Goal: Task Accomplishment & Management: Manage account settings

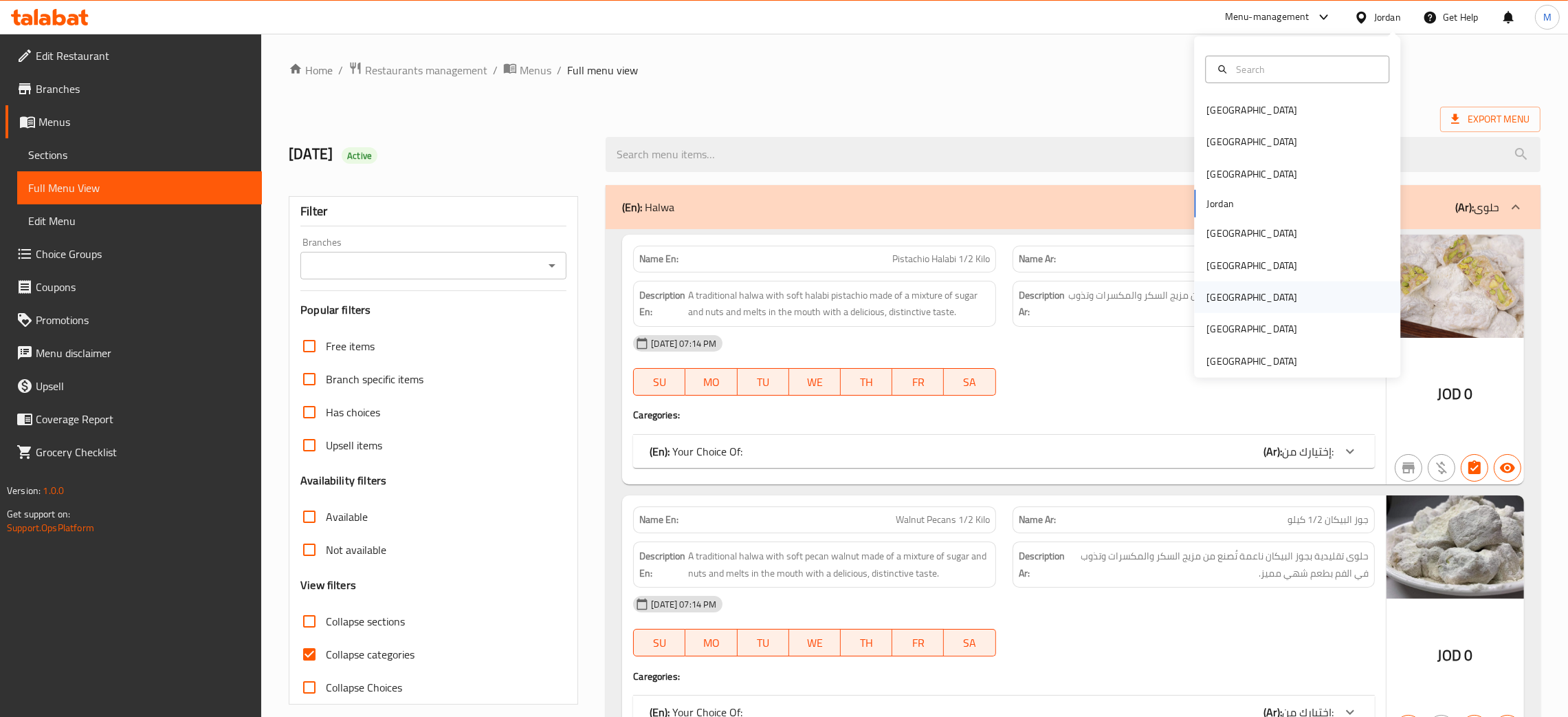
click at [1220, 299] on div "[GEOGRAPHIC_DATA]" at bounding box center [1251, 297] width 112 height 32
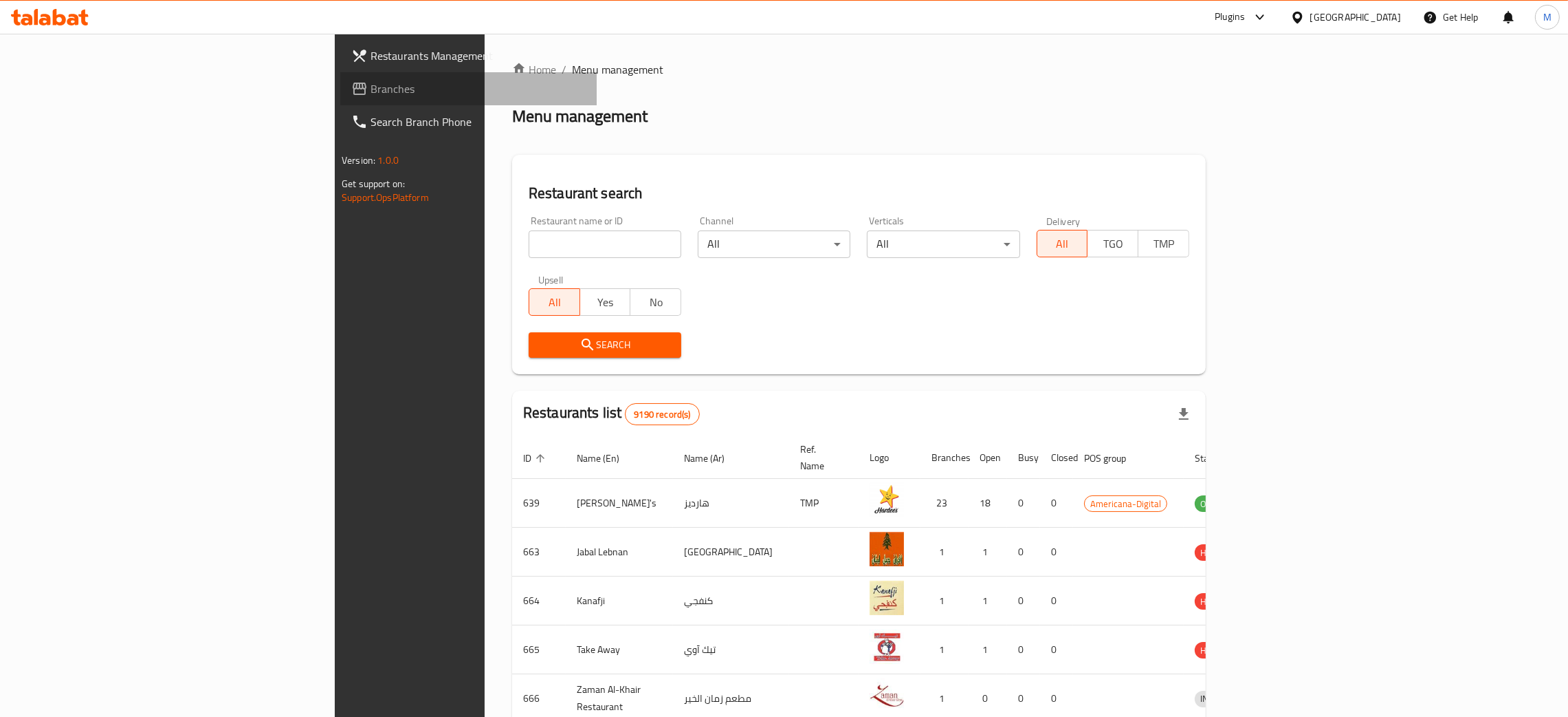
click at [371, 81] on span "Branches" at bounding box center [479, 89] width 215 height 17
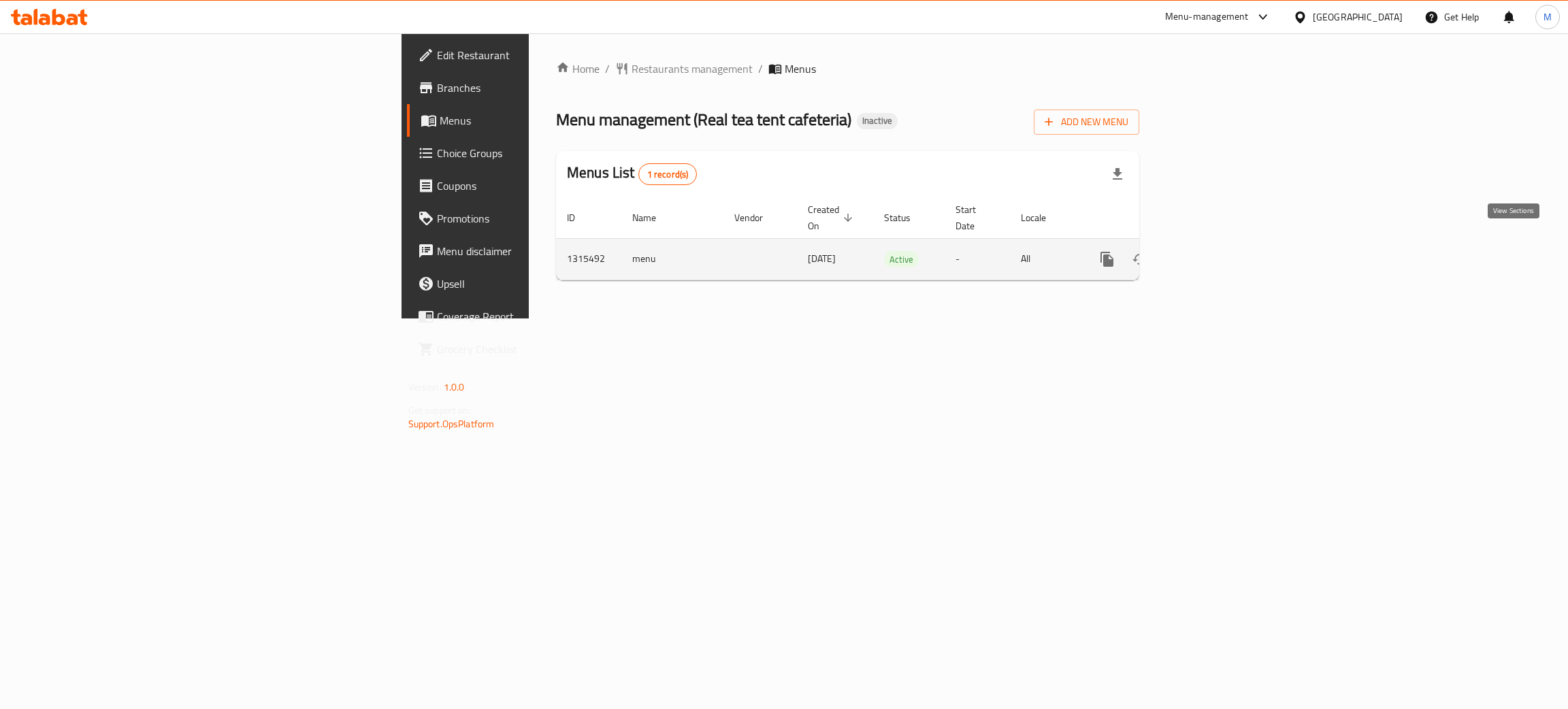
click at [1213, 251] on icon "enhanced table" at bounding box center [1205, 260] width 17 height 17
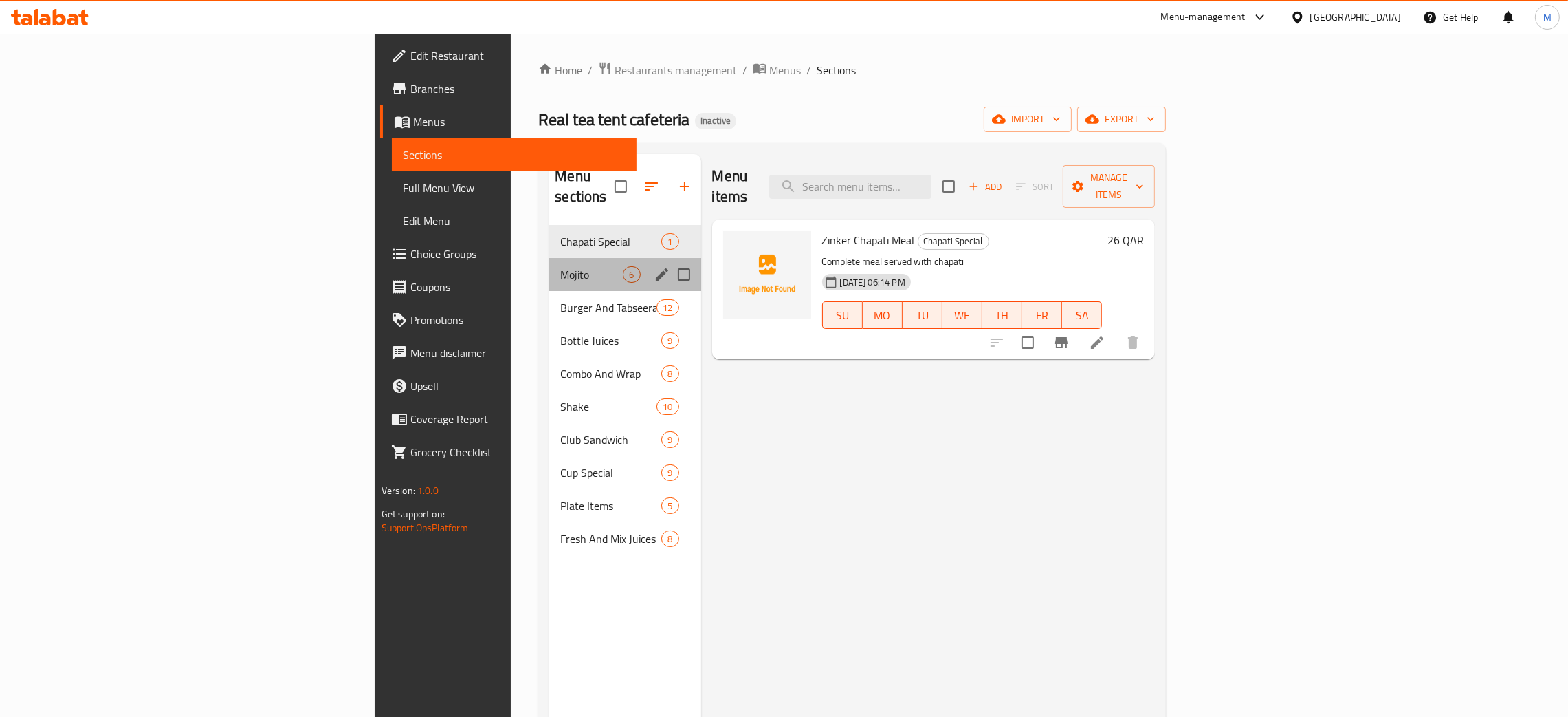
click at [549, 258] on div "Mojito 6" at bounding box center [624, 274] width 151 height 33
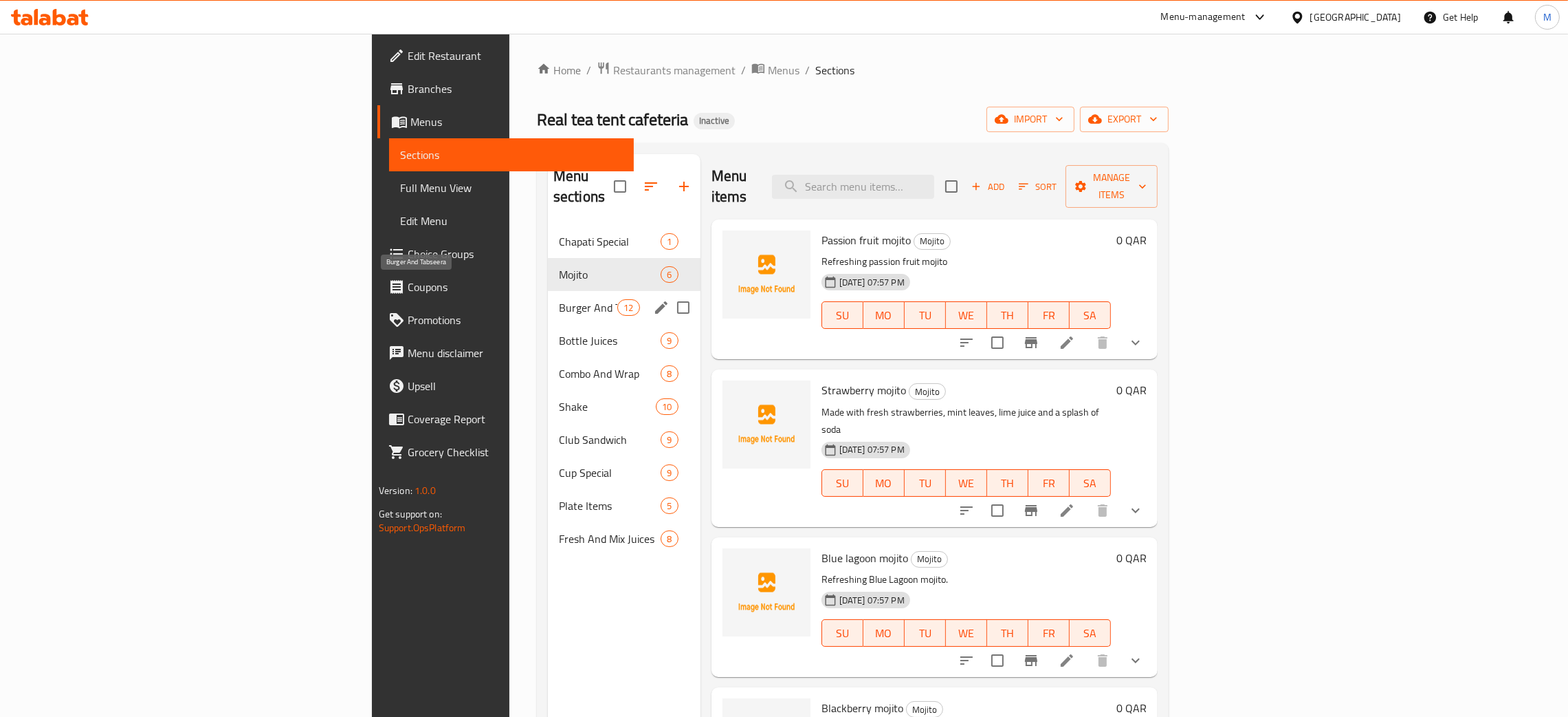
click at [559, 299] on span "Burger And Tabseera" at bounding box center [588, 307] width 58 height 17
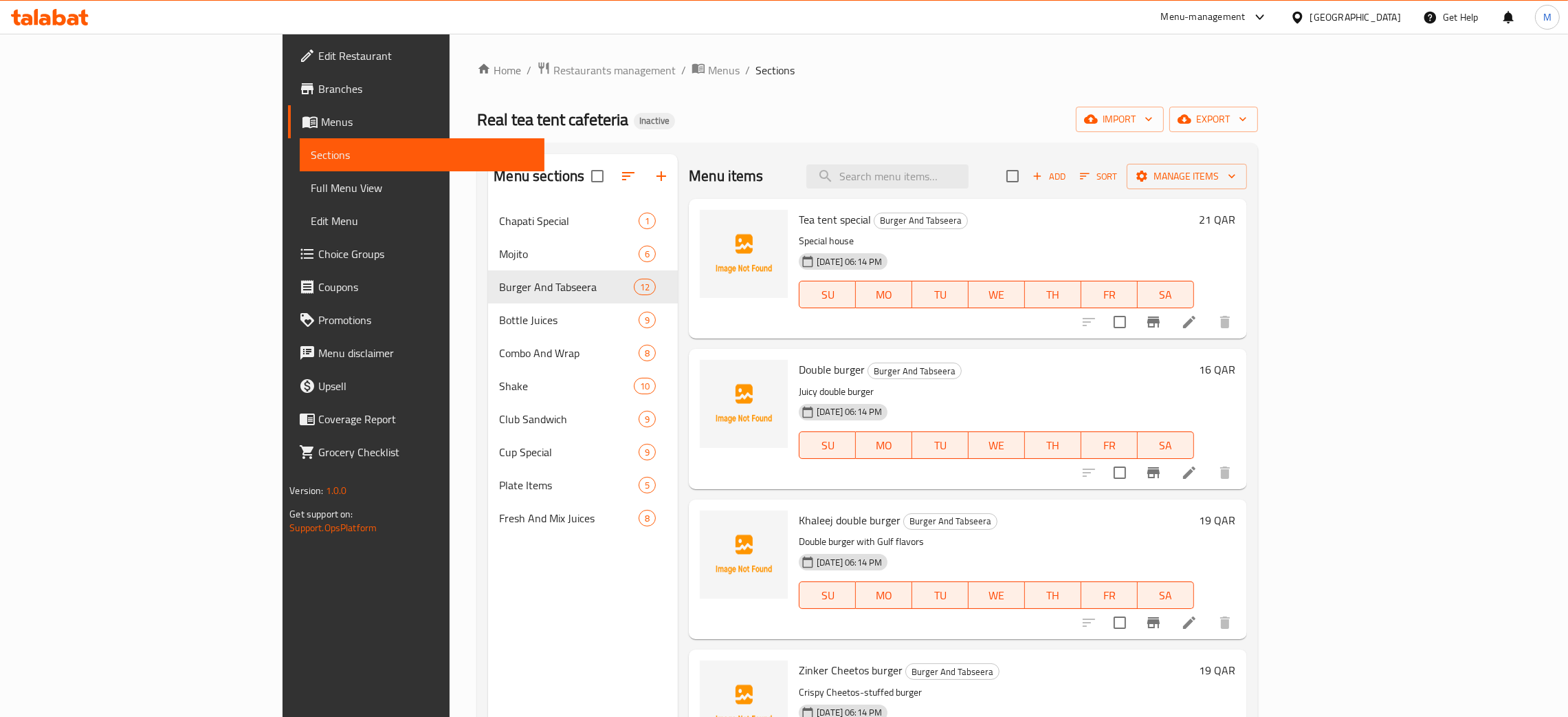
drag, startPoint x: 936, startPoint y: 182, endPoint x: 956, endPoint y: 160, distance: 29.7
click at [938, 180] on input "search" at bounding box center [887, 176] width 162 height 24
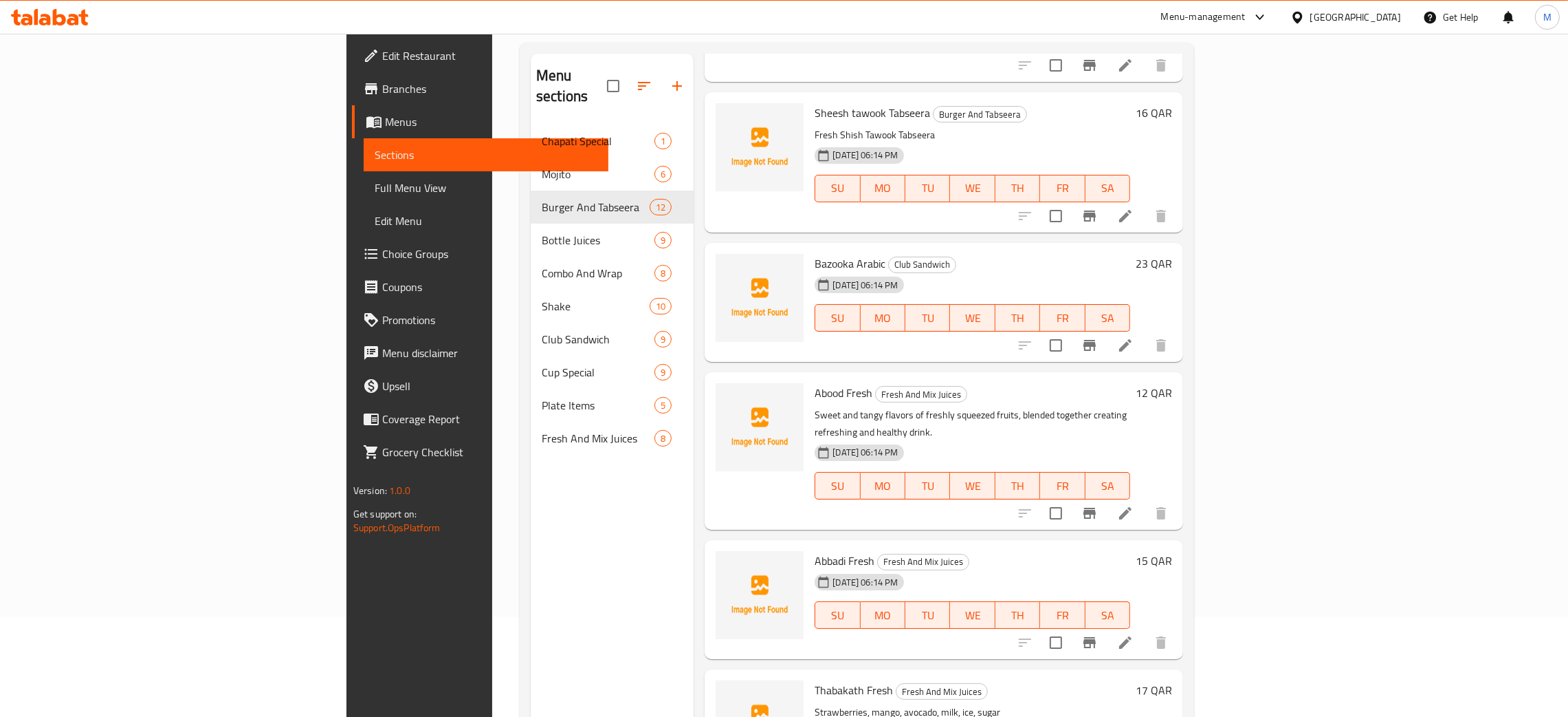
scroll to position [194, 0]
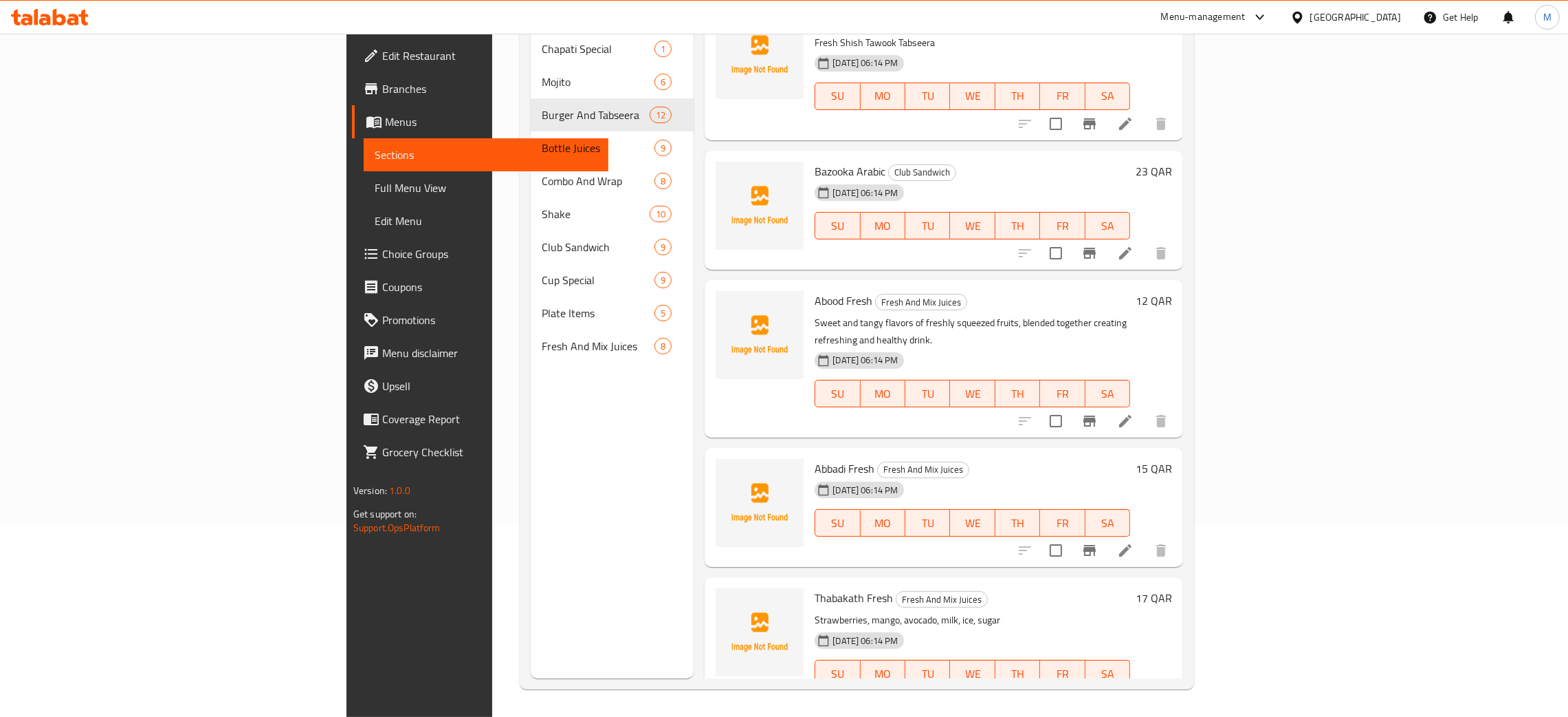
type input "ab"
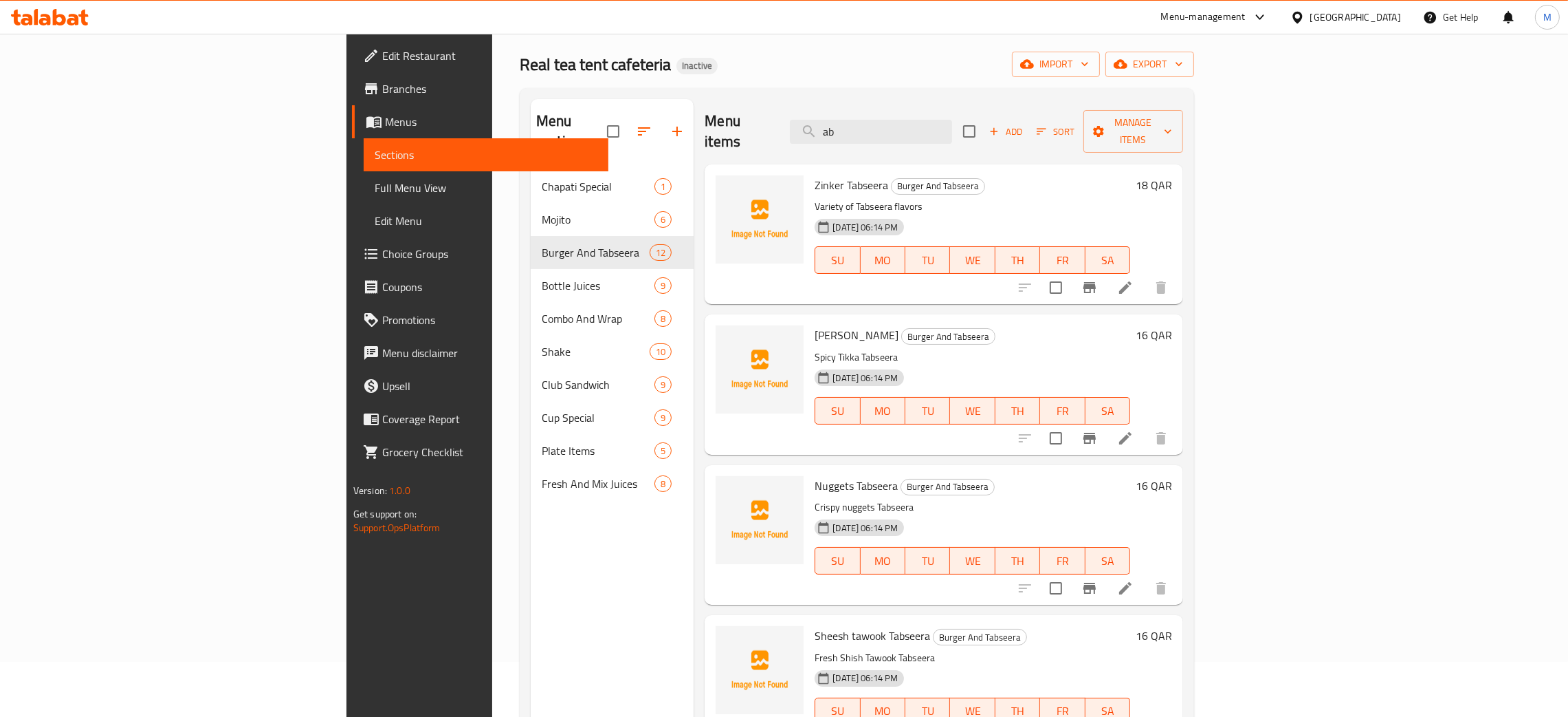
scroll to position [0, 0]
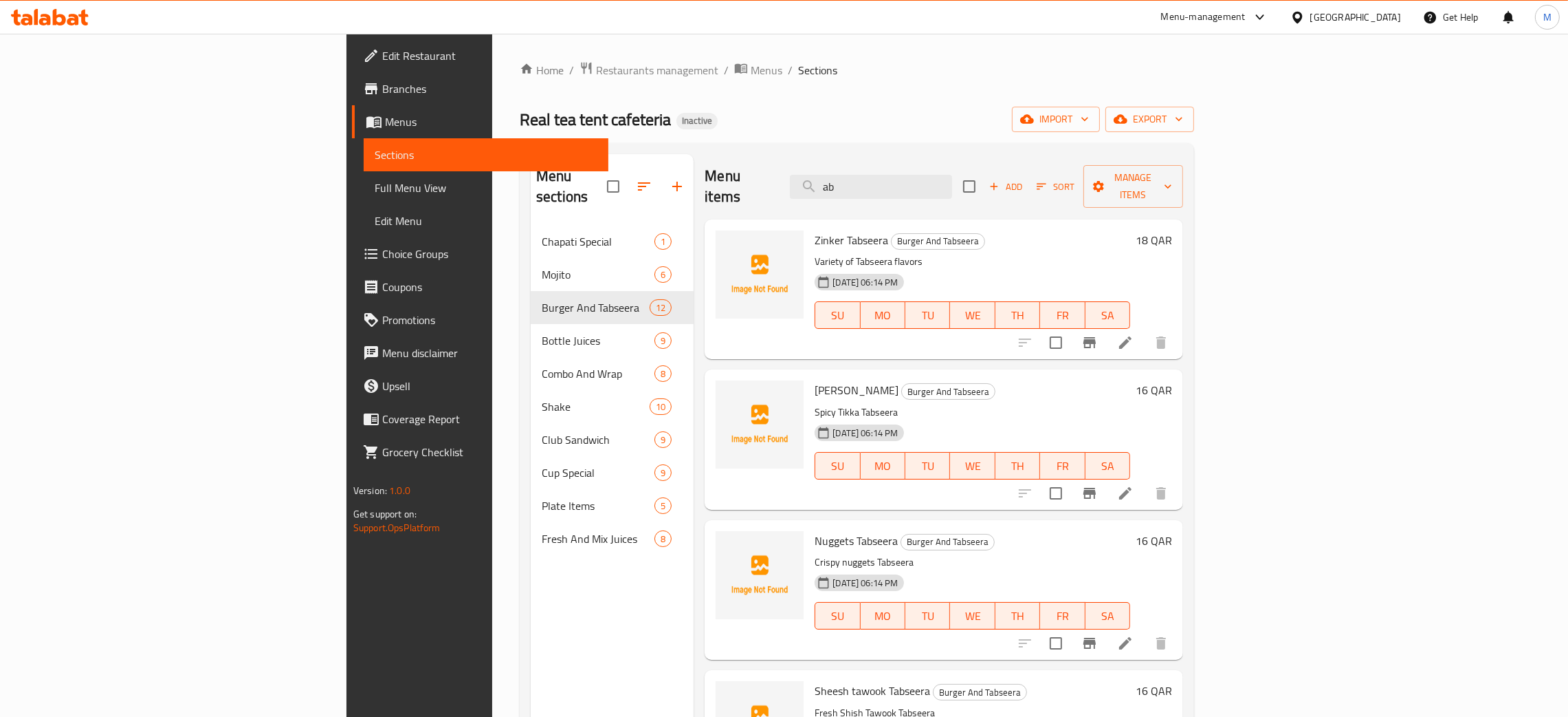
drag, startPoint x: 960, startPoint y: 180, endPoint x: 929, endPoint y: 142, distance: 49.0
click at [919, 164] on div "Menu items ab Add Sort Manage items" at bounding box center [943, 187] width 479 height 66
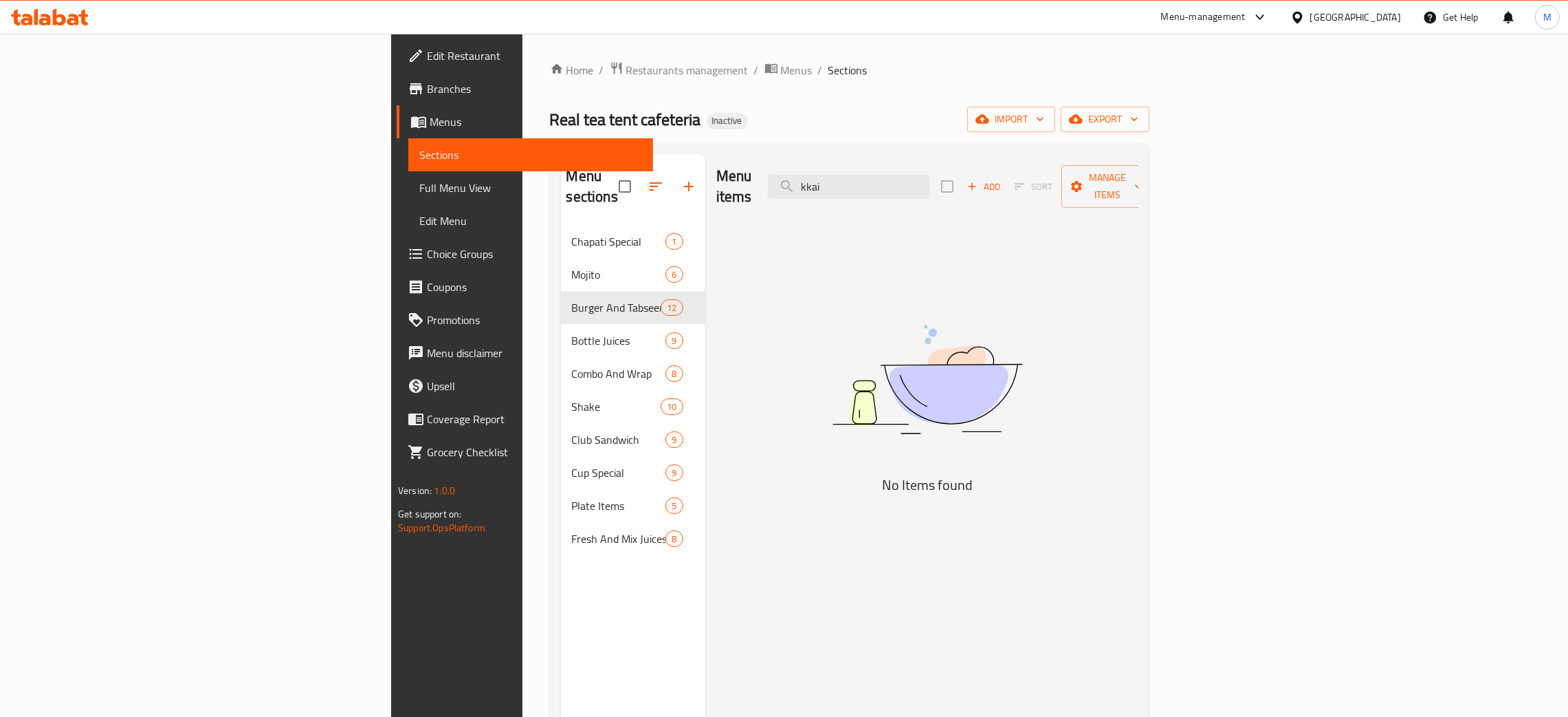
type input "kai"
drag, startPoint x: 1009, startPoint y: 187, endPoint x: 708, endPoint y: 126, distance: 307.1
click at [708, 126] on div "Home / Restaurants management / Menus / Sections Real tea tent cafeteria Inacti…" at bounding box center [850, 471] width 599 height 820
type input "fak"
click at [1138, 361] on div "Menu items fak Add Sort Manage items No Items found" at bounding box center [922, 512] width 433 height 717
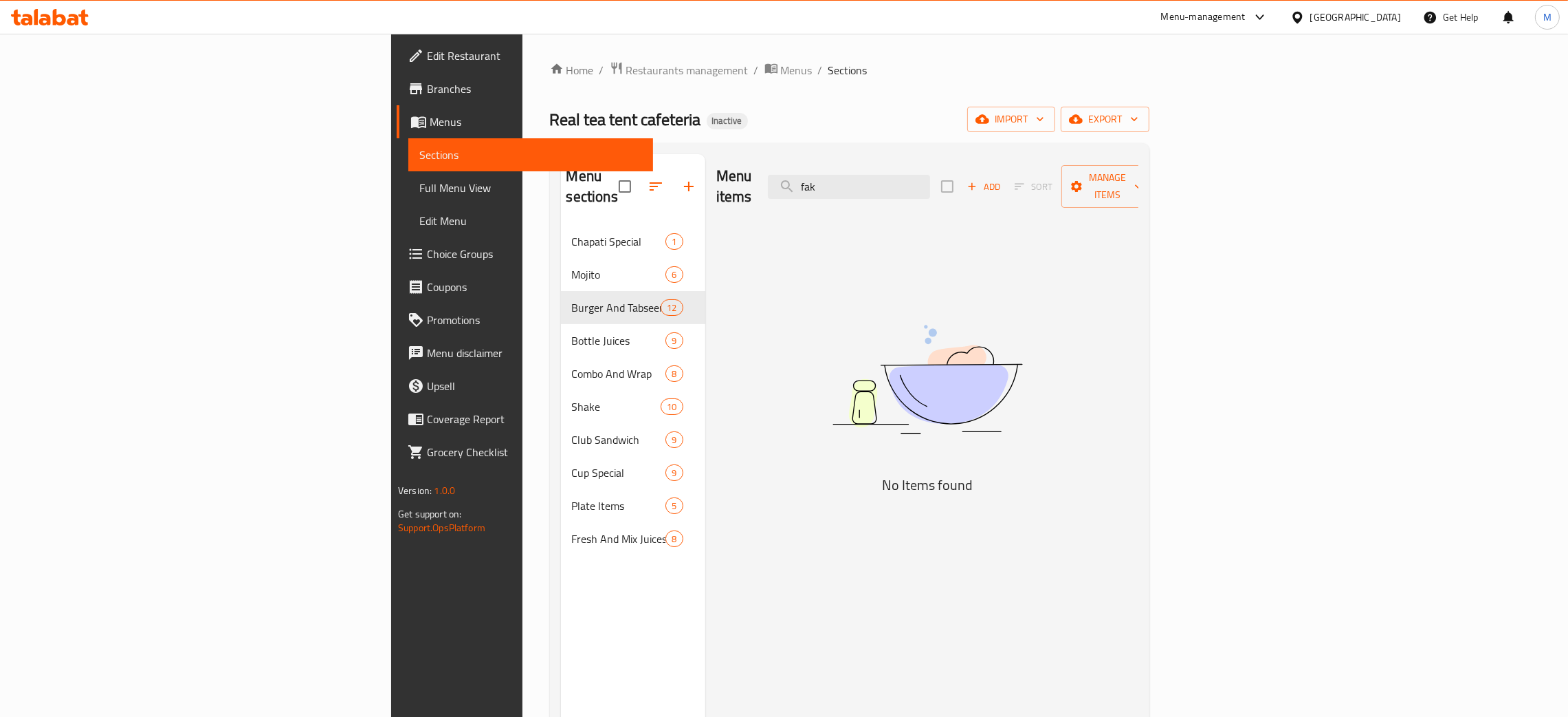
drag, startPoint x: 975, startPoint y: 183, endPoint x: 781, endPoint y: 99, distance: 211.4
click at [778, 100] on div "Home / Restaurants management / Menus / Sections Real tea tent cafeteria Inacti…" at bounding box center [850, 471] width 599 height 820
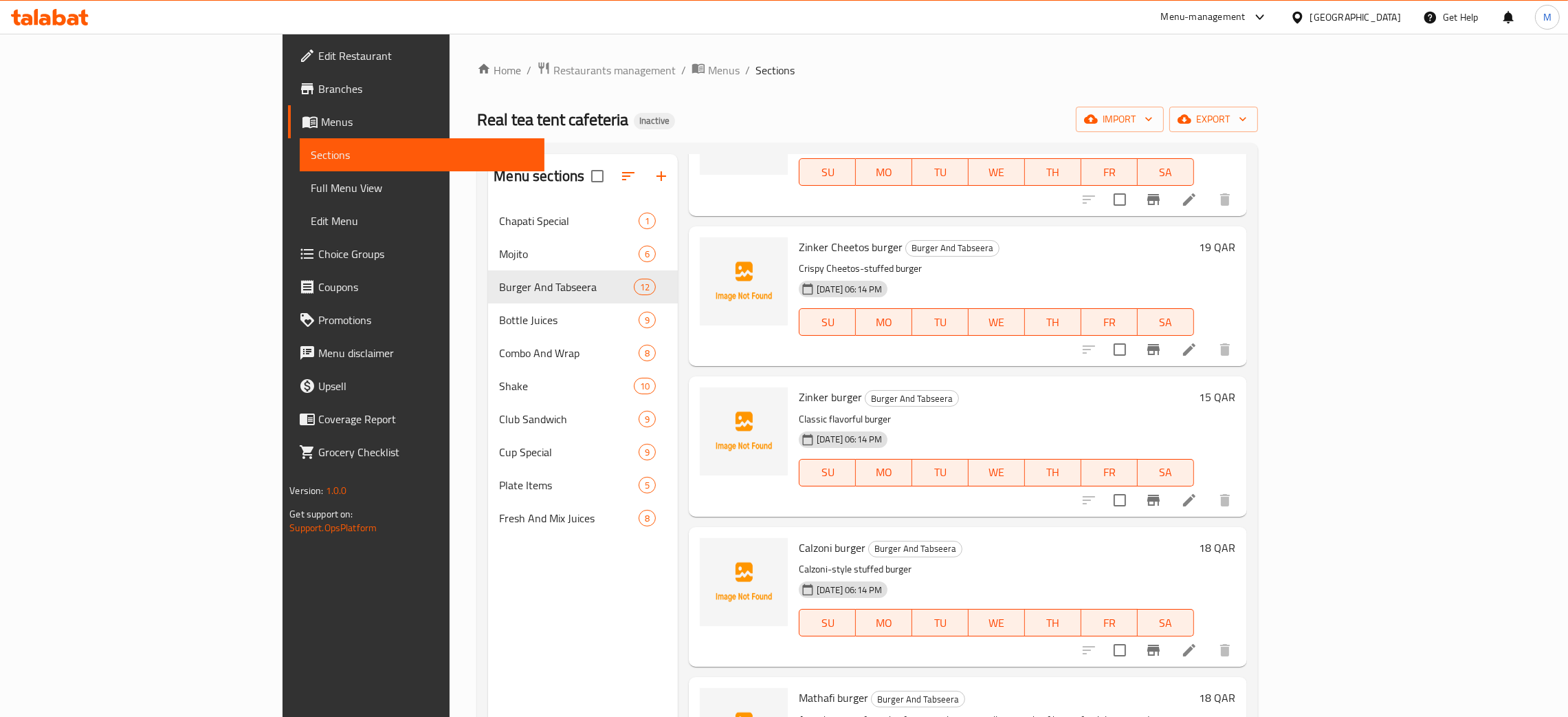
scroll to position [308, 0]
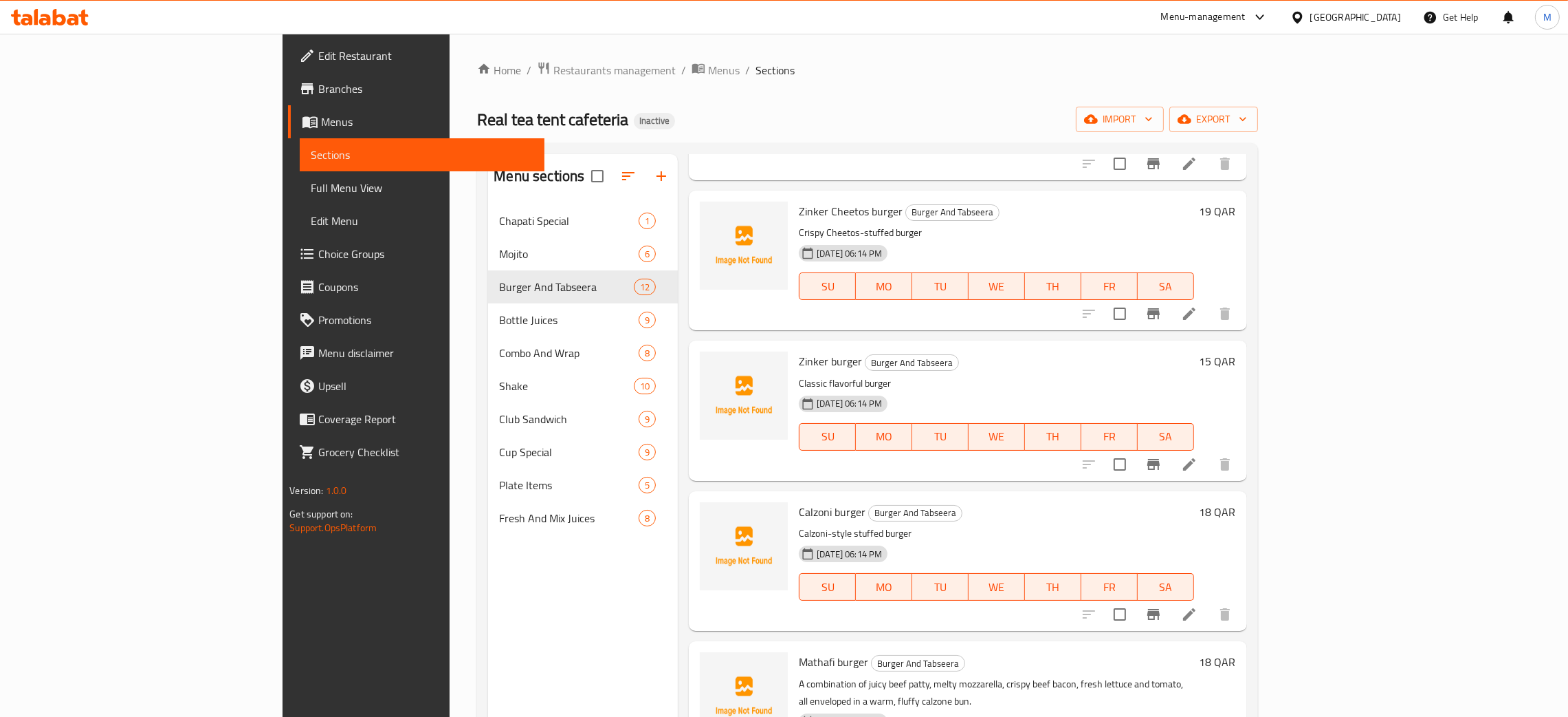
type input "burg"
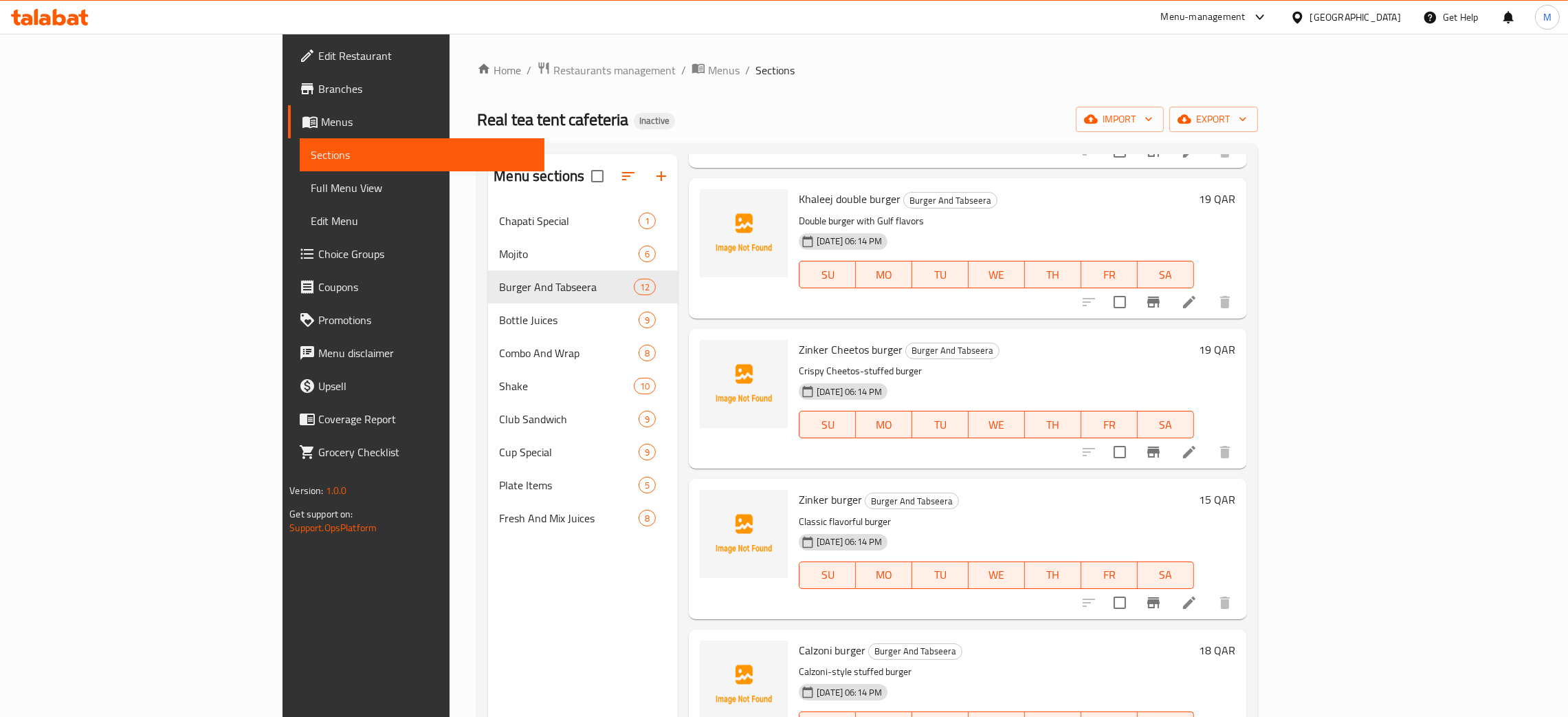
scroll to position [0, 0]
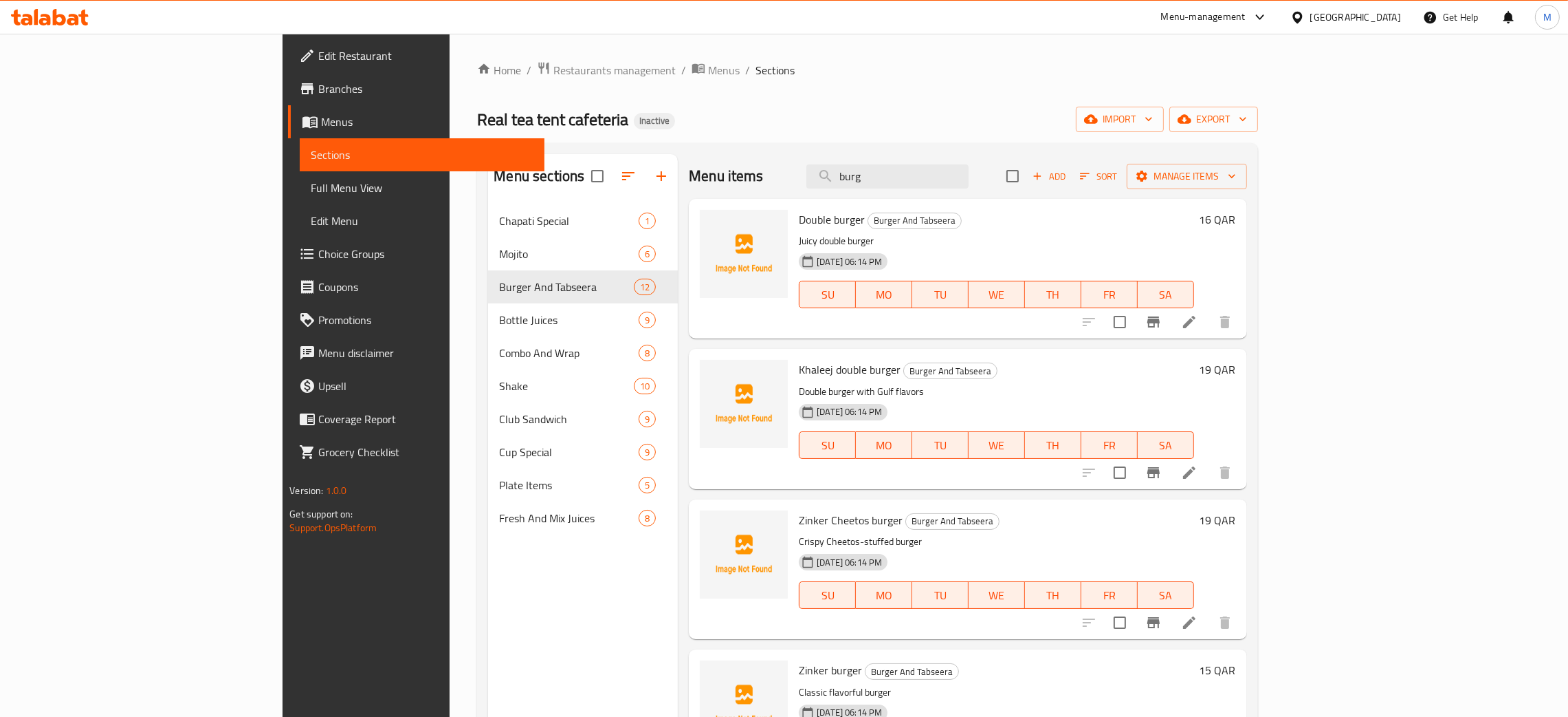
click at [488, 684] on div "Menu sections Chapati Special 1 Mojito 6 Burger And Tabseera 12 Bottle Juices 9…" at bounding box center [583, 512] width 190 height 717
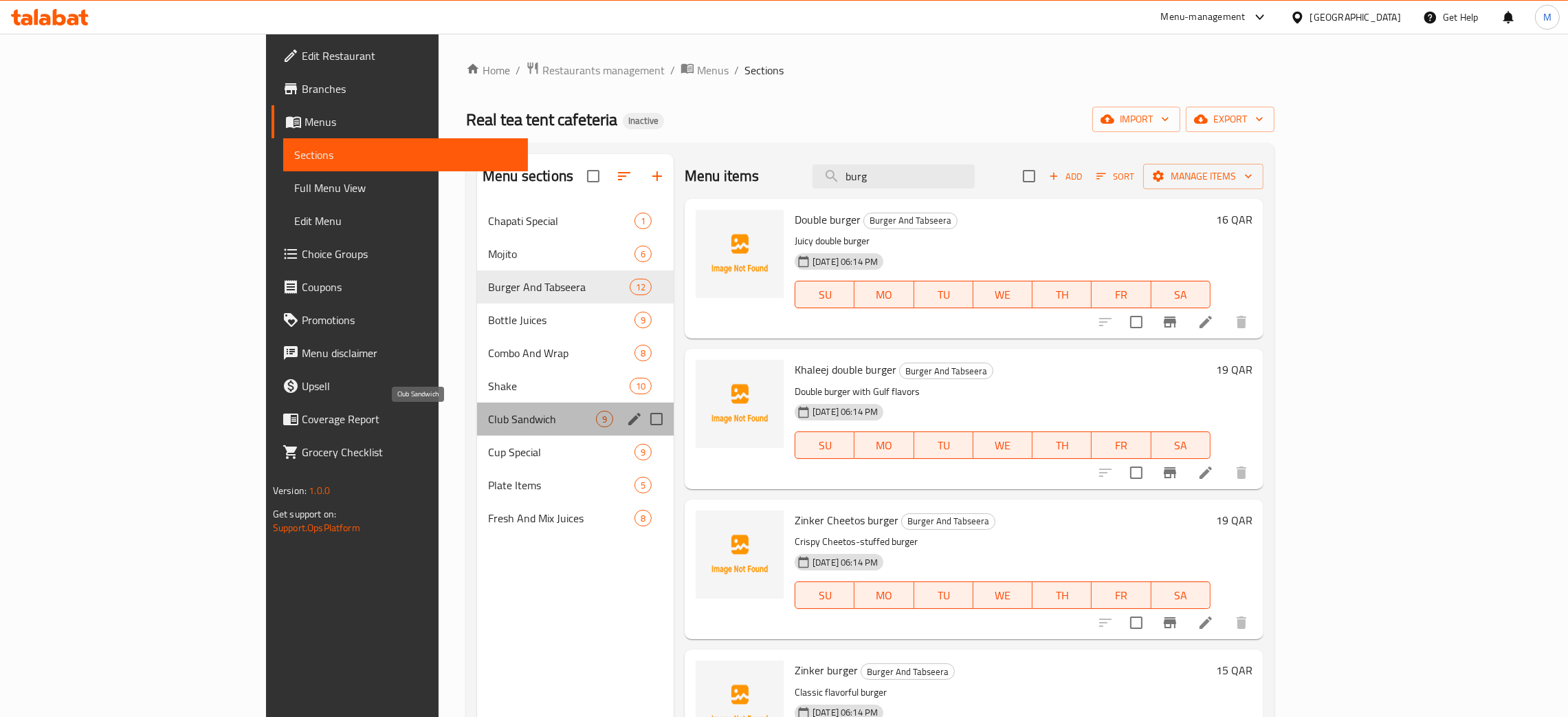
click at [488, 415] on span "Club Sandwich" at bounding box center [541, 419] width 108 height 17
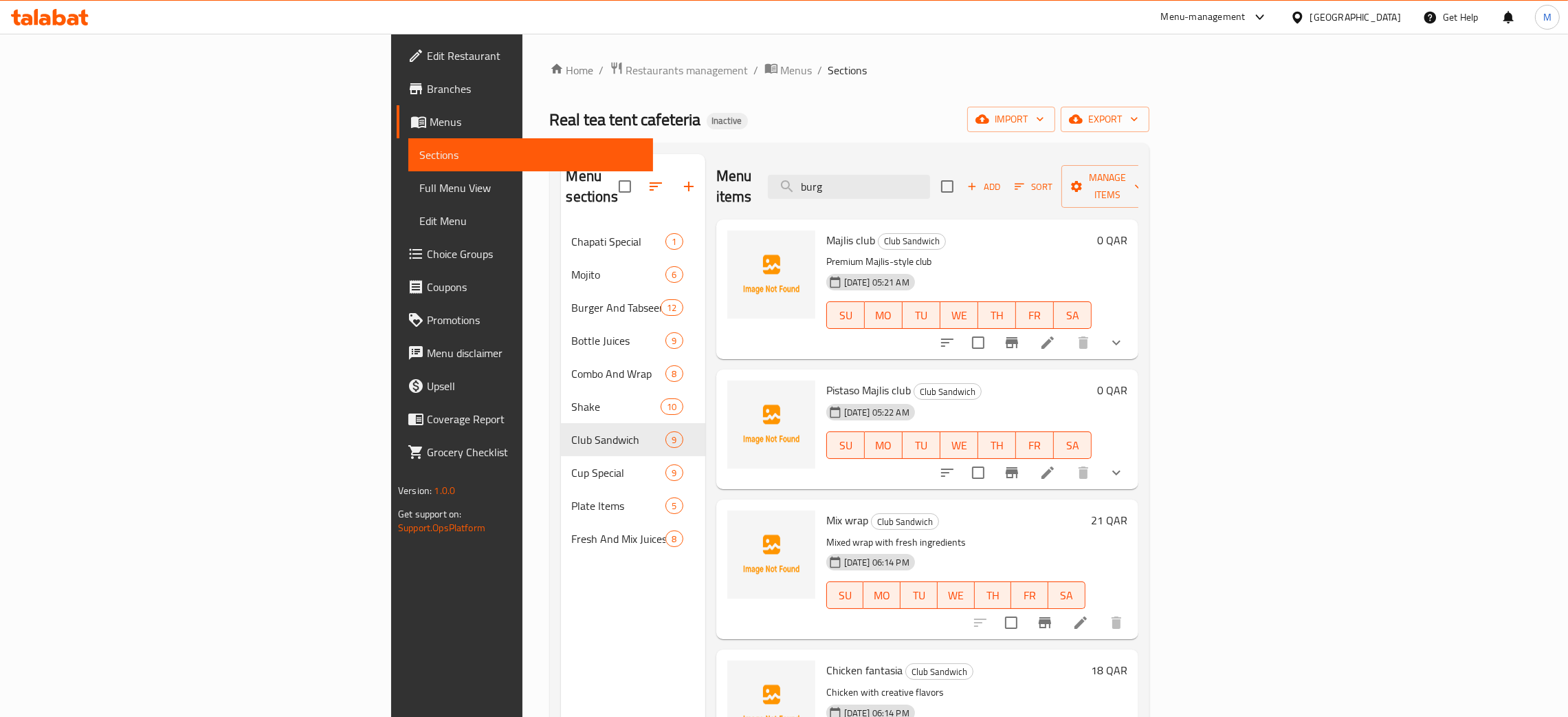
drag, startPoint x: 979, startPoint y: 176, endPoint x: 830, endPoint y: 102, distance: 166.4
click at [830, 107] on div "Home / Restaurants management / Menus / Sections Real tea tent cafeteria Inacti…" at bounding box center [850, 471] width 599 height 820
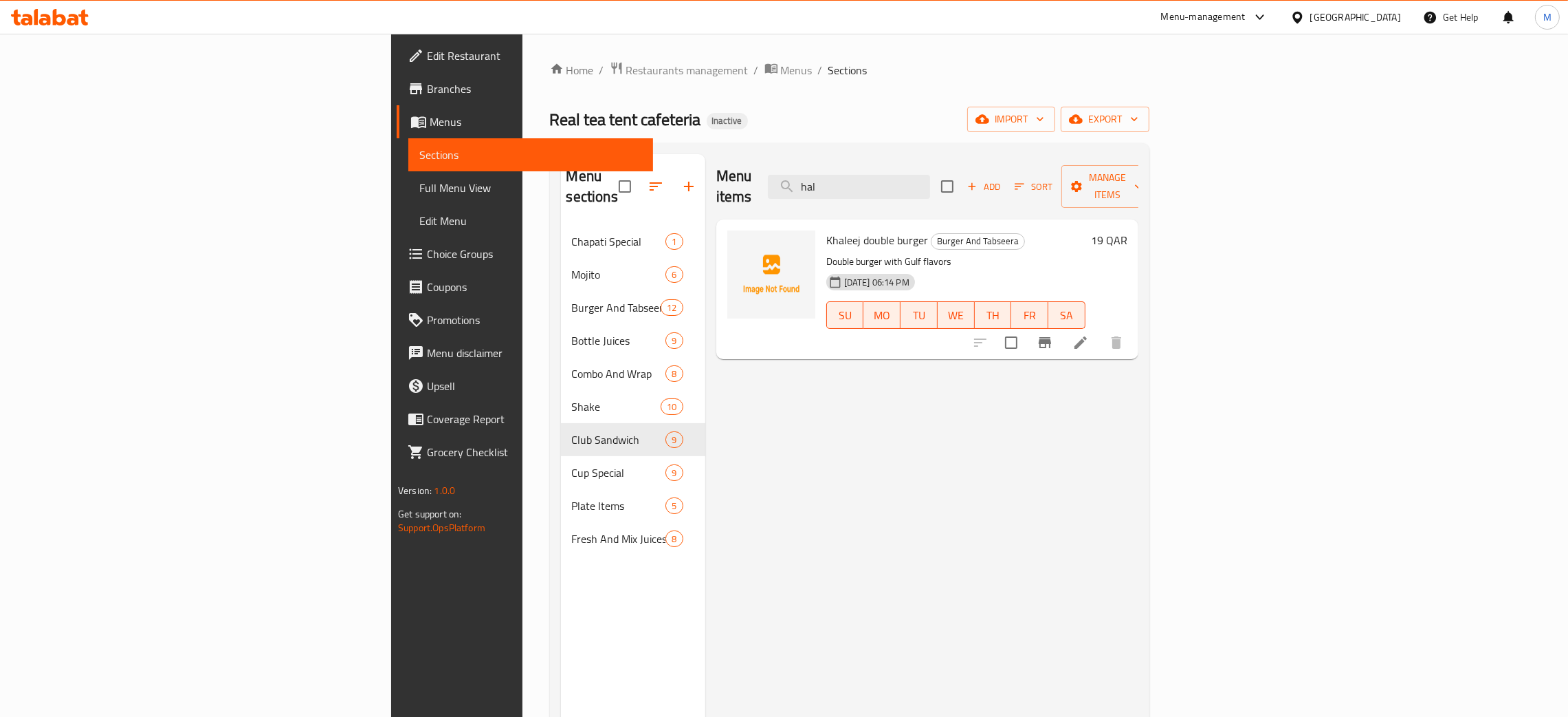
type input "hal"
drag, startPoint x: 951, startPoint y: 179, endPoint x: 934, endPoint y: 176, distance: 17.3
click at [930, 176] on input "hal" at bounding box center [849, 187] width 162 height 24
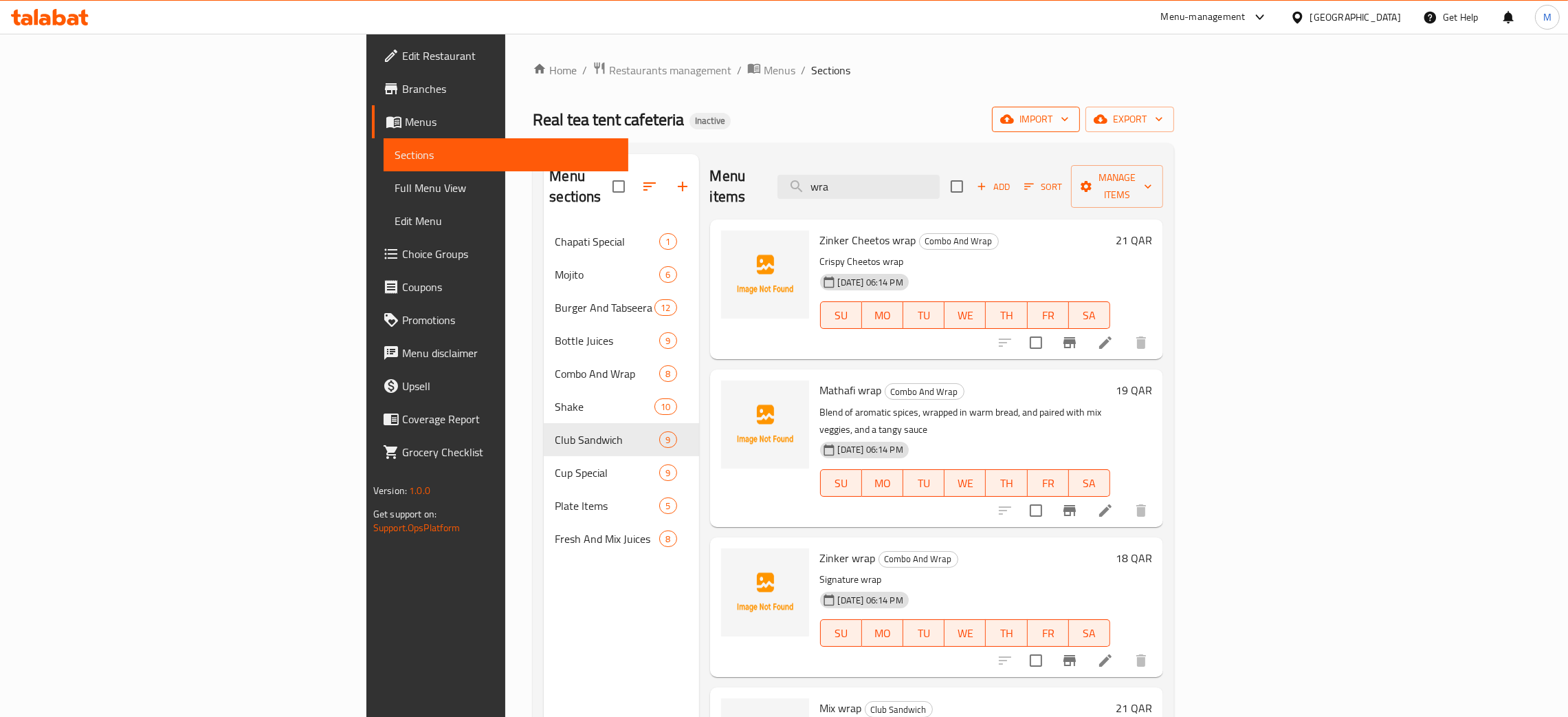
type input "wra"
click at [1069, 122] on span "import" at bounding box center [1036, 119] width 66 height 17
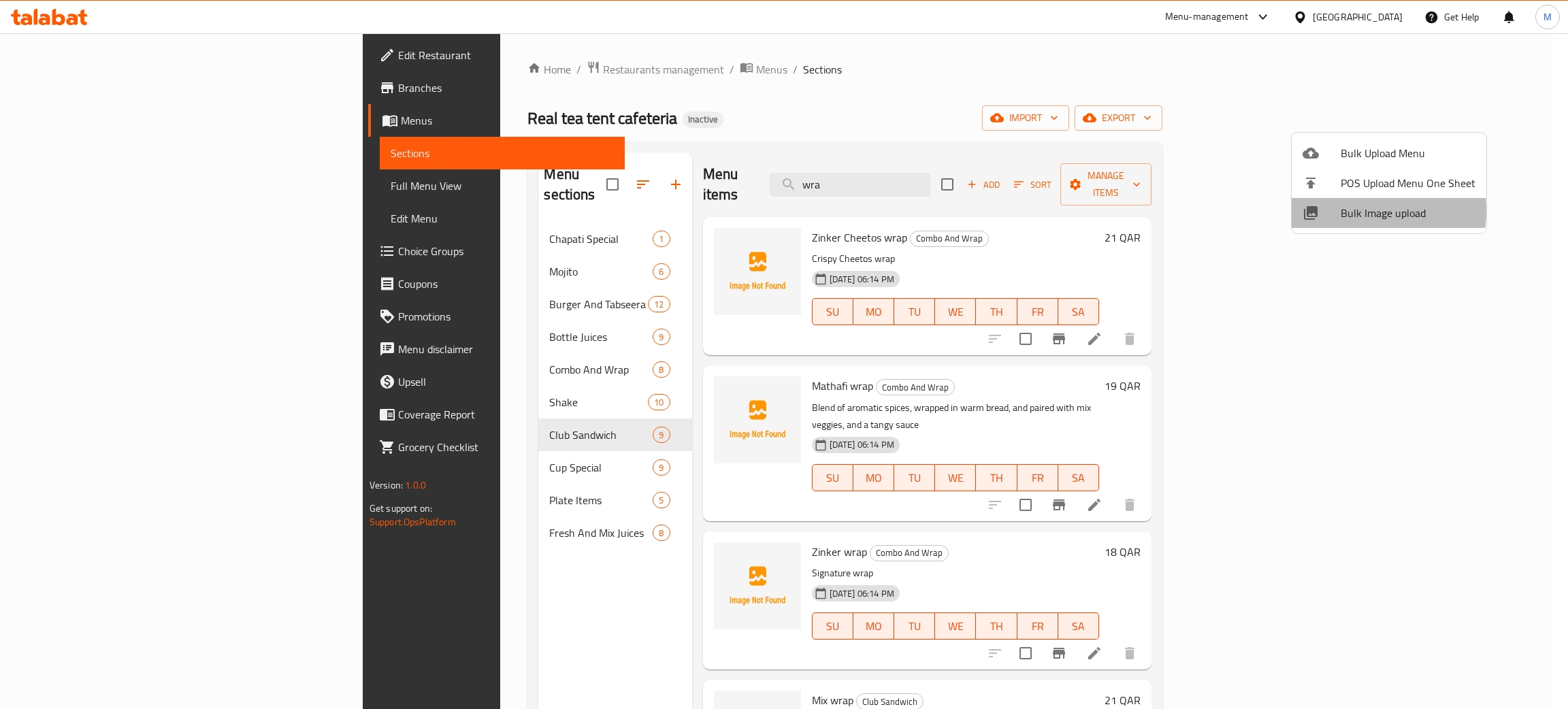
click at [1346, 210] on span "Bulk Image upload" at bounding box center [1408, 213] width 134 height 17
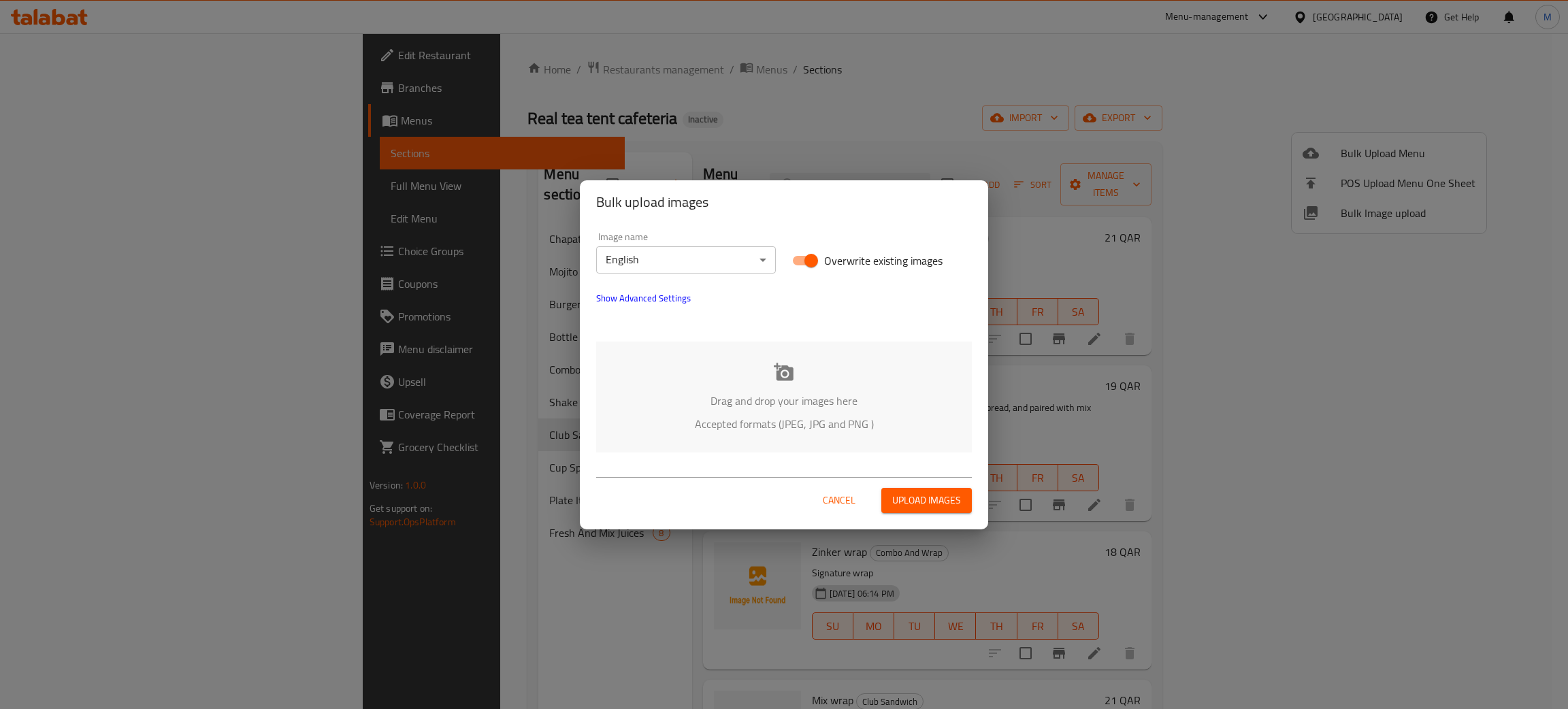
click at [805, 408] on p "Drag and drop your images here" at bounding box center [784, 400] width 335 height 17
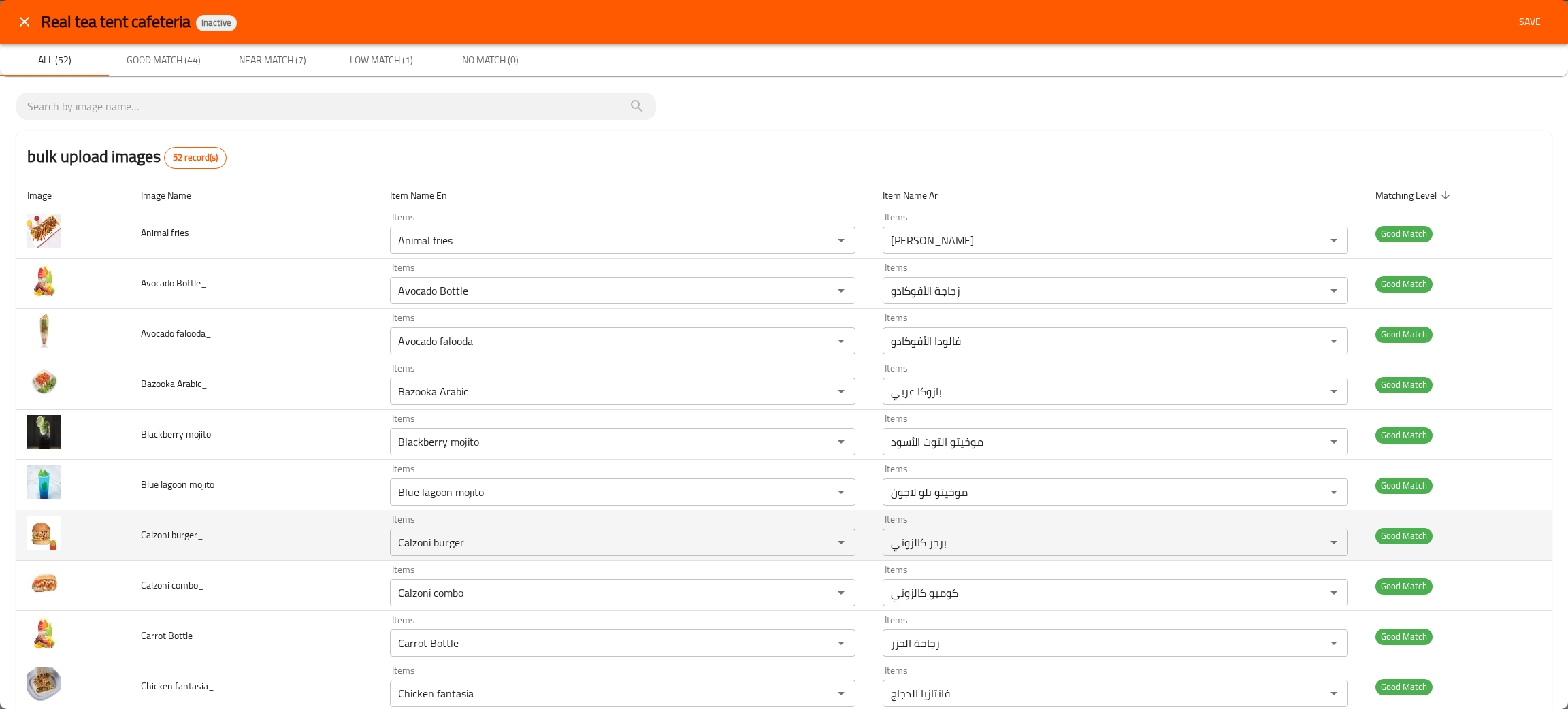
click at [295, 546] on td "Calzoni burger_" at bounding box center [254, 535] width 249 height 50
click at [820, 544] on icon "Clear" at bounding box center [823, 541] width 8 height 8
drag, startPoint x: 196, startPoint y: 530, endPoint x: 124, endPoint y: 534, distance: 72.1
click at [124, 534] on tr "Calzoni burger_ Items Items Items Items Good Match" at bounding box center [784, 535] width 1536 height 50
copy tr "Calzoni burger"
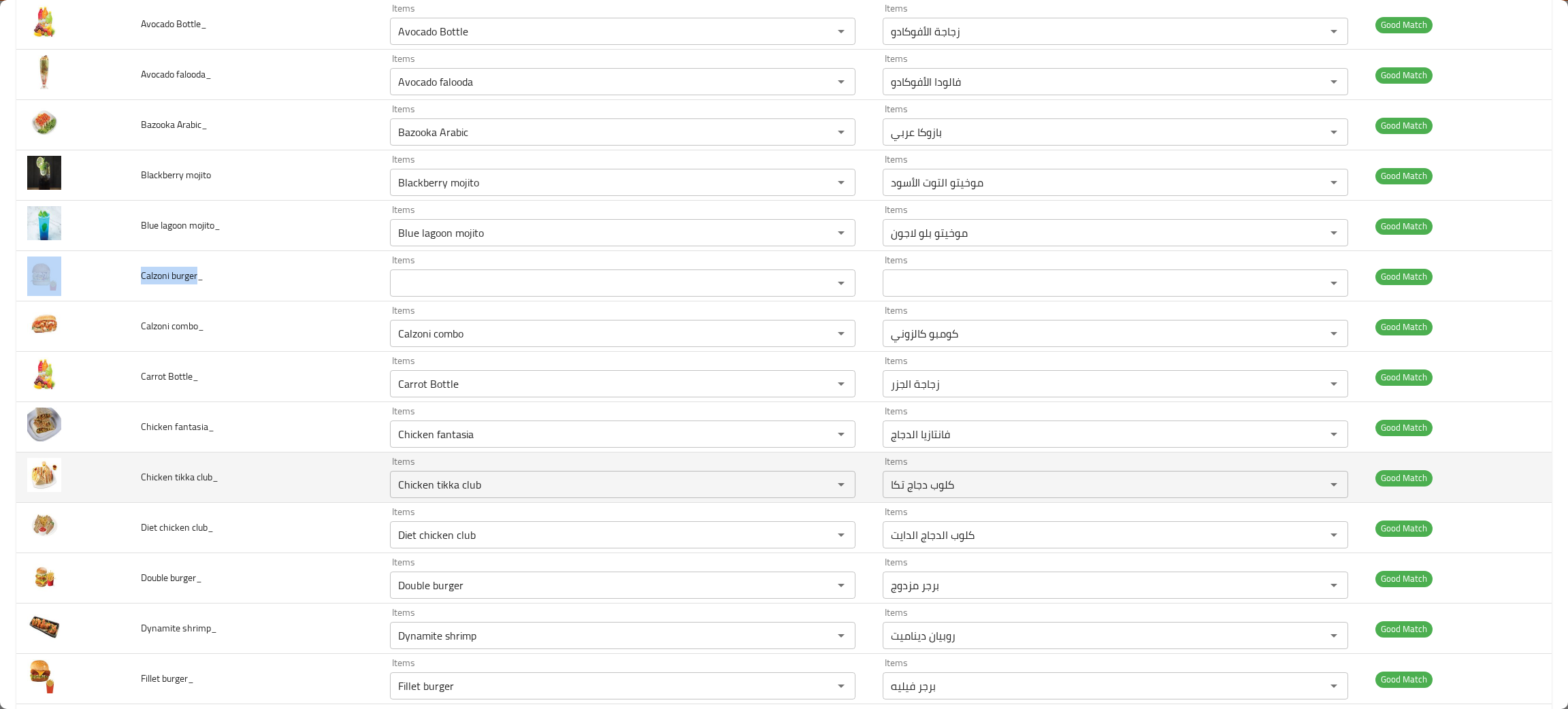
scroll to position [305, 0]
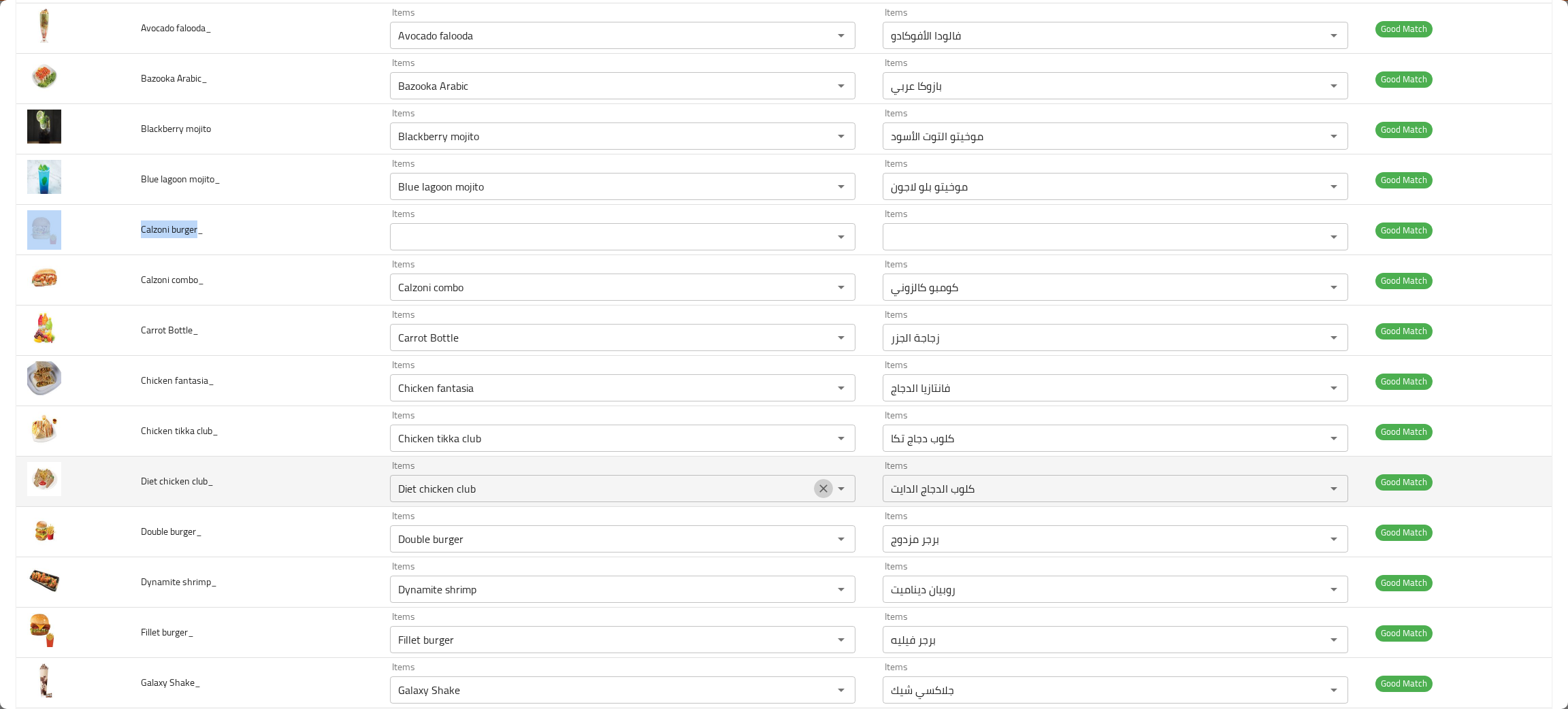
click at [820, 491] on icon "Clear" at bounding box center [823, 487] width 8 height 8
drag, startPoint x: 210, startPoint y: 475, endPoint x: 115, endPoint y: 469, distance: 95.2
click at [115, 469] on tr "Diet chicken club_ Items Items Items Items Good Match" at bounding box center [784, 481] width 1536 height 50
copy tr "Diet chicken club_"
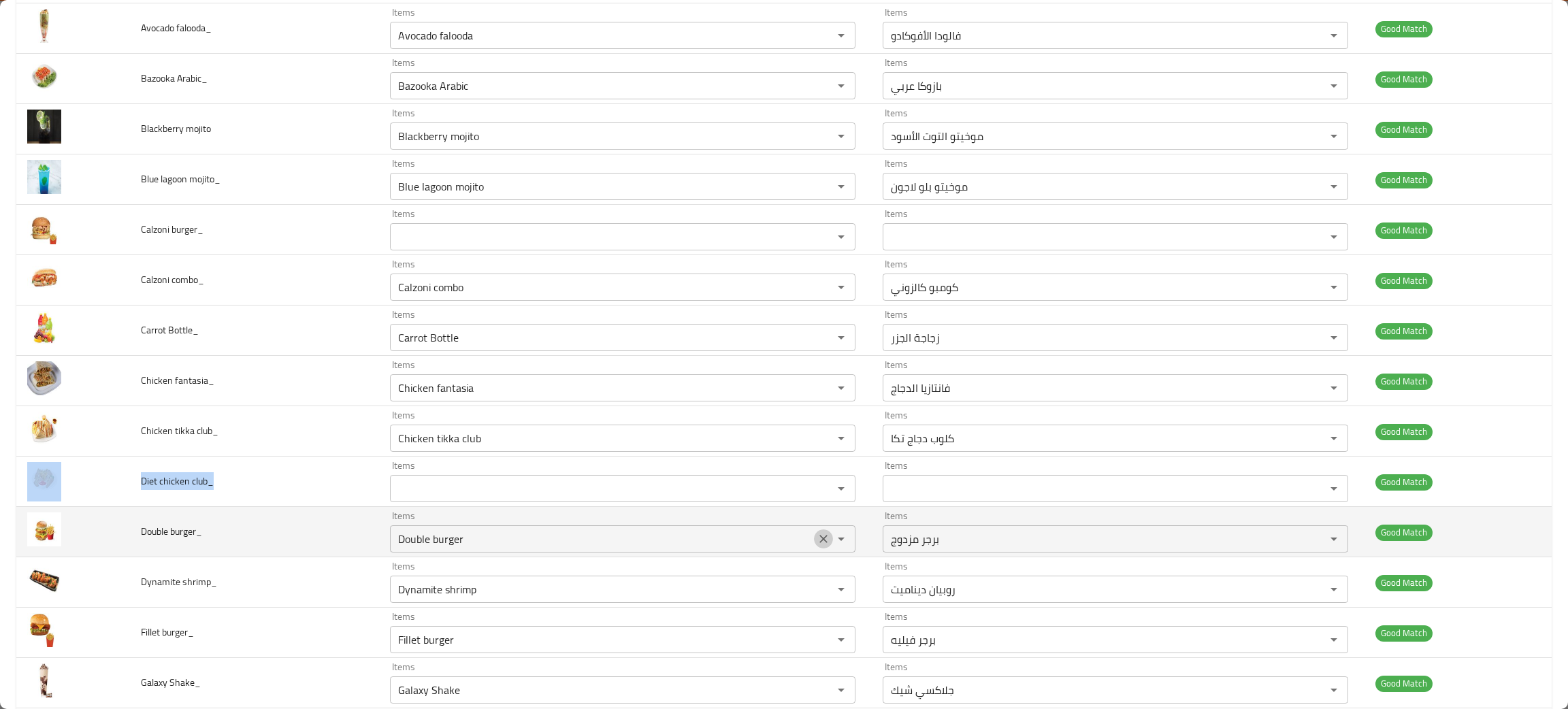
click at [817, 533] on icon "Clear" at bounding box center [823, 538] width 14 height 14
drag, startPoint x: 194, startPoint y: 533, endPoint x: 116, endPoint y: 534, distance: 78.0
click at [116, 534] on tr "Double burger_ Items Items Items Items Good Match" at bounding box center [784, 532] width 1536 height 50
copy tr "Double burge"
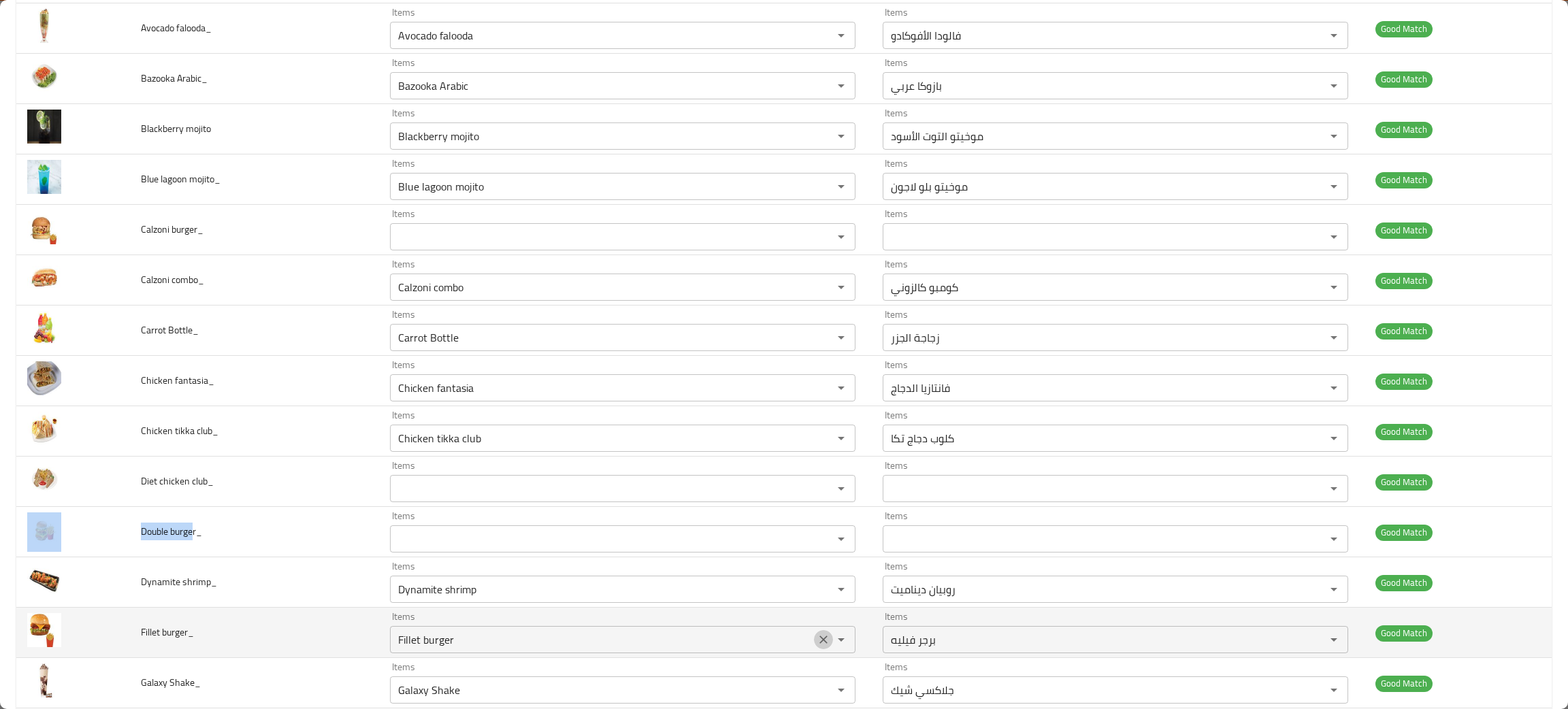
click at [817, 639] on icon "Clear" at bounding box center [823, 639] width 14 height 14
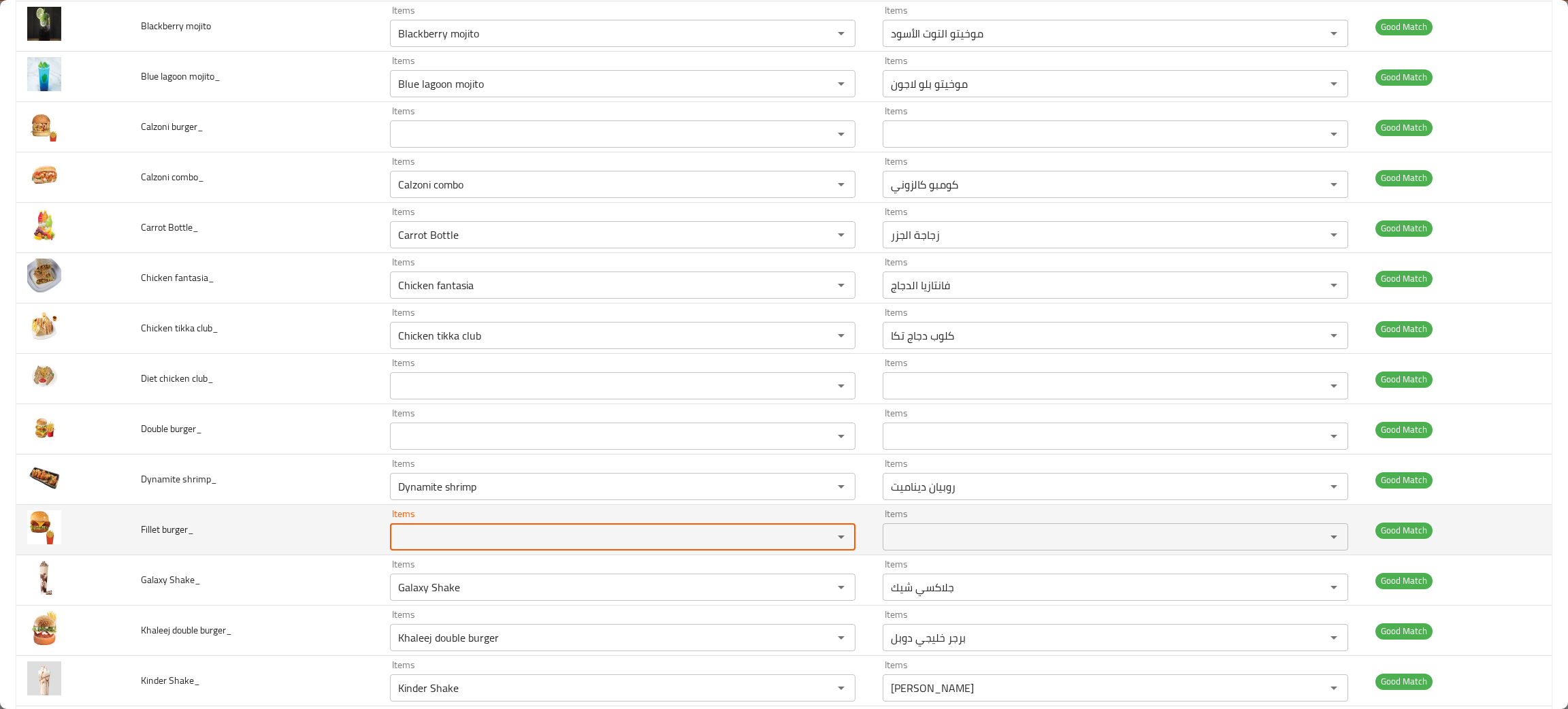
scroll to position [510, 0]
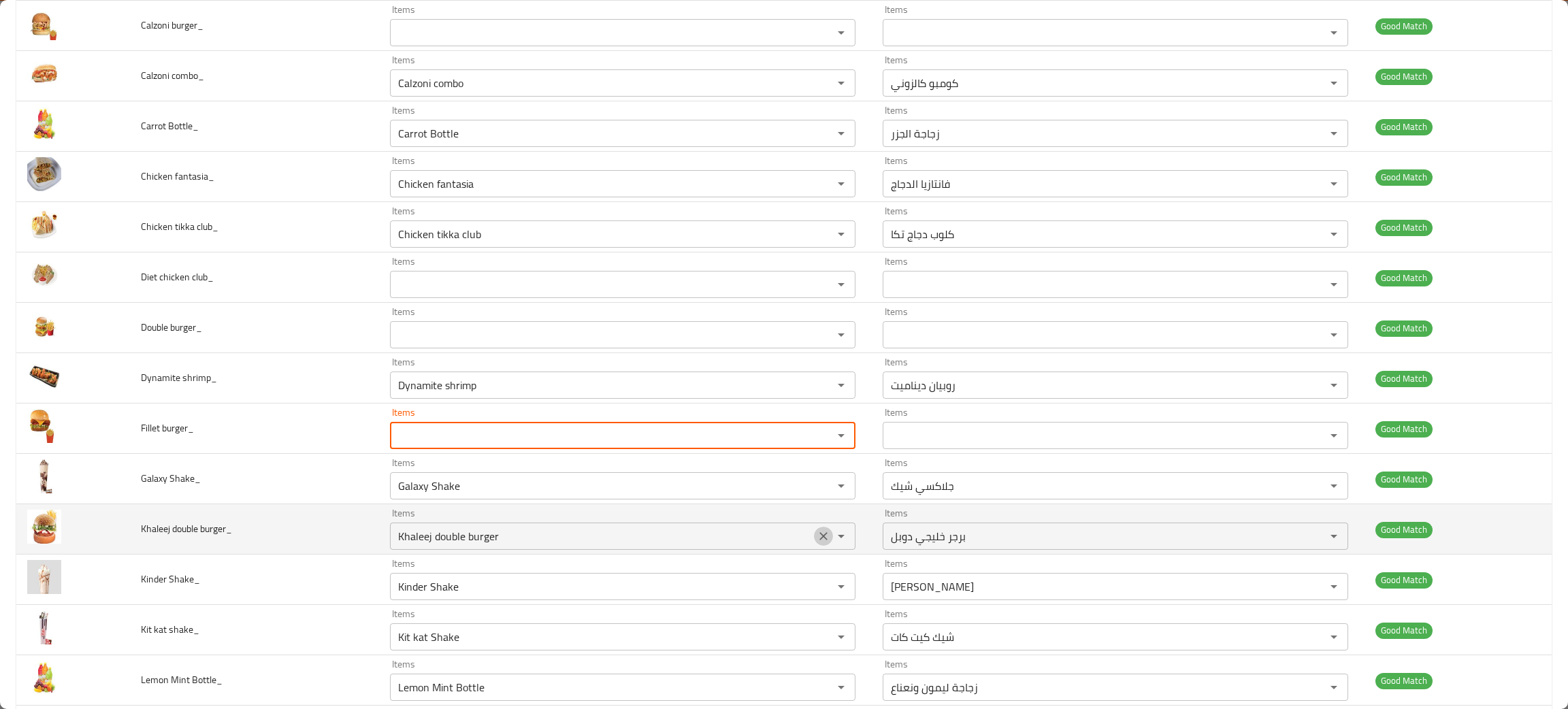
click at [817, 538] on icon "Clear" at bounding box center [823, 536] width 14 height 14
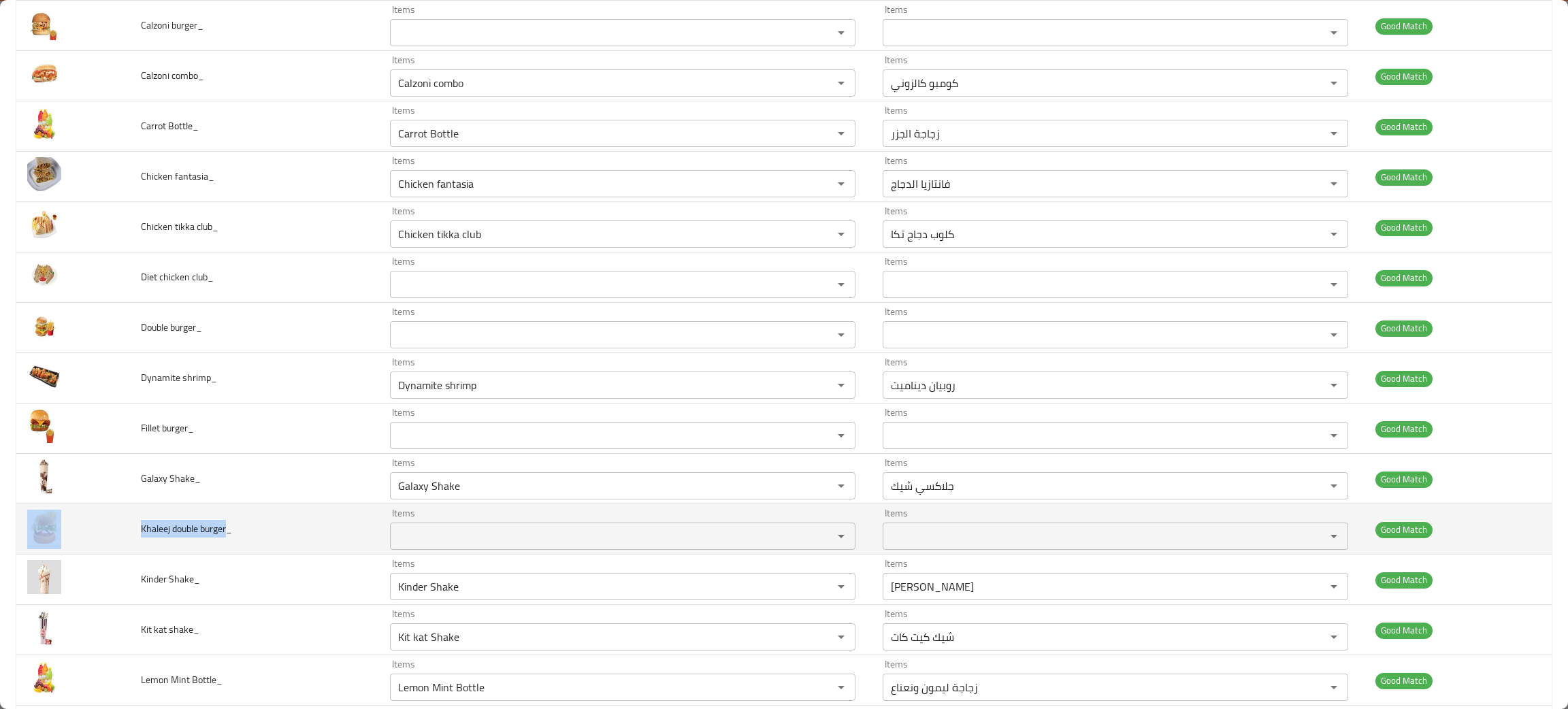
drag, startPoint x: 223, startPoint y: 524, endPoint x: 125, endPoint y: 516, distance: 98.3
click at [125, 516] on tr "Khaleej double burger_ Items Items Items Items Good Match" at bounding box center [784, 529] width 1536 height 50
copy tr "Khaleej double burger"
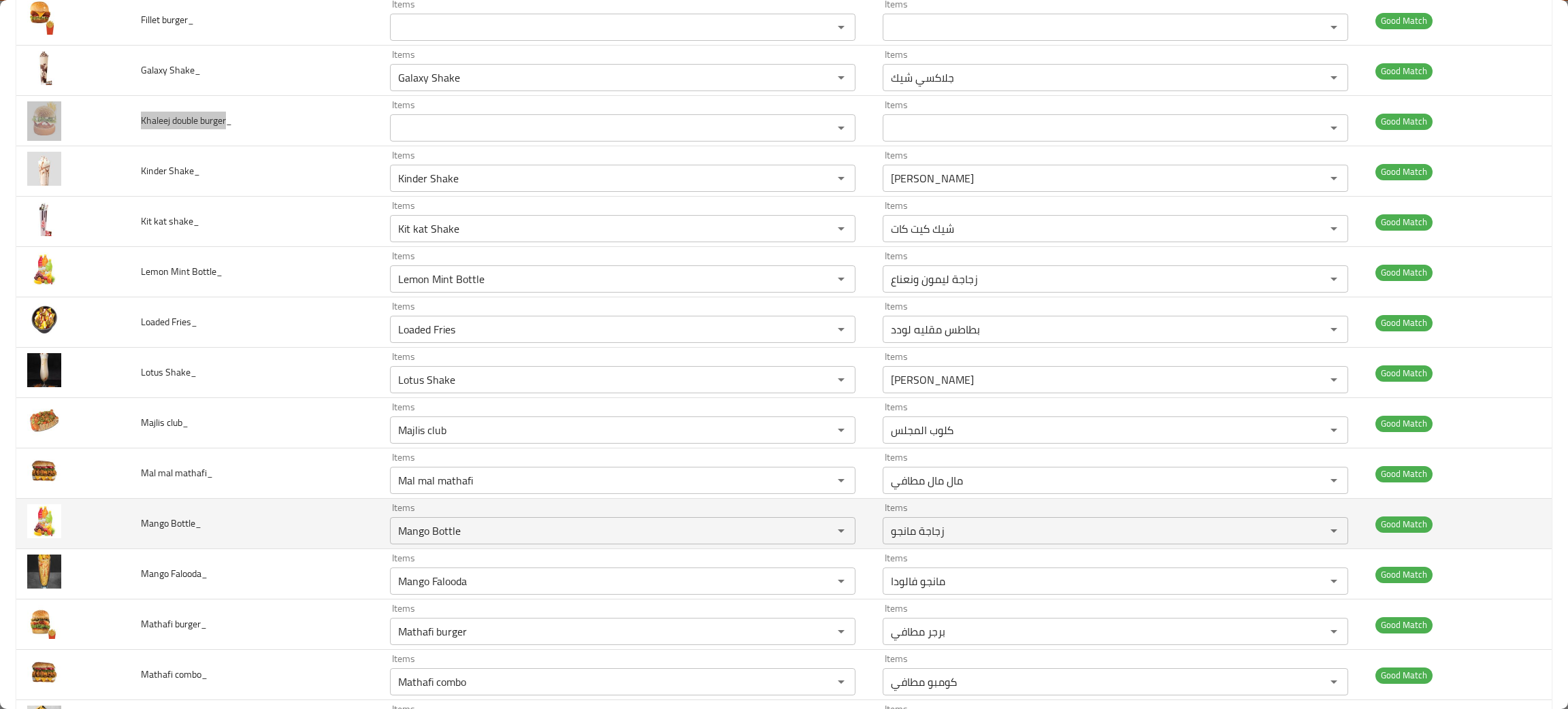
scroll to position [1019, 0]
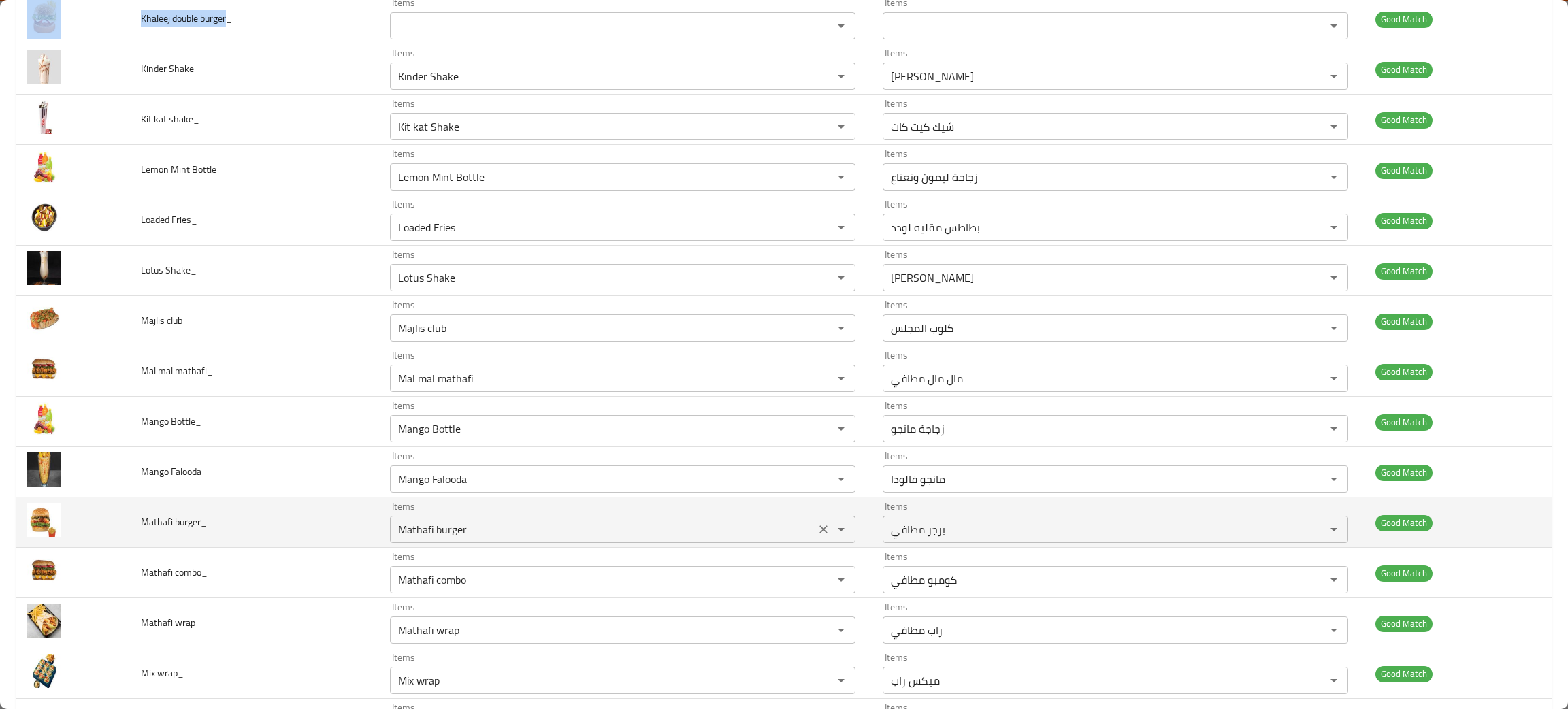
click at [817, 536] on icon "Clear" at bounding box center [823, 529] width 14 height 14
drag, startPoint x: 198, startPoint y: 524, endPoint x: 108, endPoint y: 513, distance: 90.7
click at [108, 513] on tr "Mathafi burger_ Items Items Items Items Good Match" at bounding box center [784, 522] width 1536 height 50
copy tr "Mathafi burger"
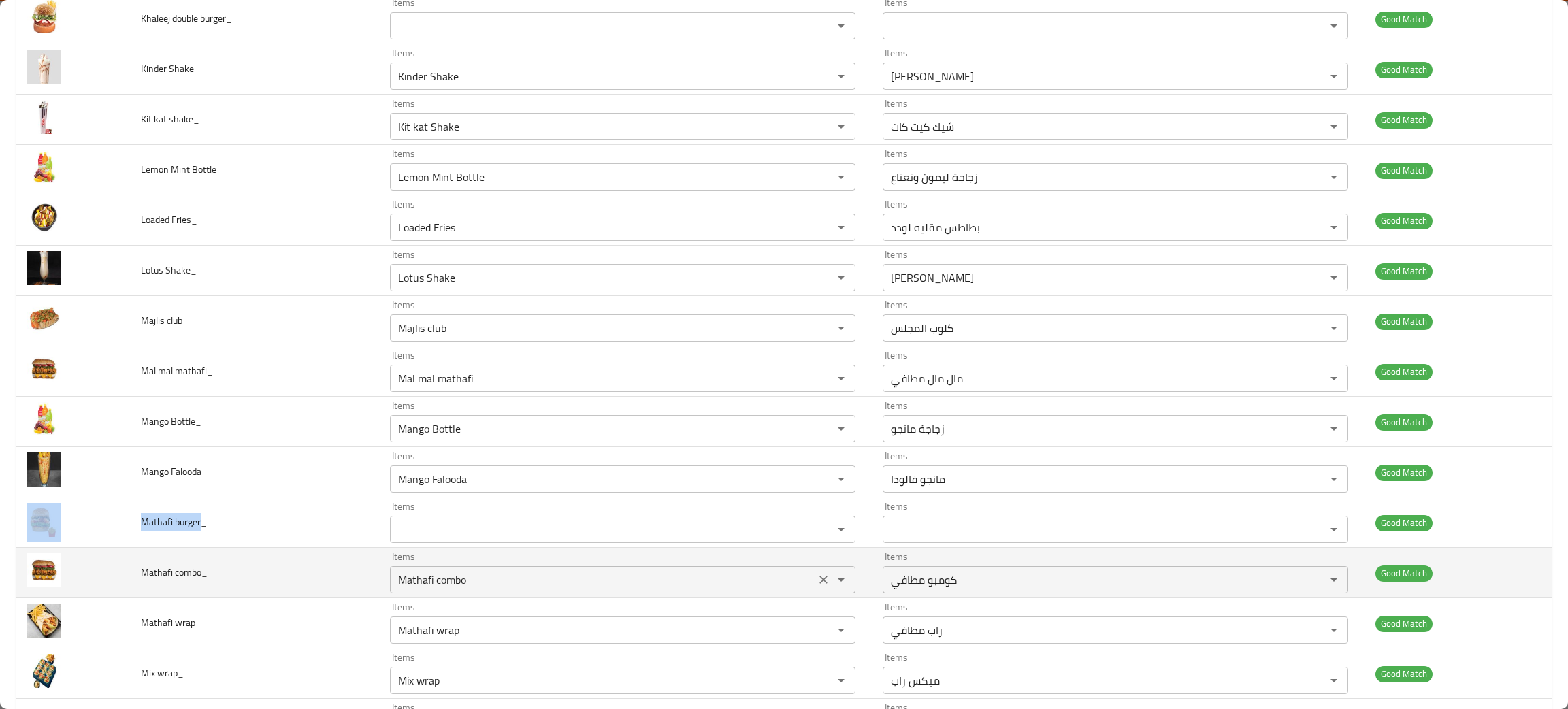
drag, startPoint x: 814, startPoint y: 639, endPoint x: 642, endPoint y: 593, distance: 178.0
click at [817, 637] on icon "Clear" at bounding box center [823, 629] width 14 height 14
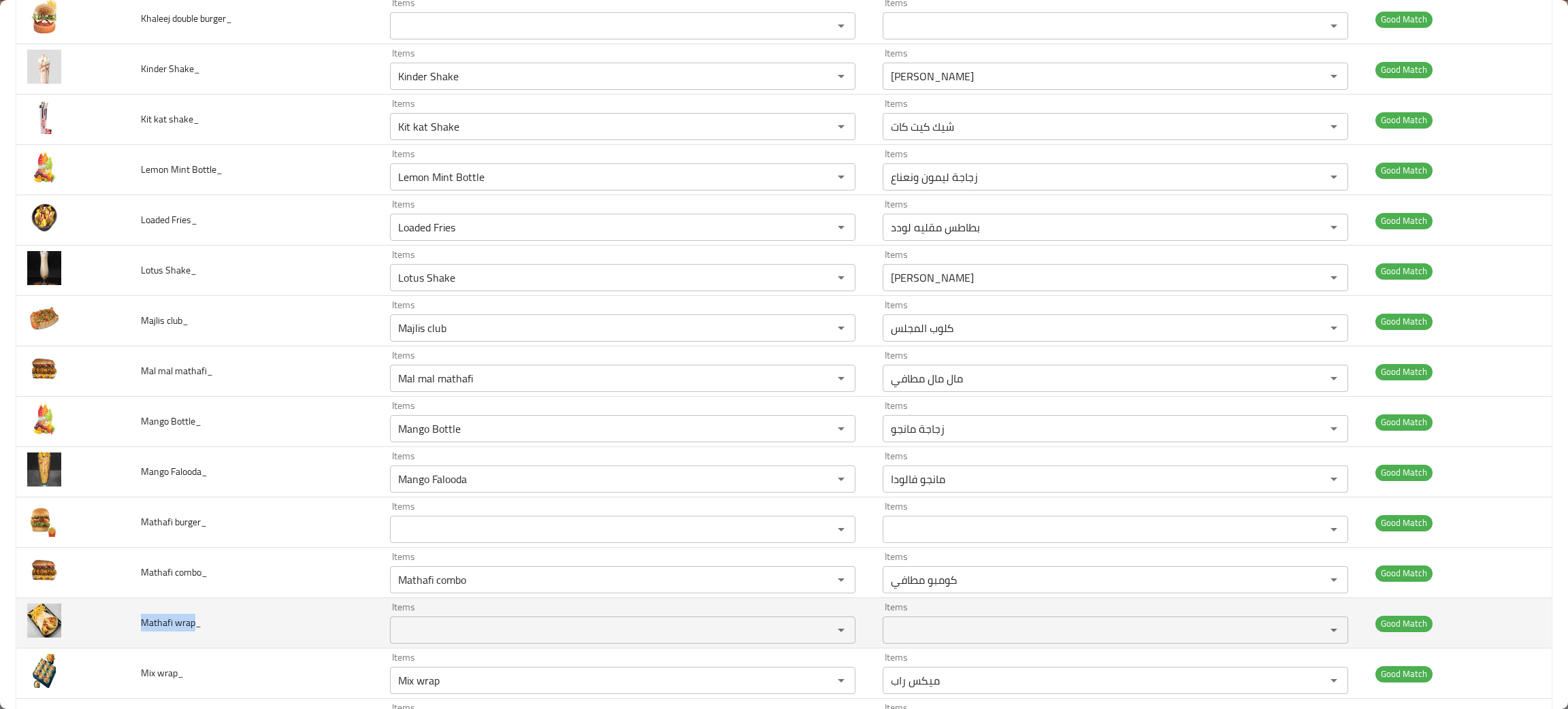
drag, startPoint x: 190, startPoint y: 627, endPoint x: 129, endPoint y: 632, distance: 61.2
click at [130, 632] on td "Mathafi wrap_" at bounding box center [254, 623] width 249 height 50
copy span "Mathafi wrap"
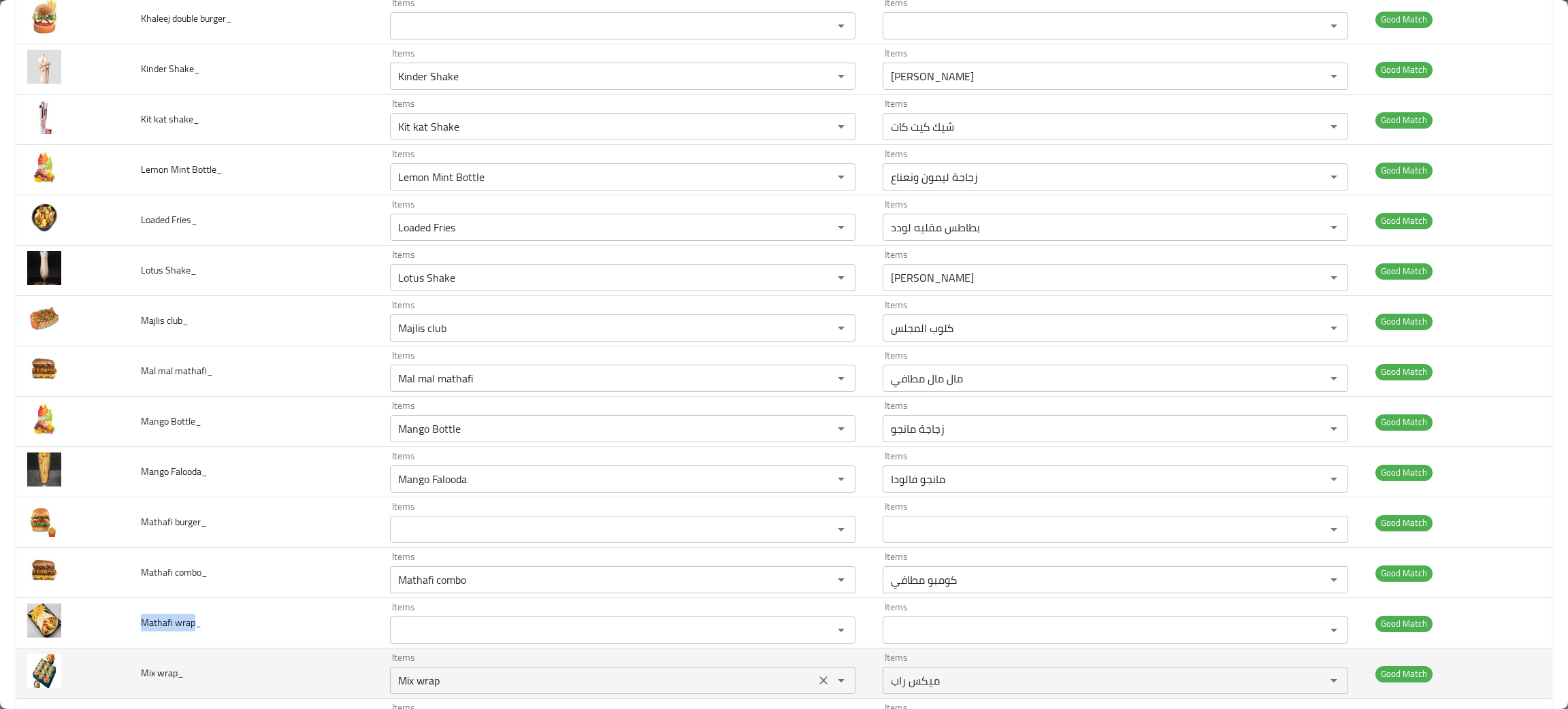
click at [820, 684] on icon "Clear" at bounding box center [823, 679] width 8 height 8
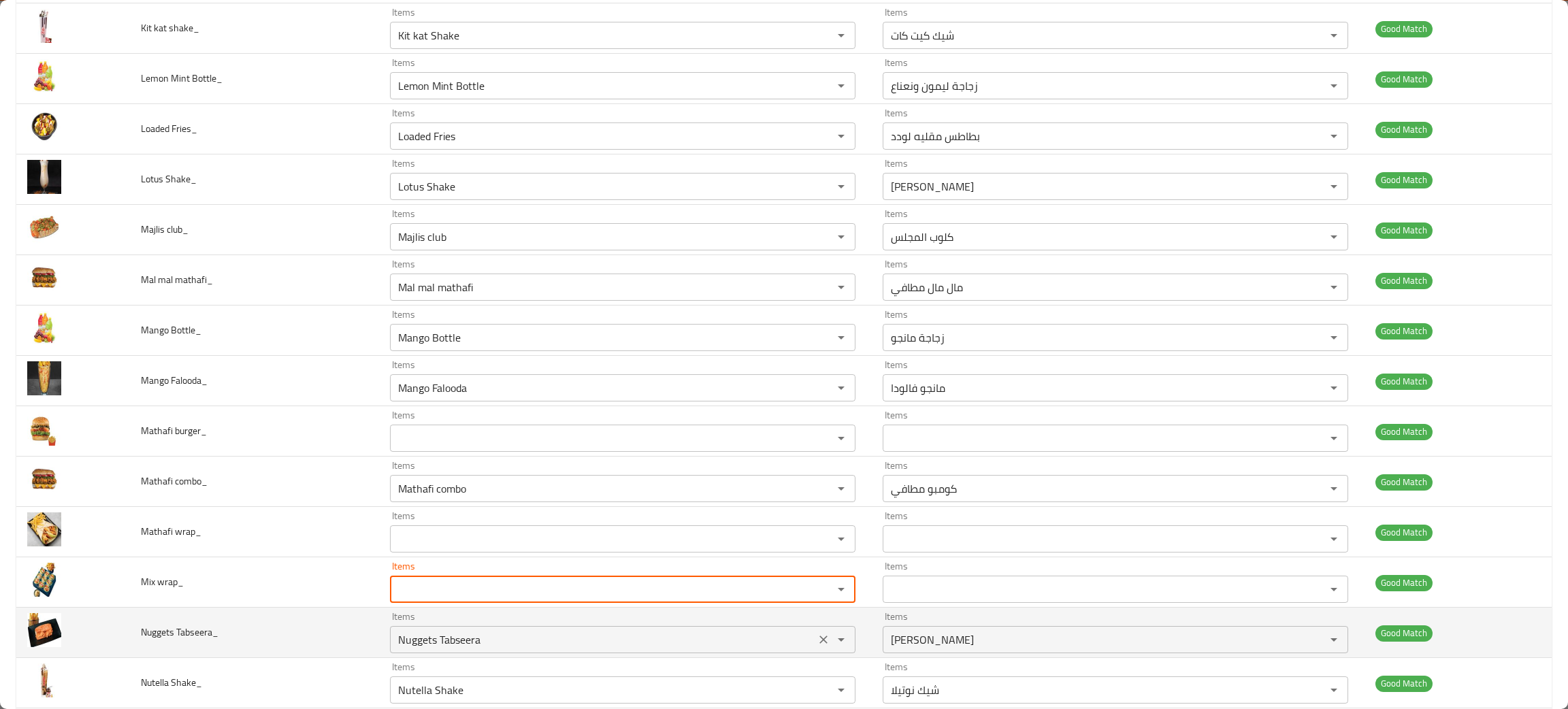
scroll to position [1121, 0]
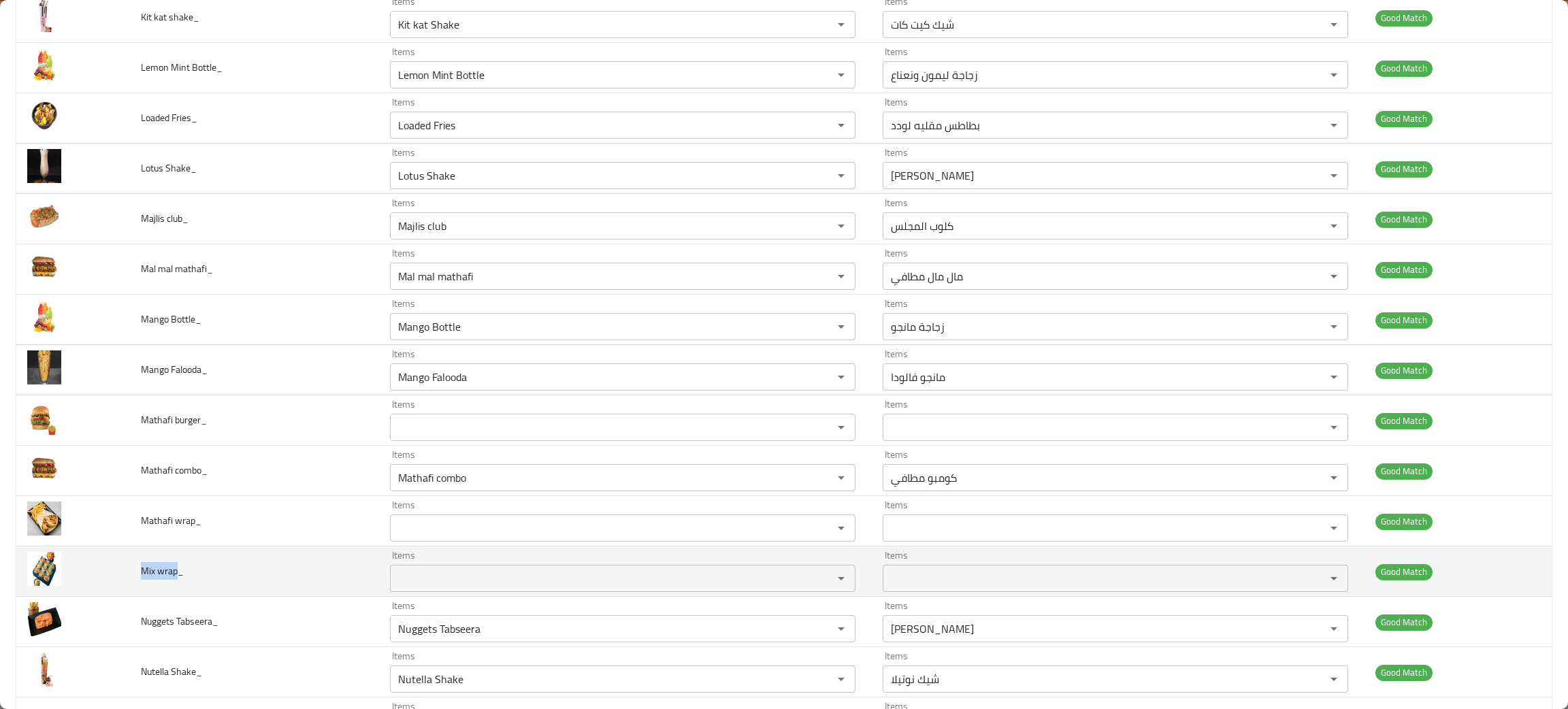
drag, startPoint x: 176, startPoint y: 574, endPoint x: 115, endPoint y: 564, distance: 61.8
click at [132, 565] on td "Mix wrap_" at bounding box center [254, 571] width 249 height 50
copy span "Mix wrap"
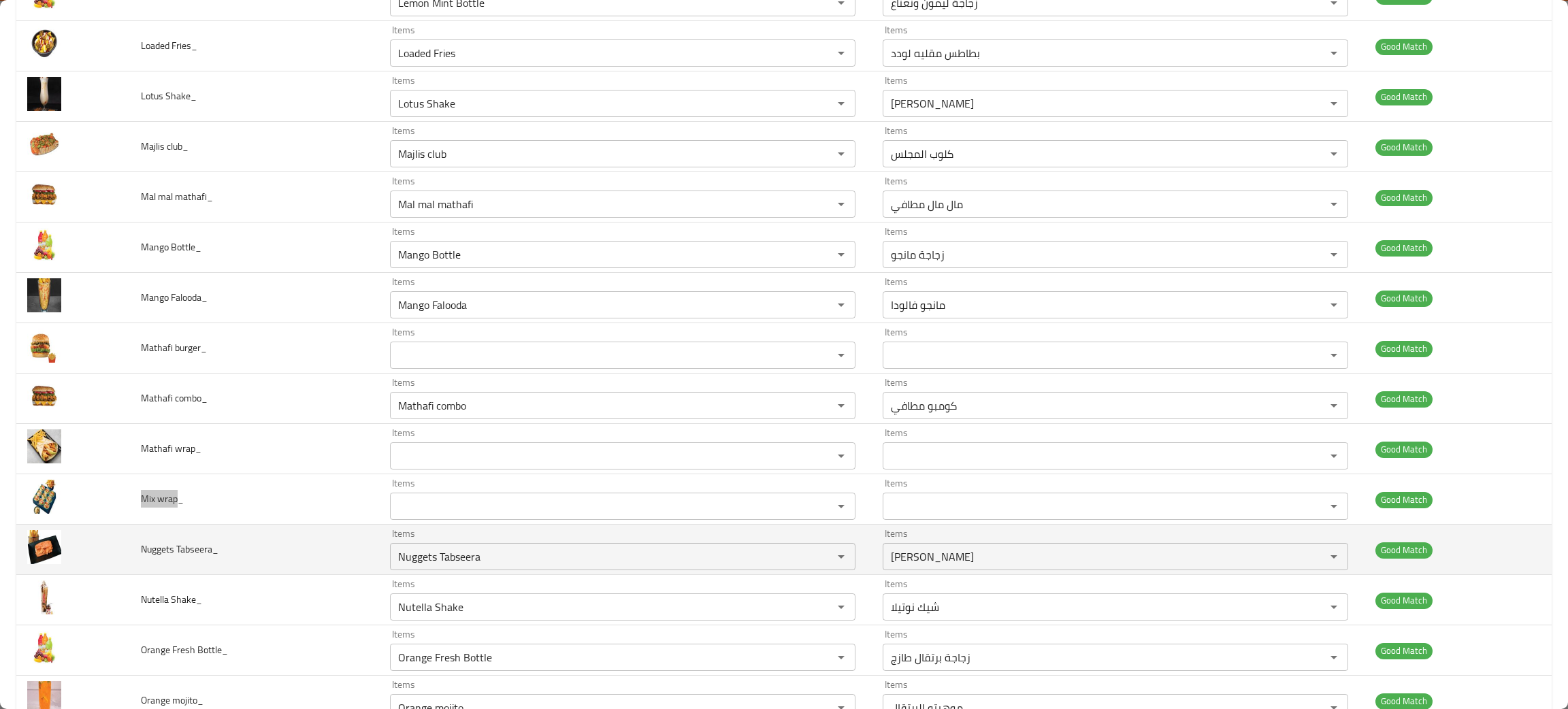
scroll to position [1223, 0]
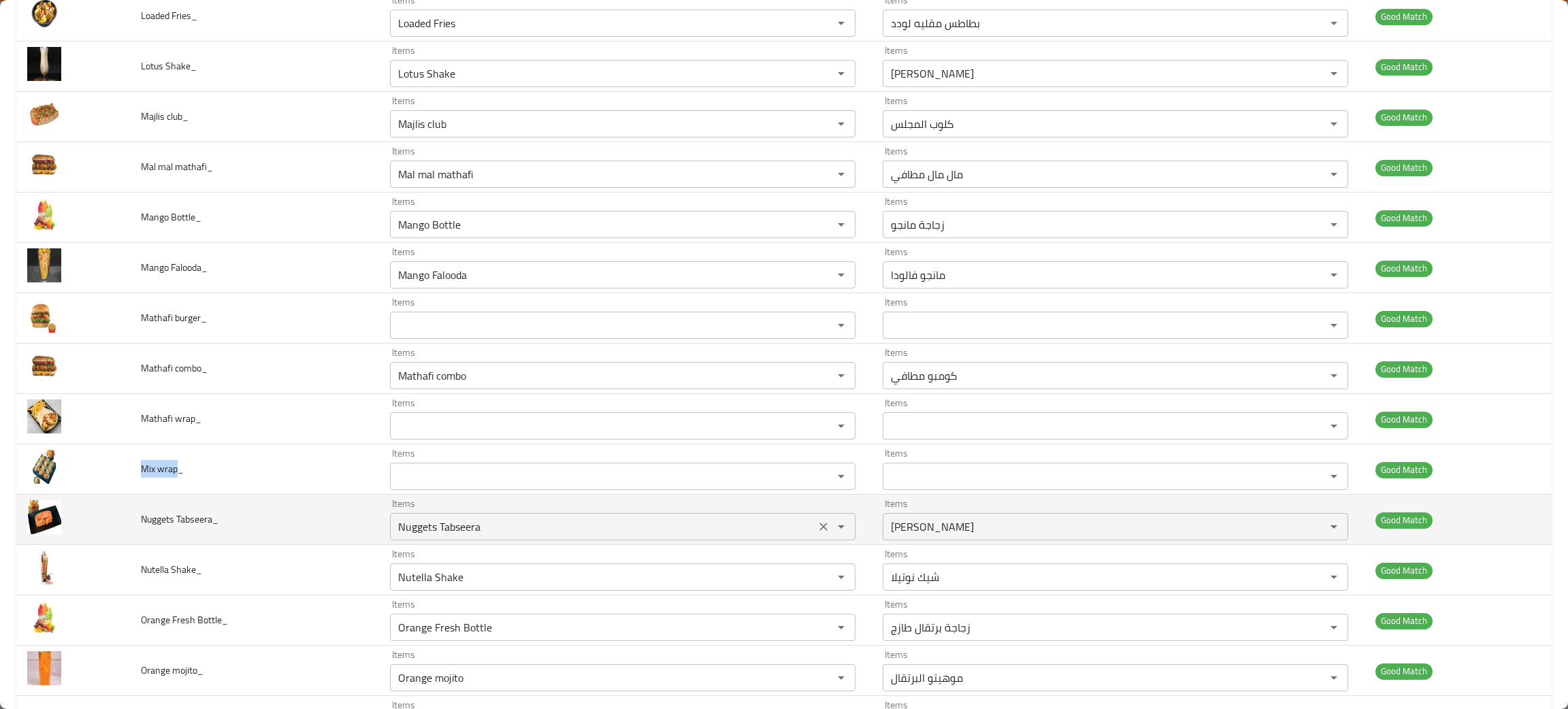
drag, startPoint x: 811, startPoint y: 533, endPoint x: 703, endPoint y: 540, distance: 108.2
click at [817, 533] on icon "Clear" at bounding box center [823, 526] width 14 height 14
drag, startPoint x: 209, startPoint y: 517, endPoint x: 136, endPoint y: 513, distance: 73.1
click at [136, 513] on td "Nuggets Tabseera_" at bounding box center [254, 520] width 249 height 50
click at [203, 510] on td "Nuggets Tabseera_" at bounding box center [254, 520] width 249 height 50
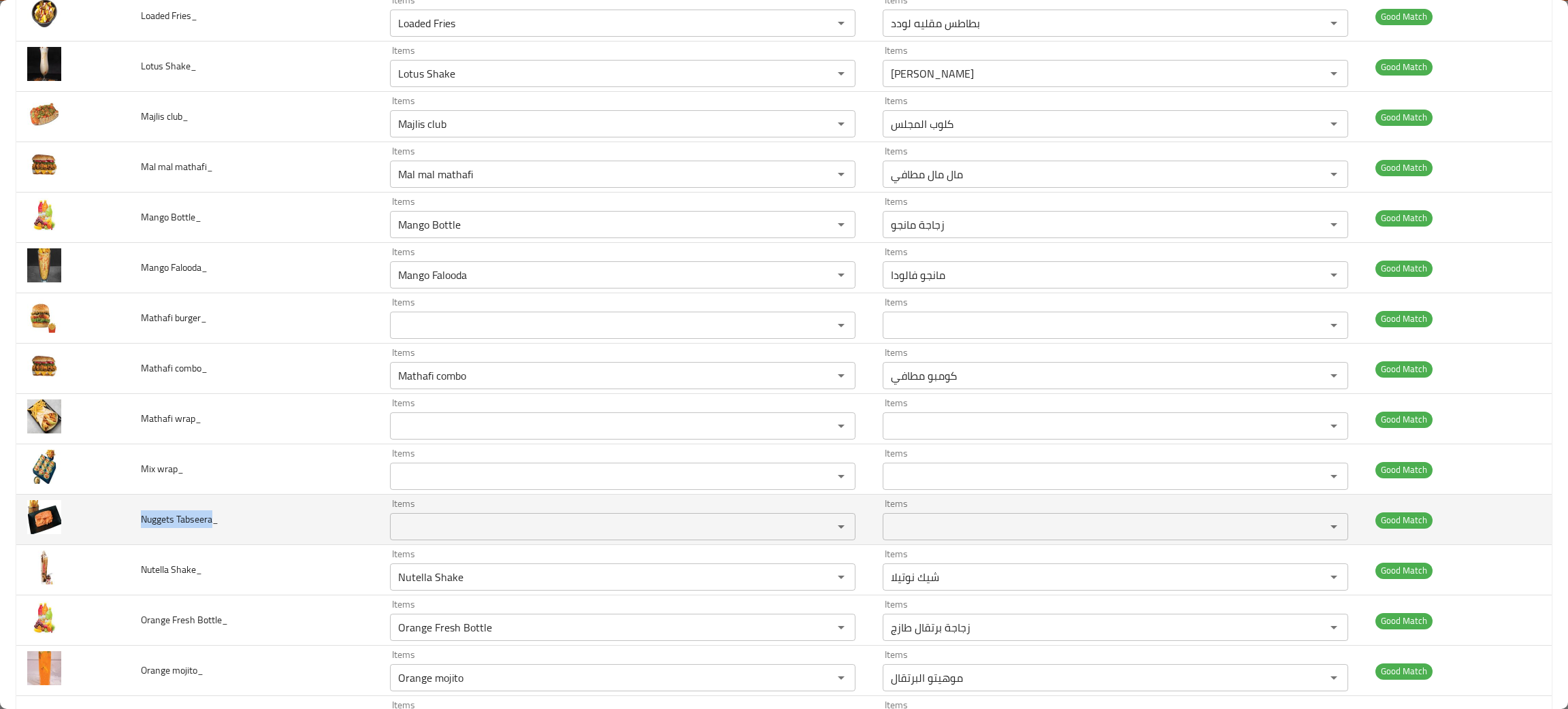
drag, startPoint x: 213, startPoint y: 514, endPoint x: 132, endPoint y: 505, distance: 81.5
click at [132, 505] on td "Nuggets Tabseera_" at bounding box center [254, 520] width 249 height 50
copy span "Nuggets Tabseera"
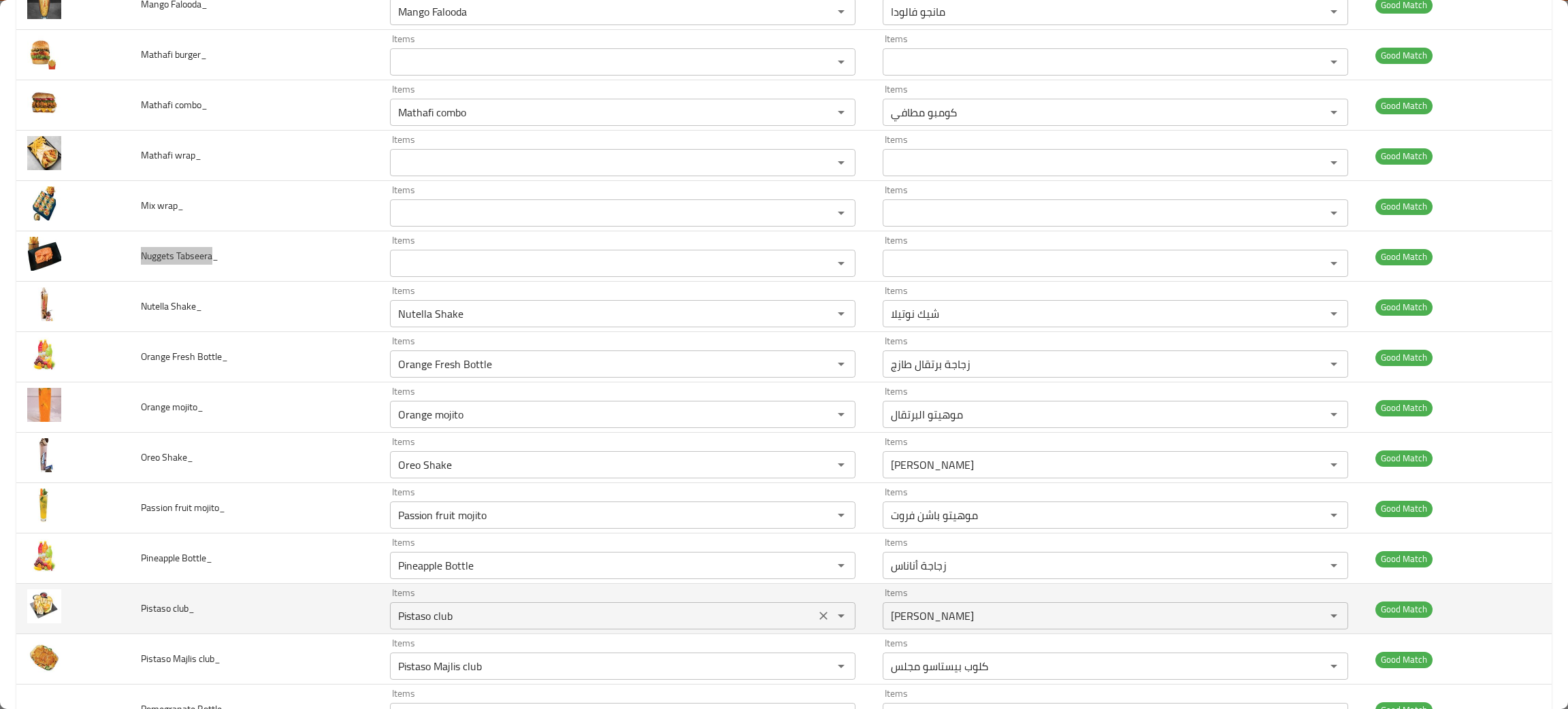
scroll to position [1530, 0]
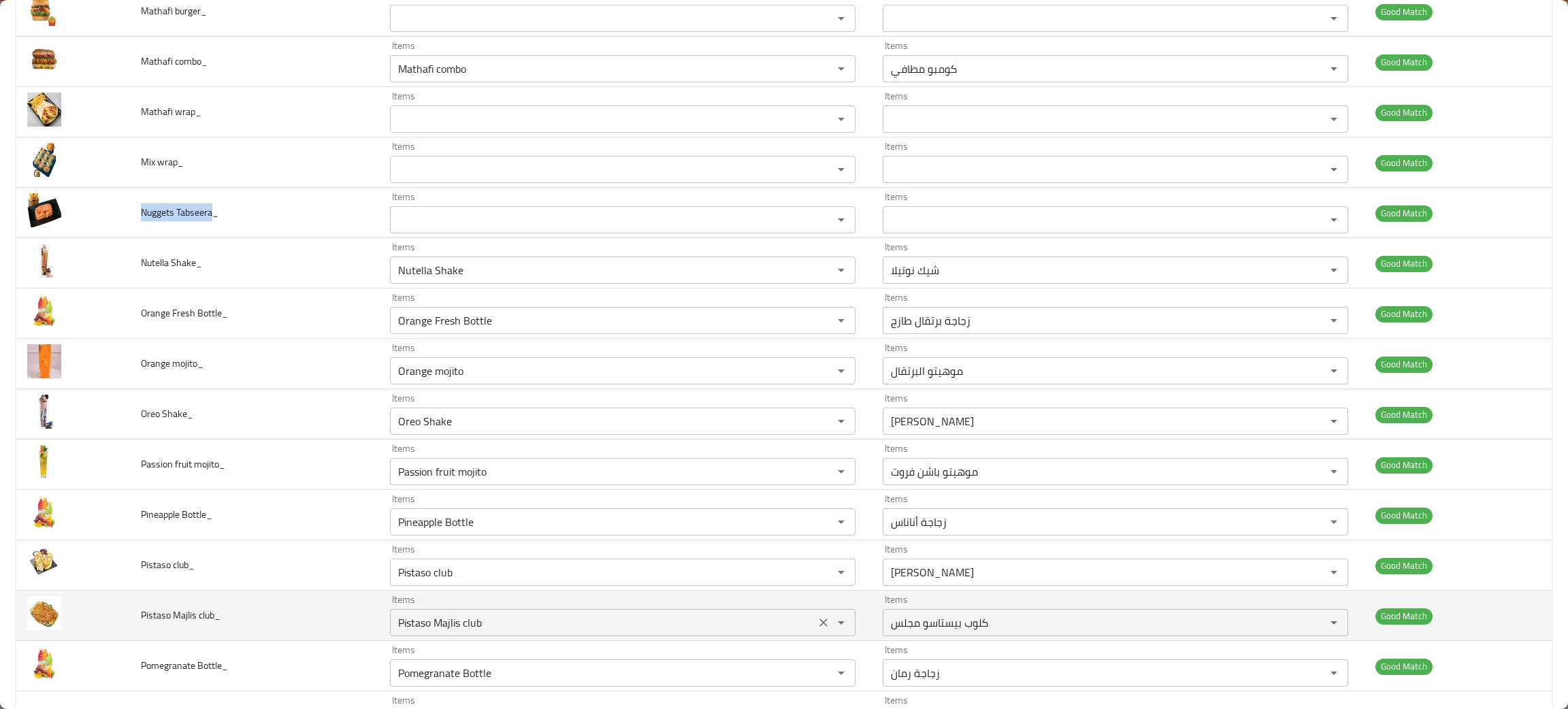
drag, startPoint x: 811, startPoint y: 579, endPoint x: 656, endPoint y: 602, distance: 156.7
click at [820, 576] on icon "Clear" at bounding box center [823, 572] width 8 height 8
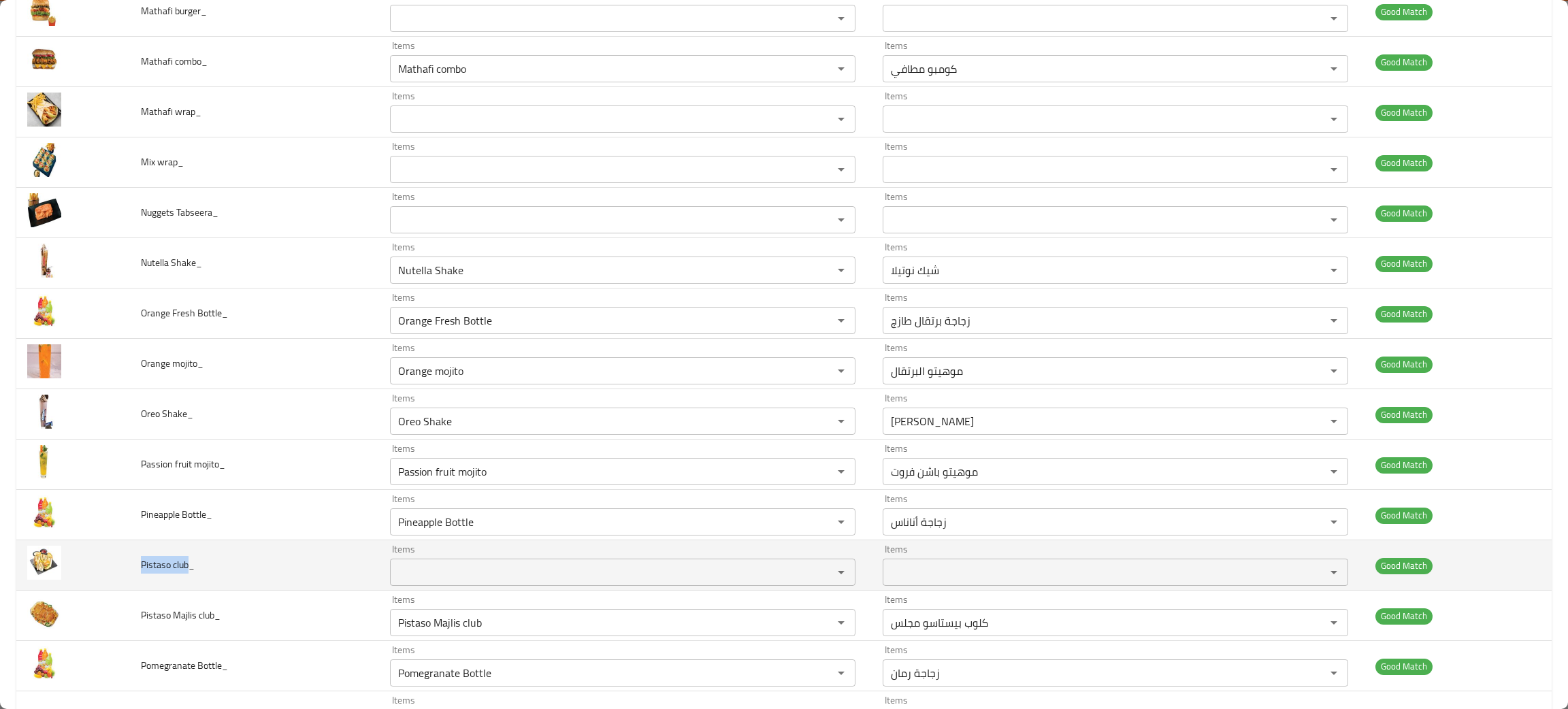
drag, startPoint x: 188, startPoint y: 565, endPoint x: 135, endPoint y: 567, distance: 53.0
click at [135, 567] on td "Pistaso club_" at bounding box center [254, 565] width 249 height 50
copy span "Pistaso club"
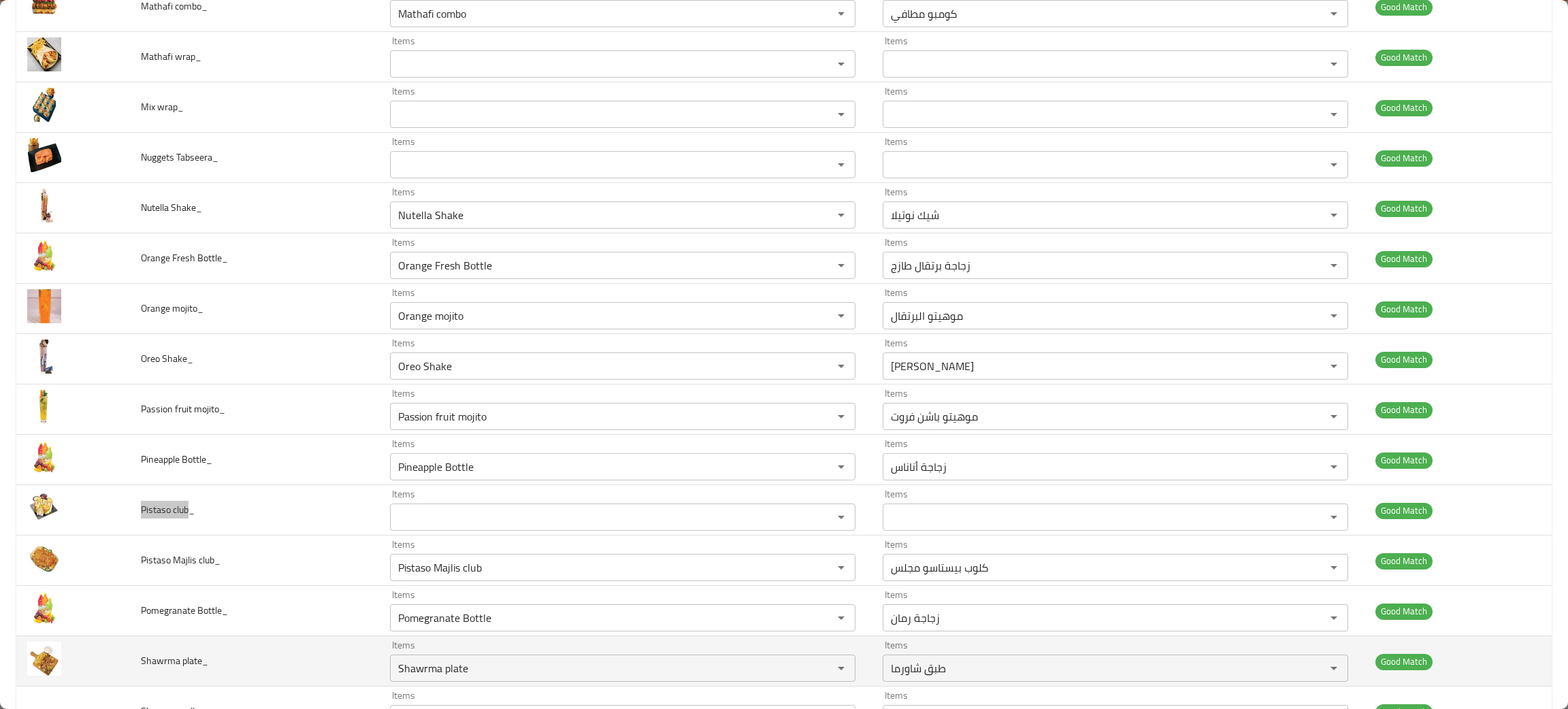
scroll to position [1632, 0]
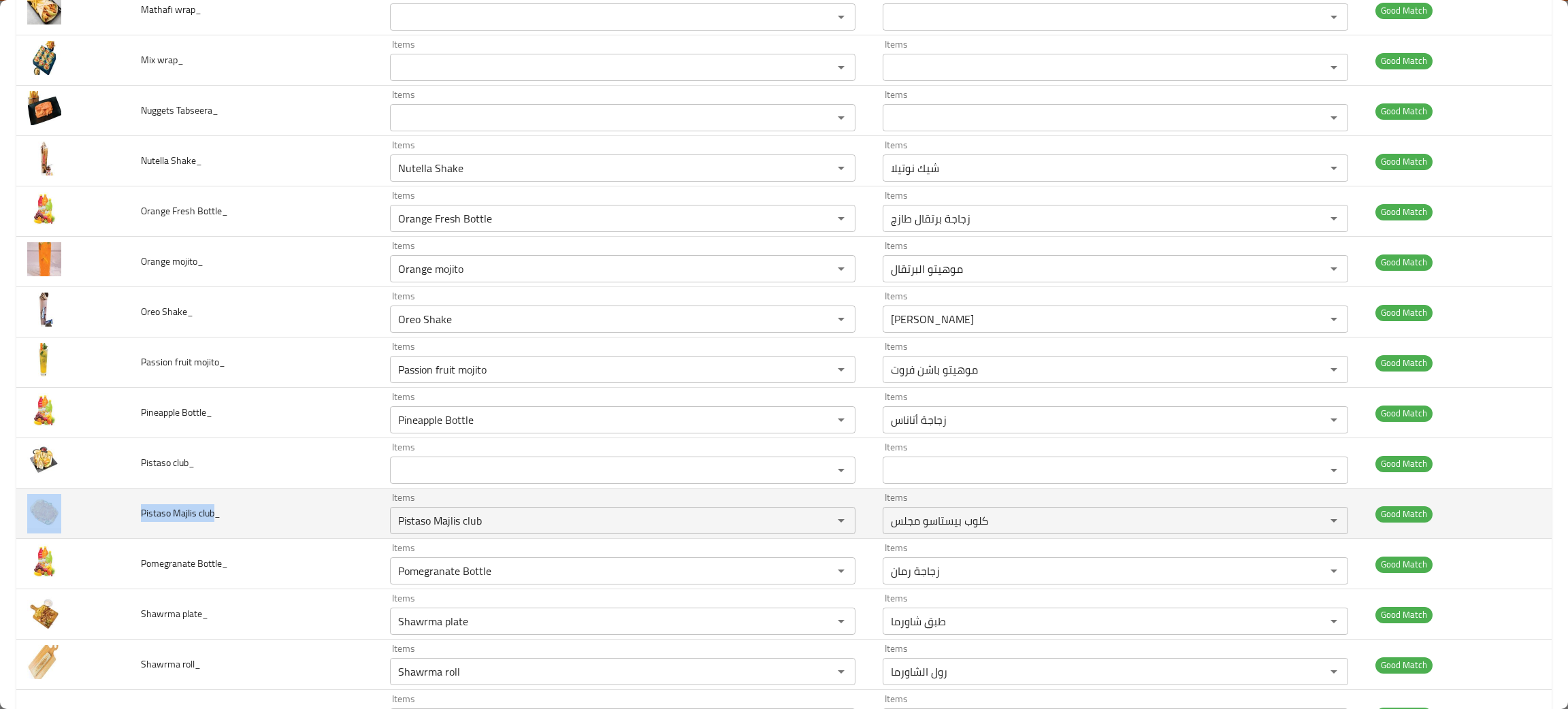
drag, startPoint x: 210, startPoint y: 518, endPoint x: 124, endPoint y: 530, distance: 86.8
click at [124, 530] on tr "Pistaso Majlis club_ Items Pistaso Majlis club Items Items كلوب بيستاسو مجلس It…" at bounding box center [784, 513] width 1536 height 50
copy tr "Pistaso Majlis club"
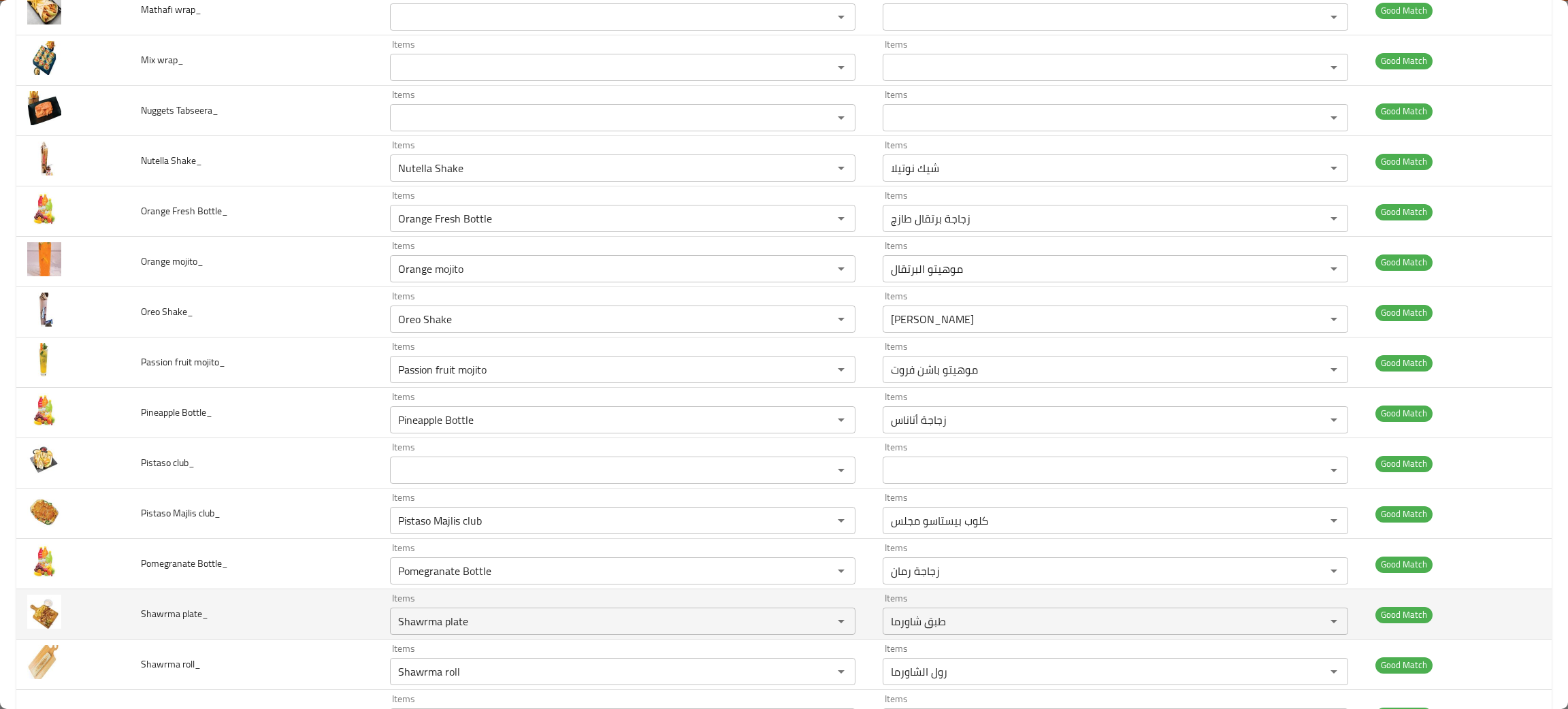
click at [312, 637] on td "Shawrma plate_" at bounding box center [254, 614] width 249 height 50
drag, startPoint x: 199, startPoint y: 614, endPoint x: 121, endPoint y: 606, distance: 78.4
click at [121, 606] on tr "Shawrma plate_ Items Shawrma plate Items Items طبق شاورما Items Good Match" at bounding box center [784, 614] width 1536 height 50
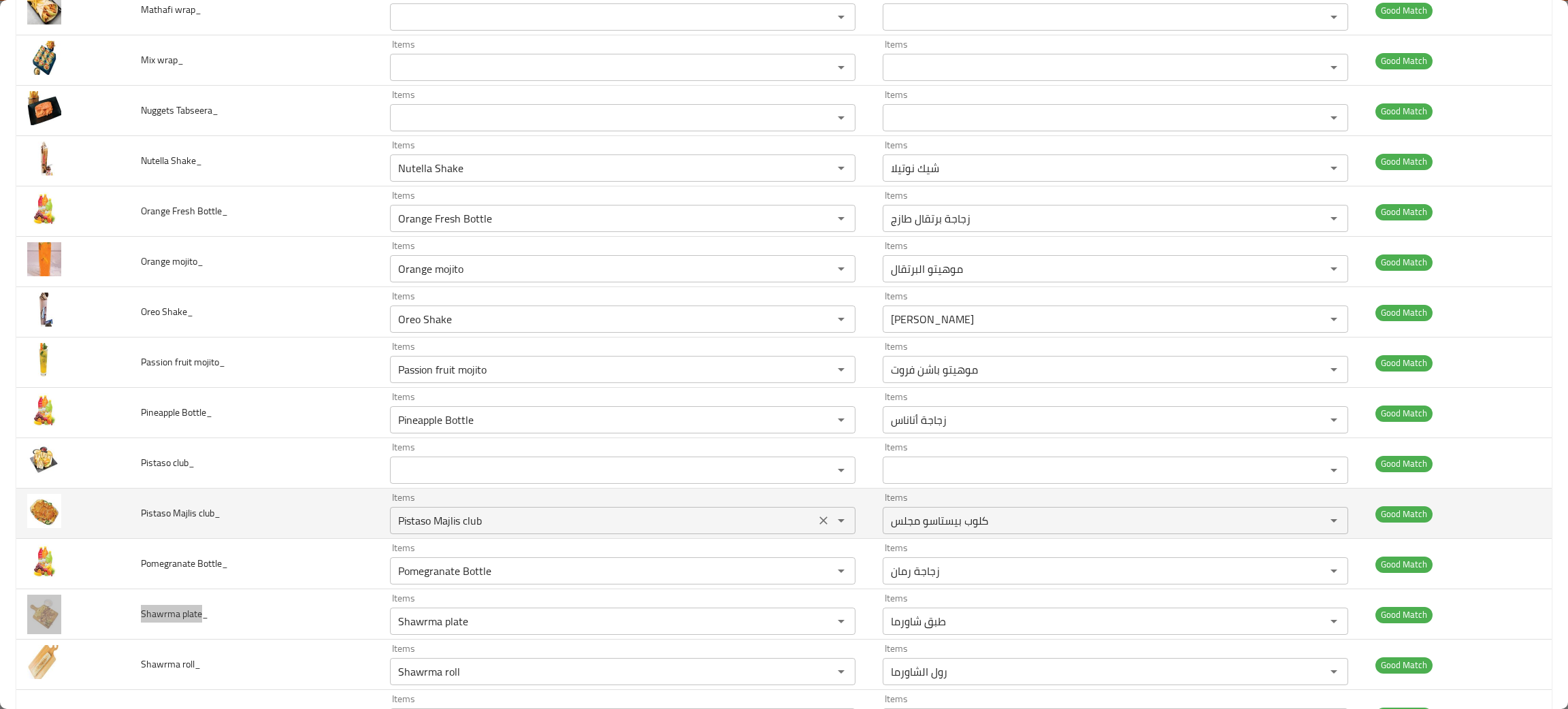
scroll to position [1734, 0]
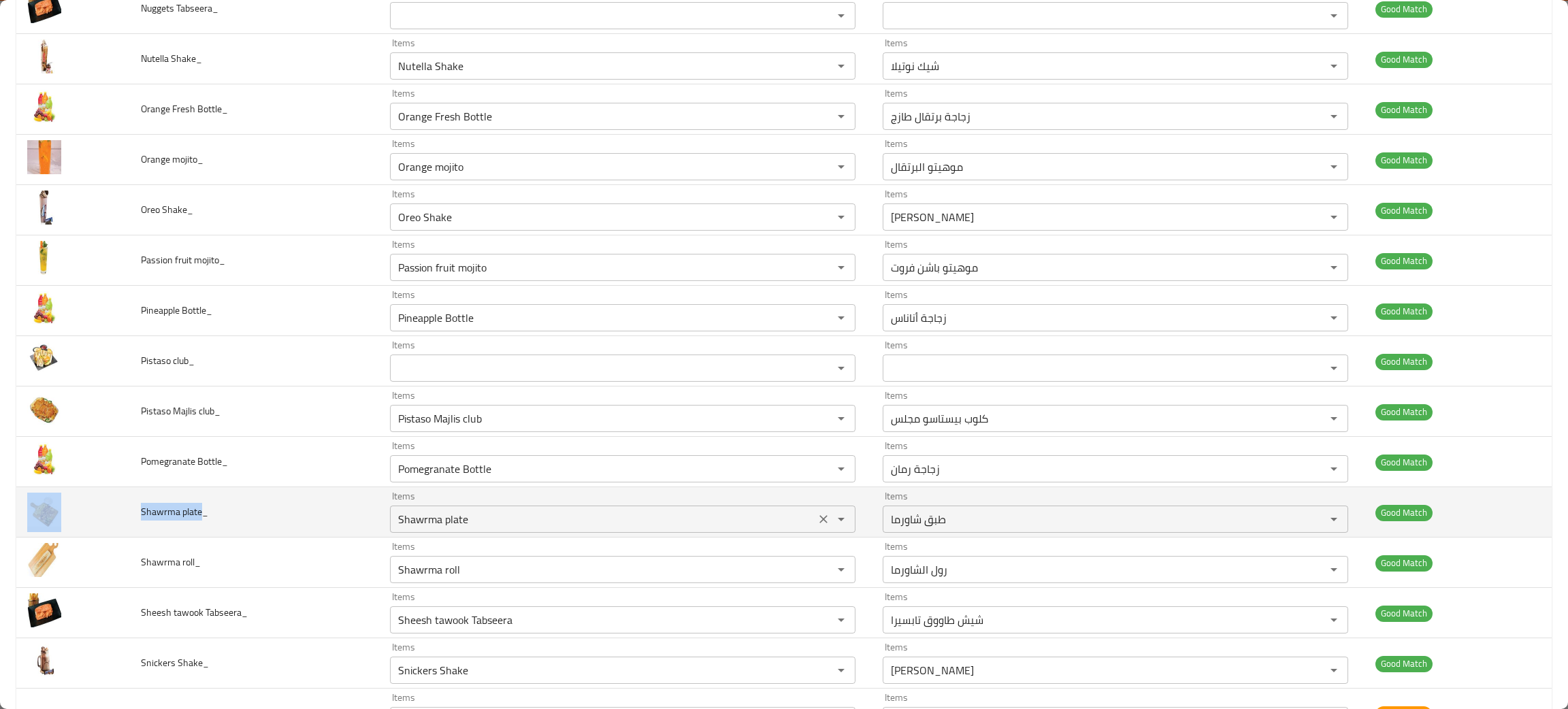
click at [817, 525] on icon "Clear" at bounding box center [823, 519] width 14 height 14
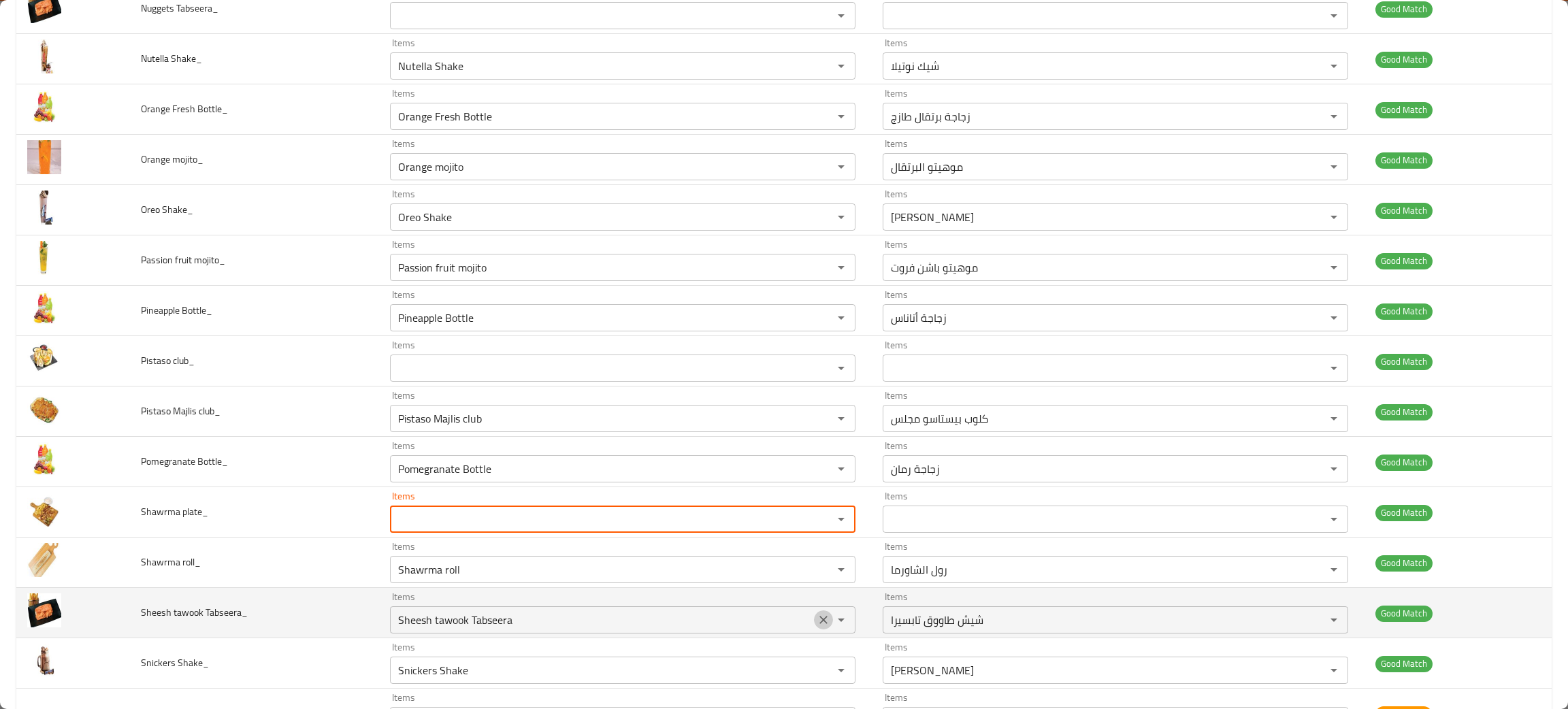
drag, startPoint x: 810, startPoint y: 623, endPoint x: 761, endPoint y: 601, distance: 53.7
click at [817, 624] on icon "Clear" at bounding box center [823, 619] width 14 height 14
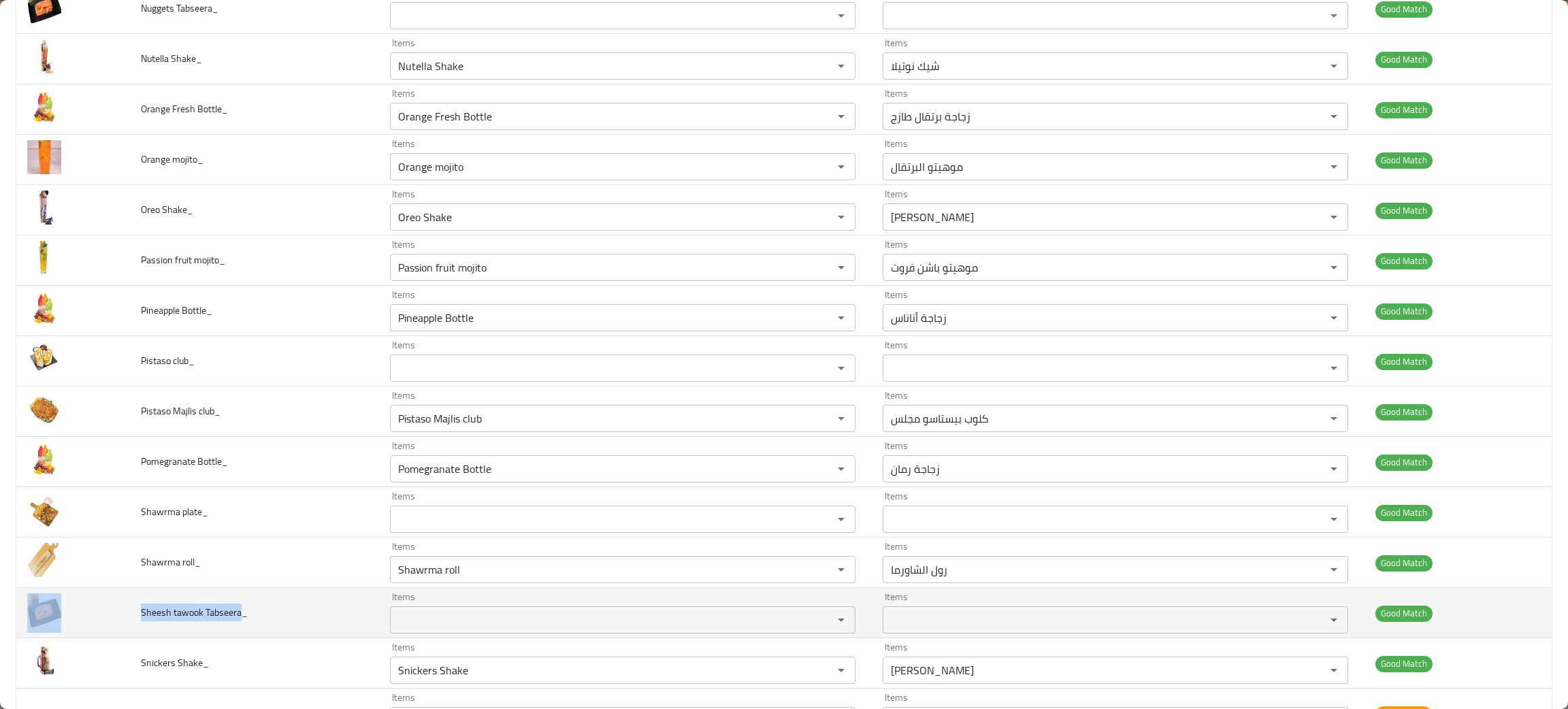
drag, startPoint x: 239, startPoint y: 614, endPoint x: 99, endPoint y: 619, distance: 140.1
click at [99, 619] on tr "Sheesh tawook Tabseera_ Items Items Items Items Good Match" at bounding box center [784, 613] width 1536 height 50
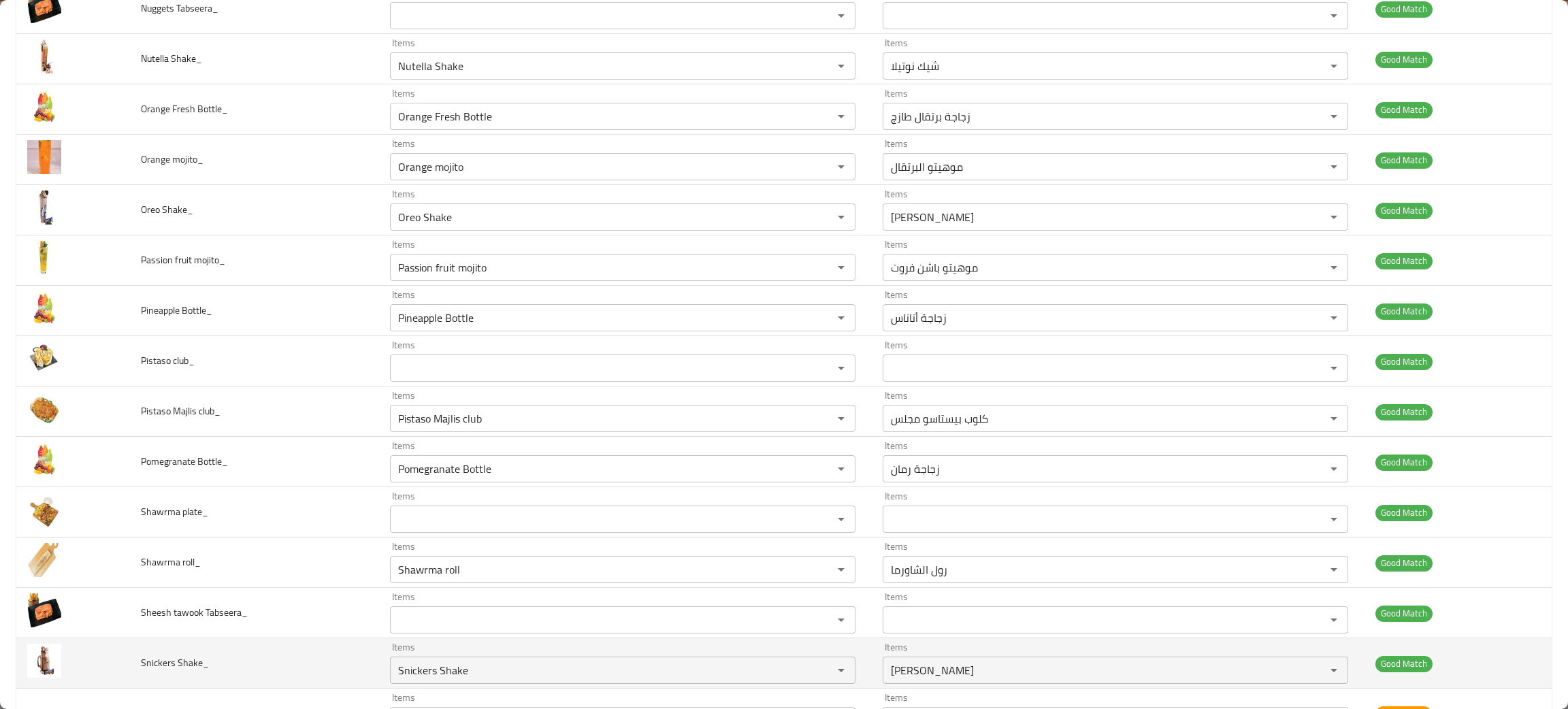
click at [278, 665] on td "Snickers Shake_" at bounding box center [254, 663] width 249 height 50
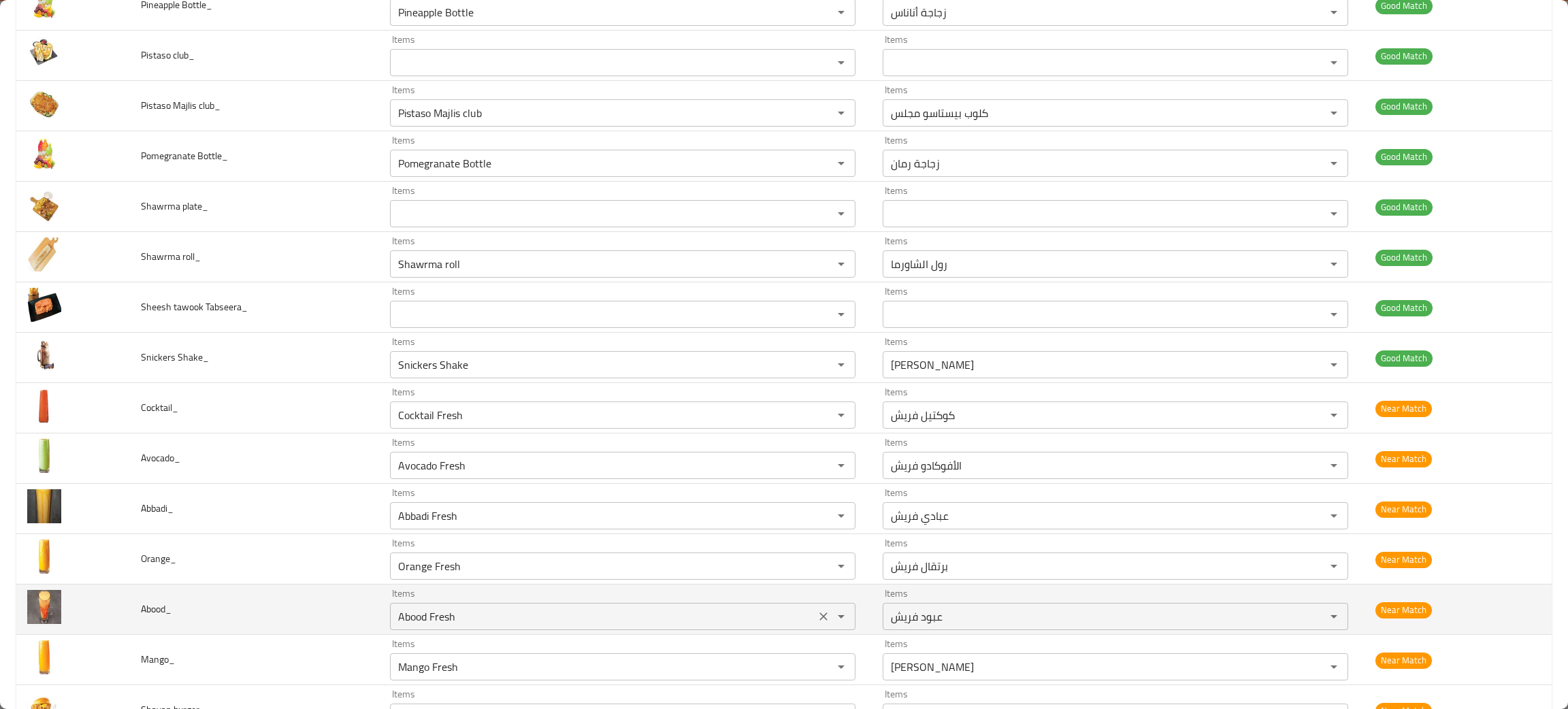
scroll to position [2142, 0]
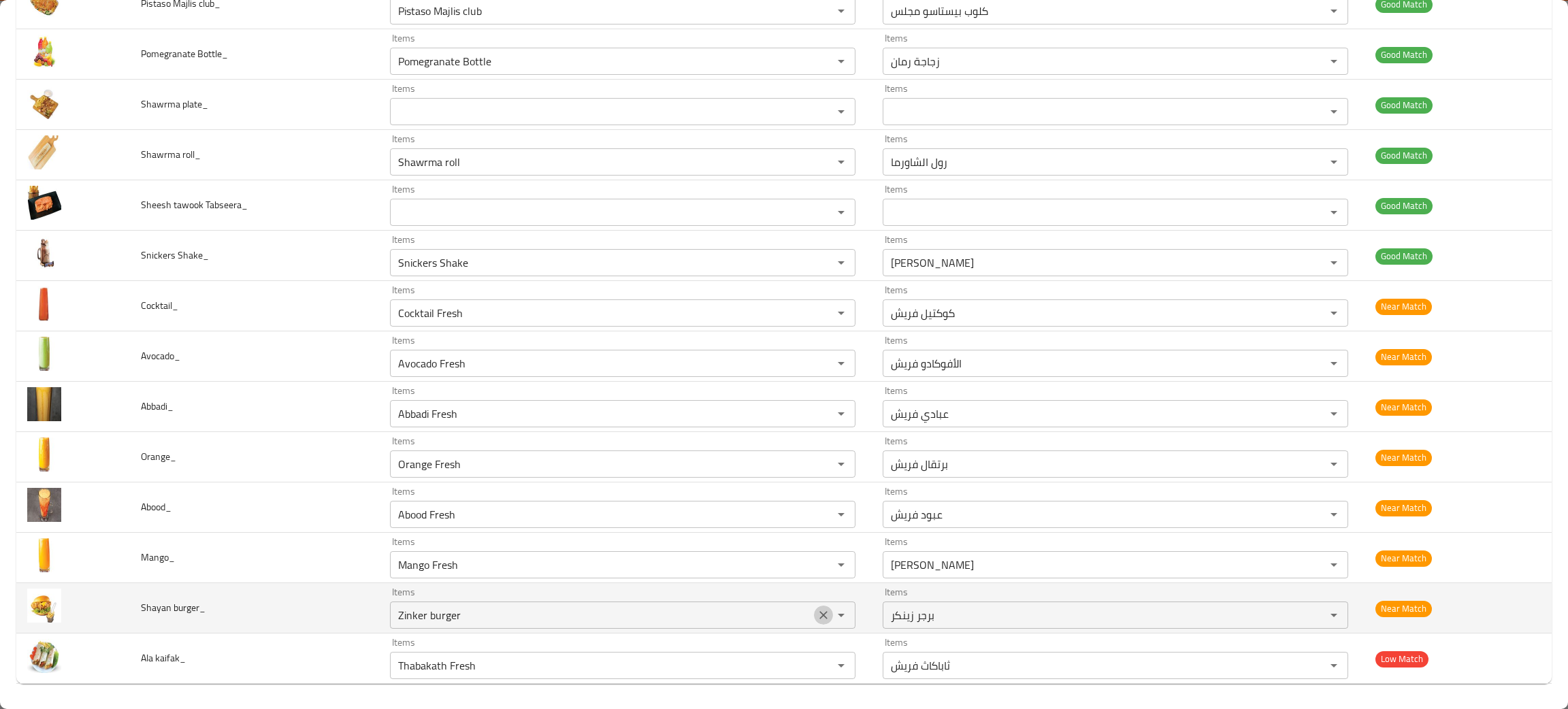
click at [817, 622] on icon "Clear" at bounding box center [823, 614] width 14 height 14
type burger_ "bur"
drag, startPoint x: 196, startPoint y: 607, endPoint x: 134, endPoint y: 600, distance: 62.4
click at [134, 600] on td "Shayan burger_" at bounding box center [254, 608] width 249 height 50
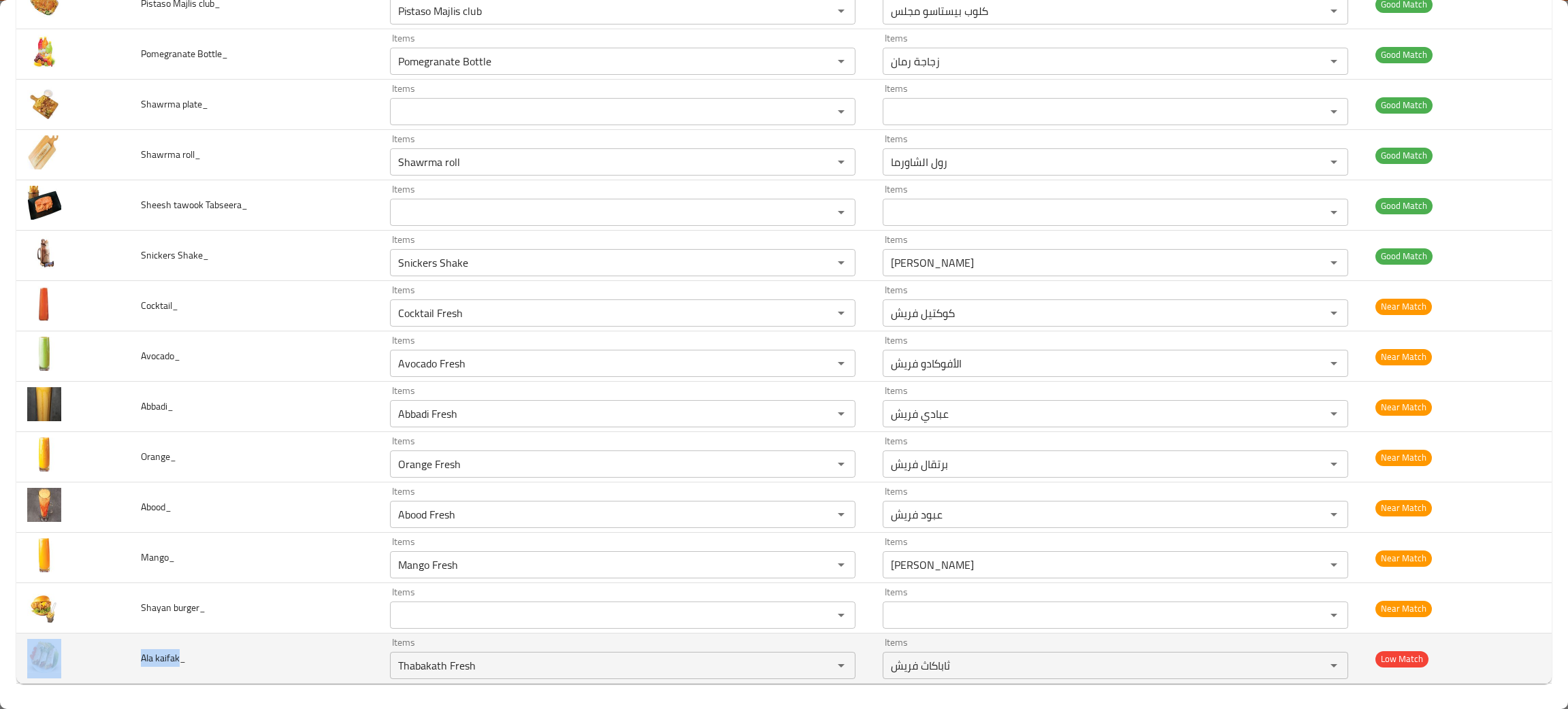
drag, startPoint x: 179, startPoint y: 657, endPoint x: 117, endPoint y: 657, distance: 62.0
click at [117, 657] on tr "Ala kaifak_ Items Thabakath Fresh Items Items ثاباكاث فريش Items Low Match" at bounding box center [784, 658] width 1536 height 50
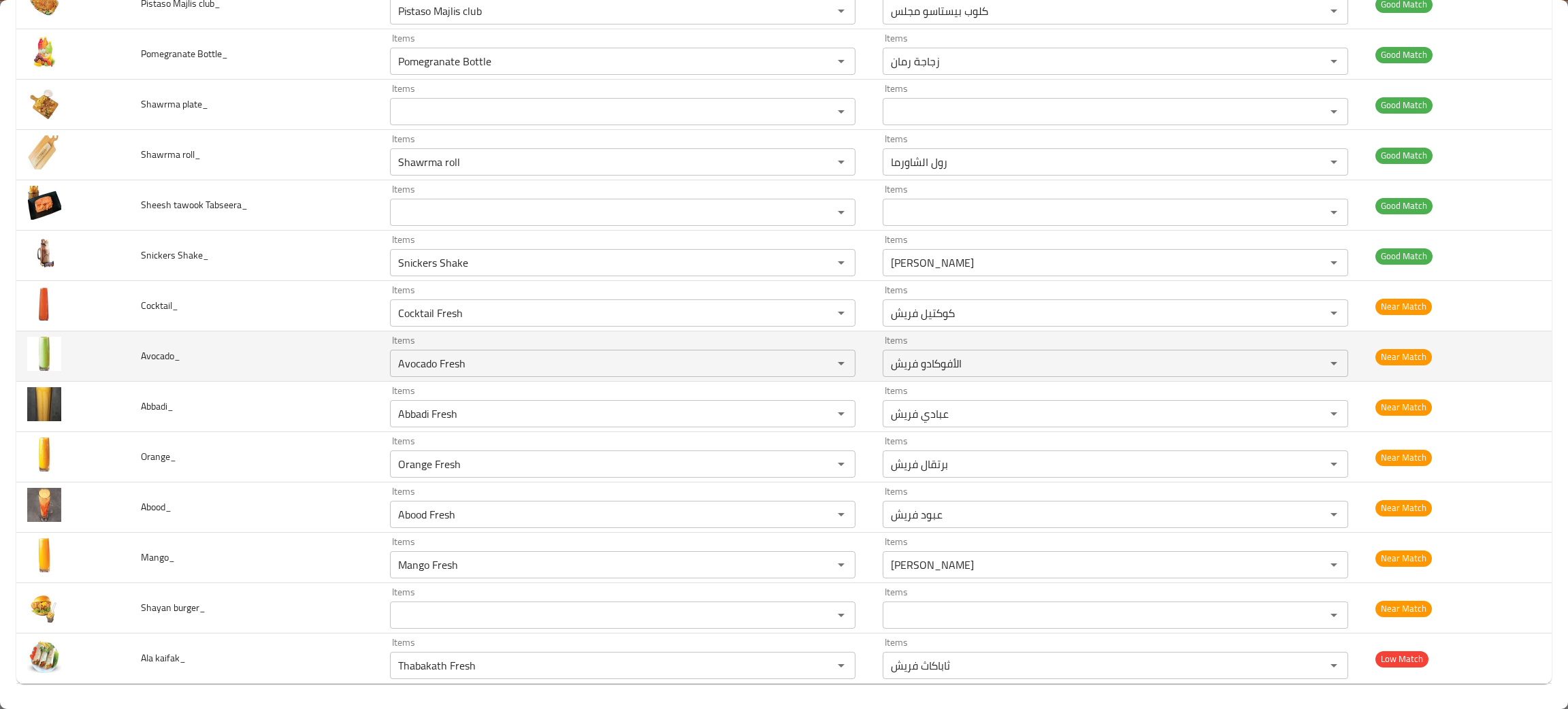
click at [288, 338] on td "Avocado_" at bounding box center [254, 356] width 249 height 50
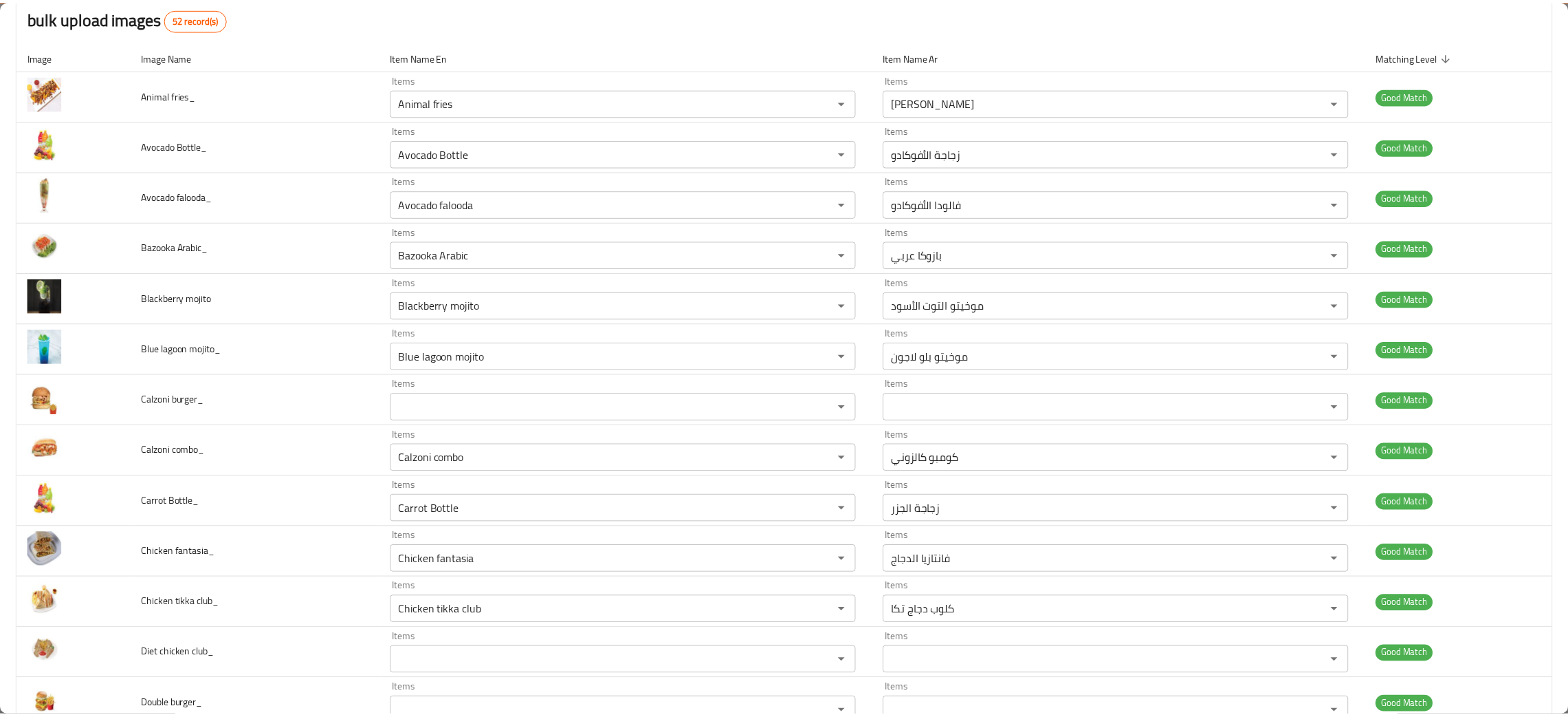
scroll to position [0, 0]
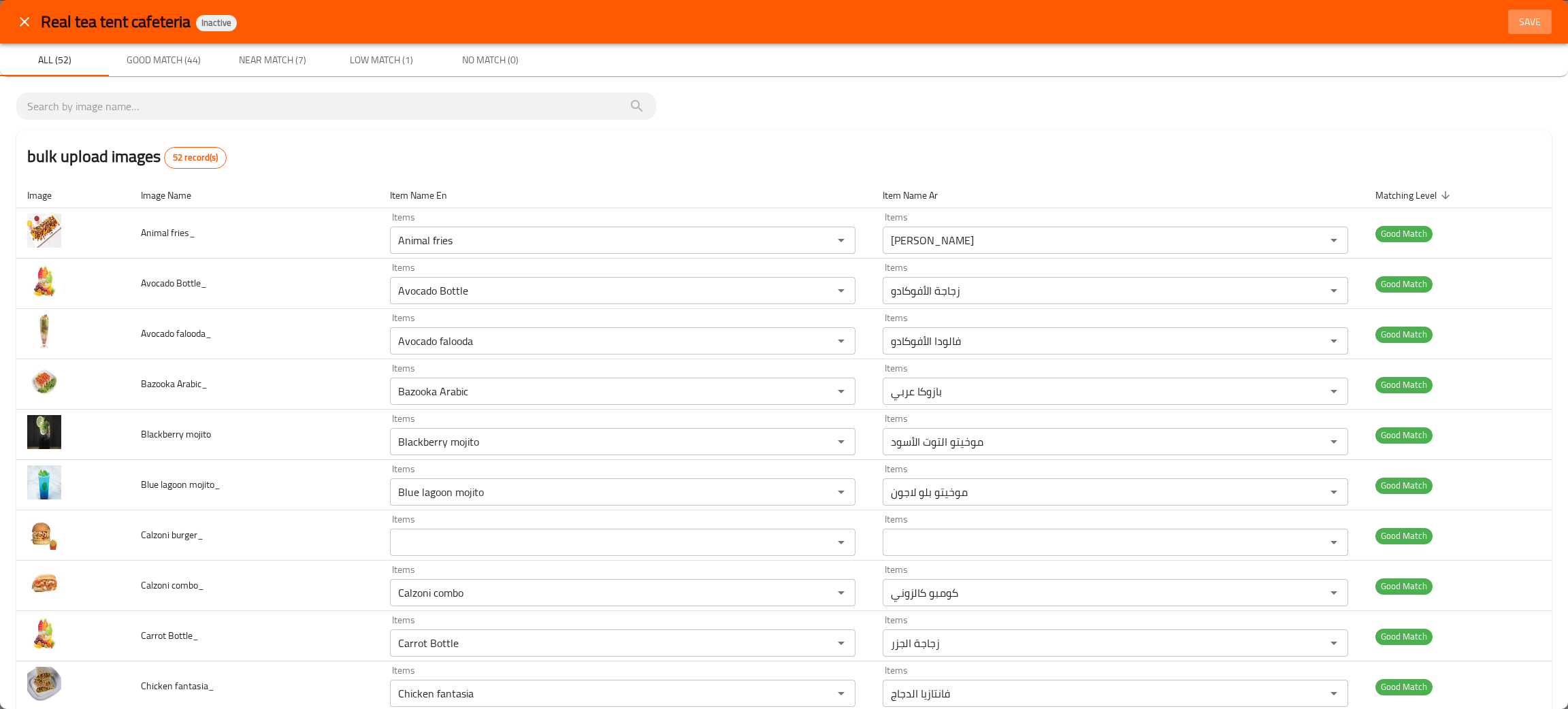
click at [1517, 17] on span "Save" at bounding box center [1529, 22] width 32 height 17
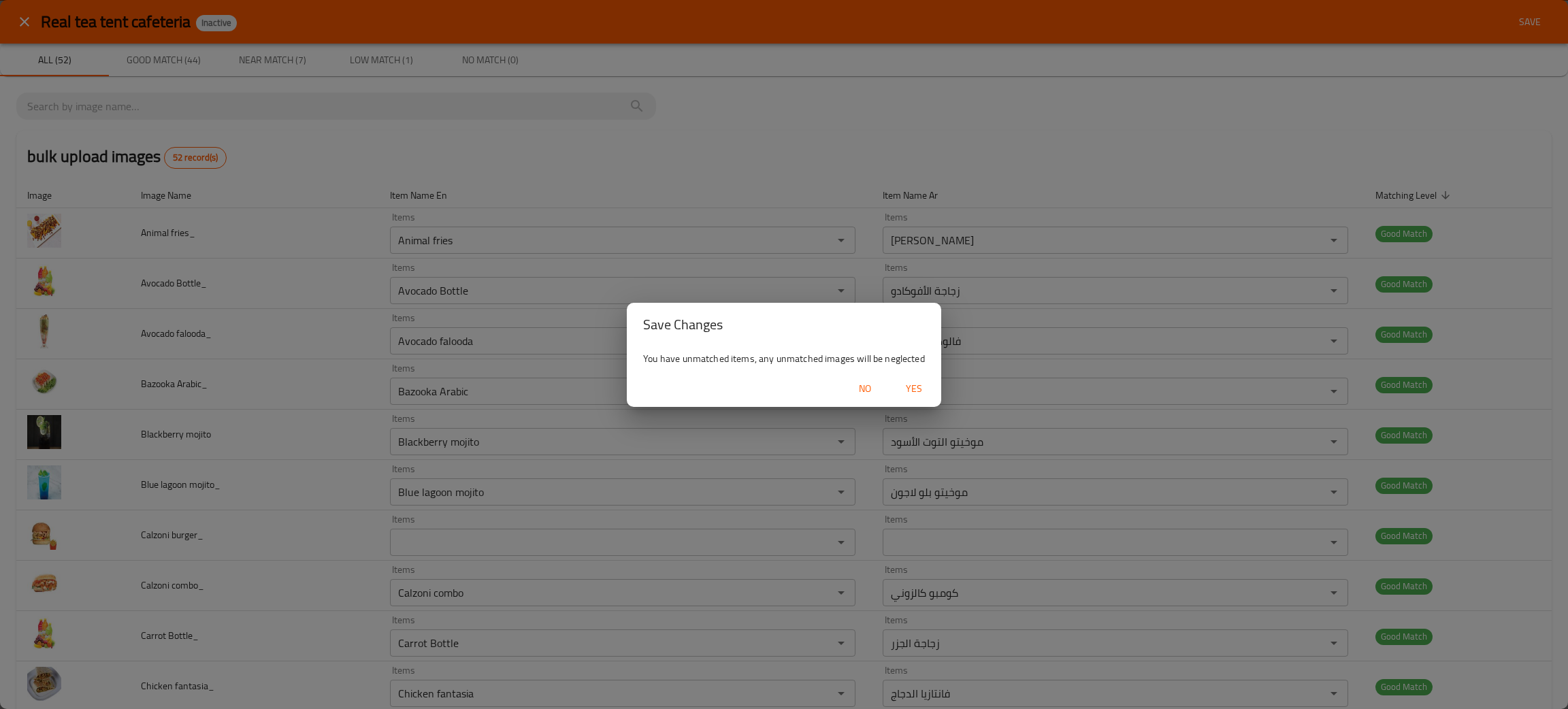
click at [909, 380] on span "Yes" at bounding box center [913, 388] width 32 height 17
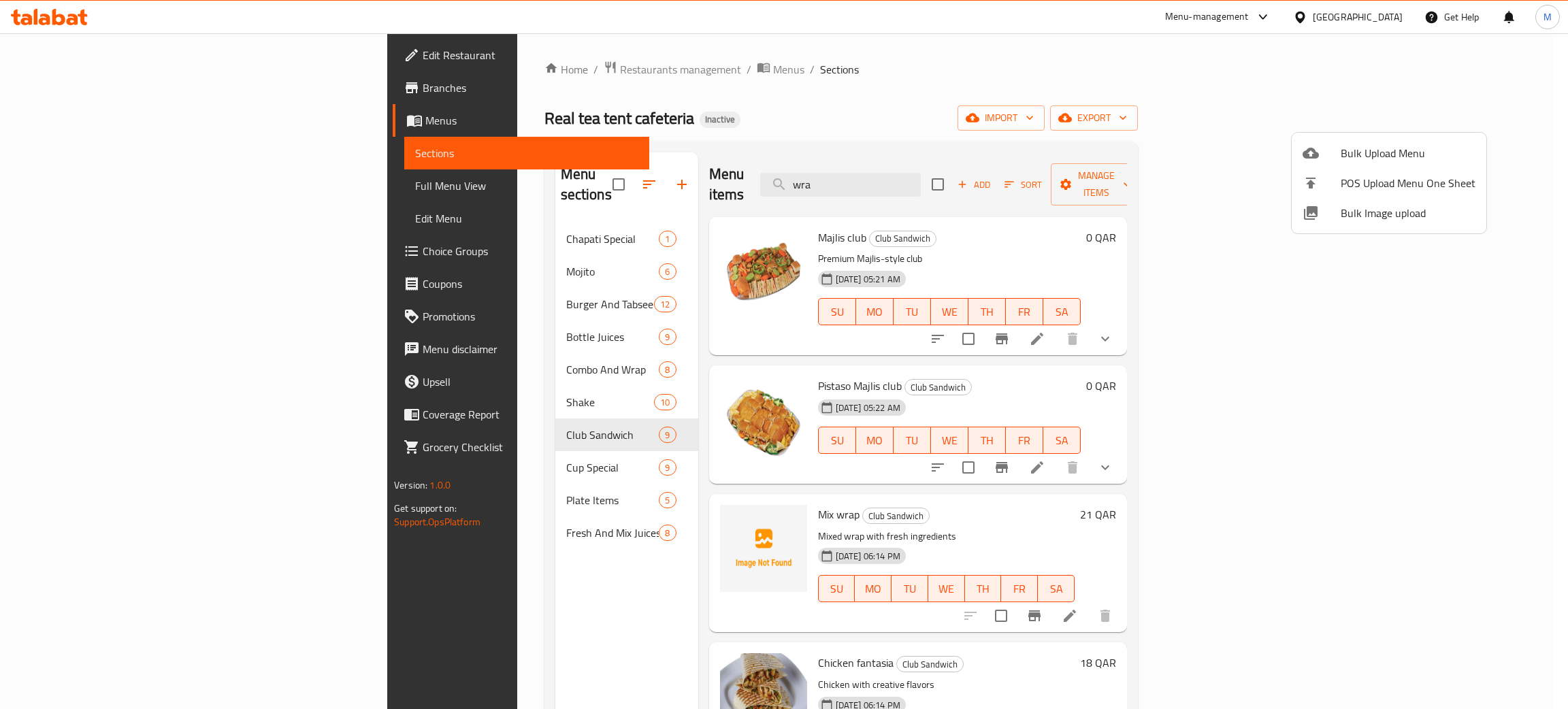
click at [502, 619] on div at bounding box center [784, 354] width 1568 height 709
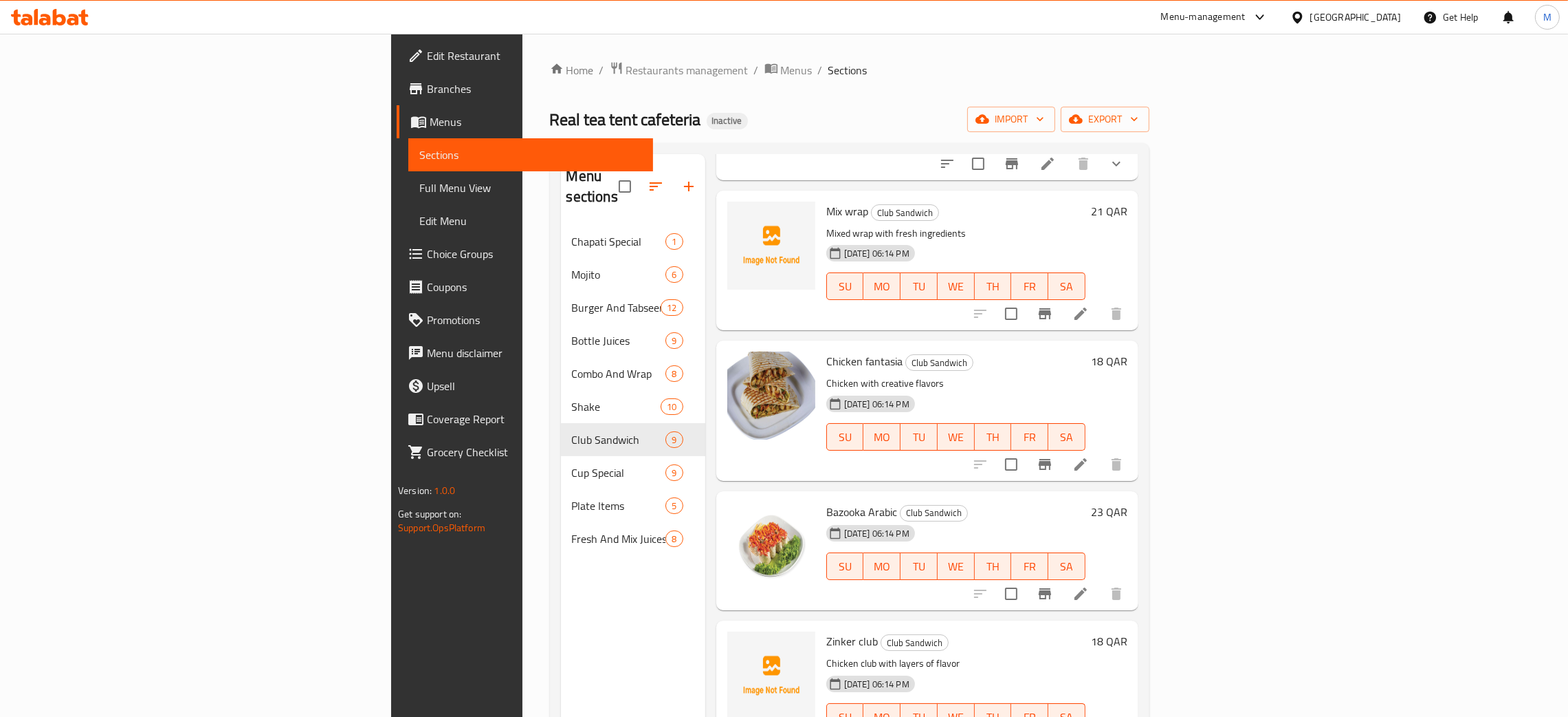
scroll to position [412, 0]
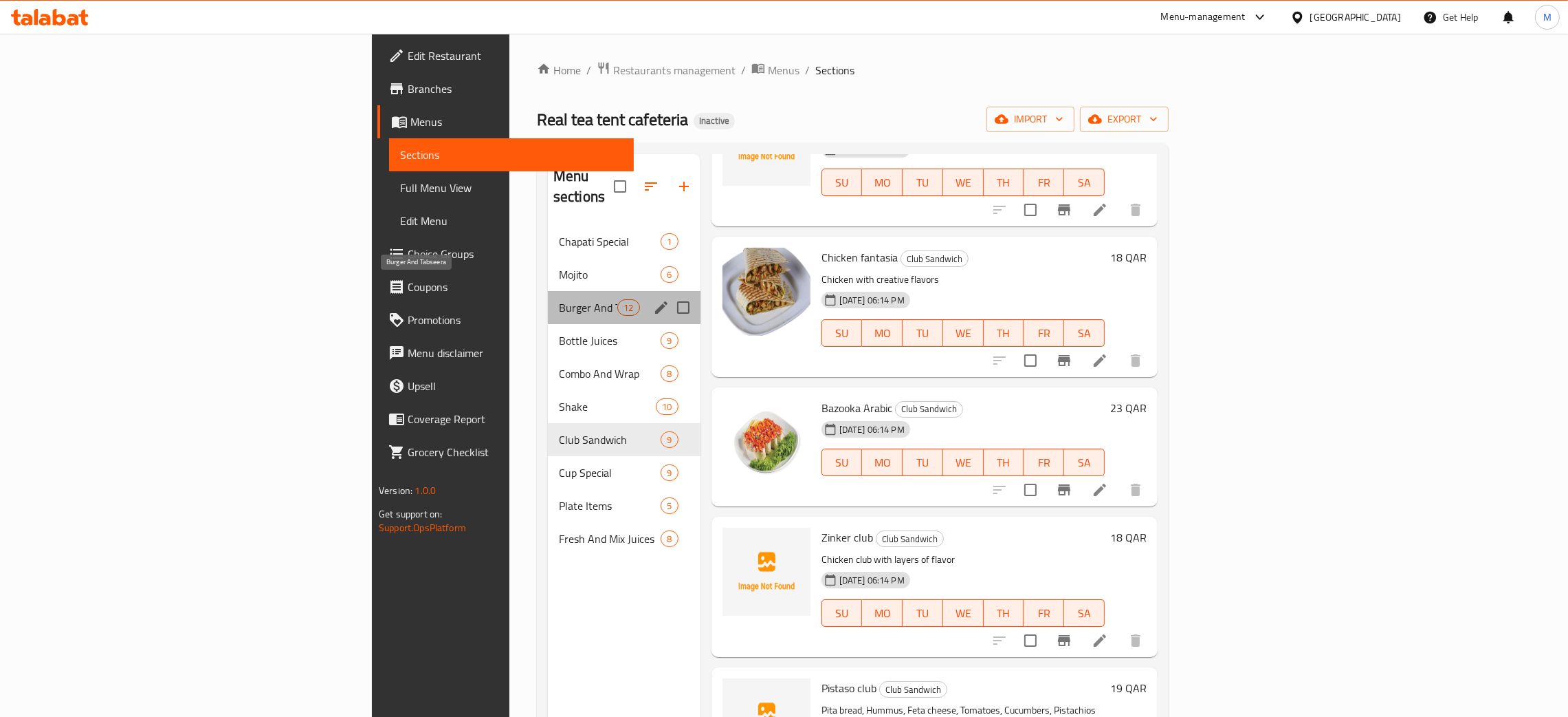
click at [559, 299] on span "Burger And Tabseera" at bounding box center [588, 307] width 58 height 17
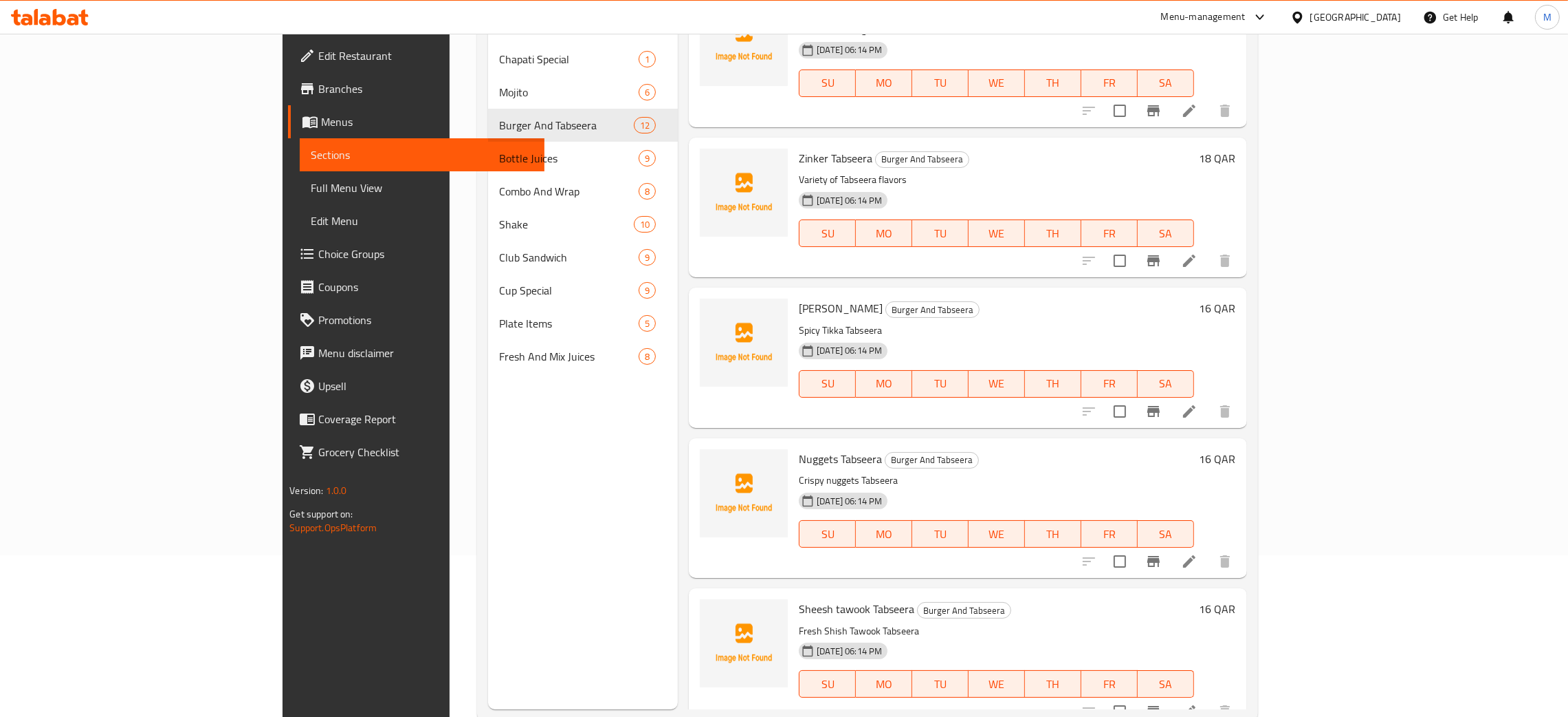
scroll to position [194, 0]
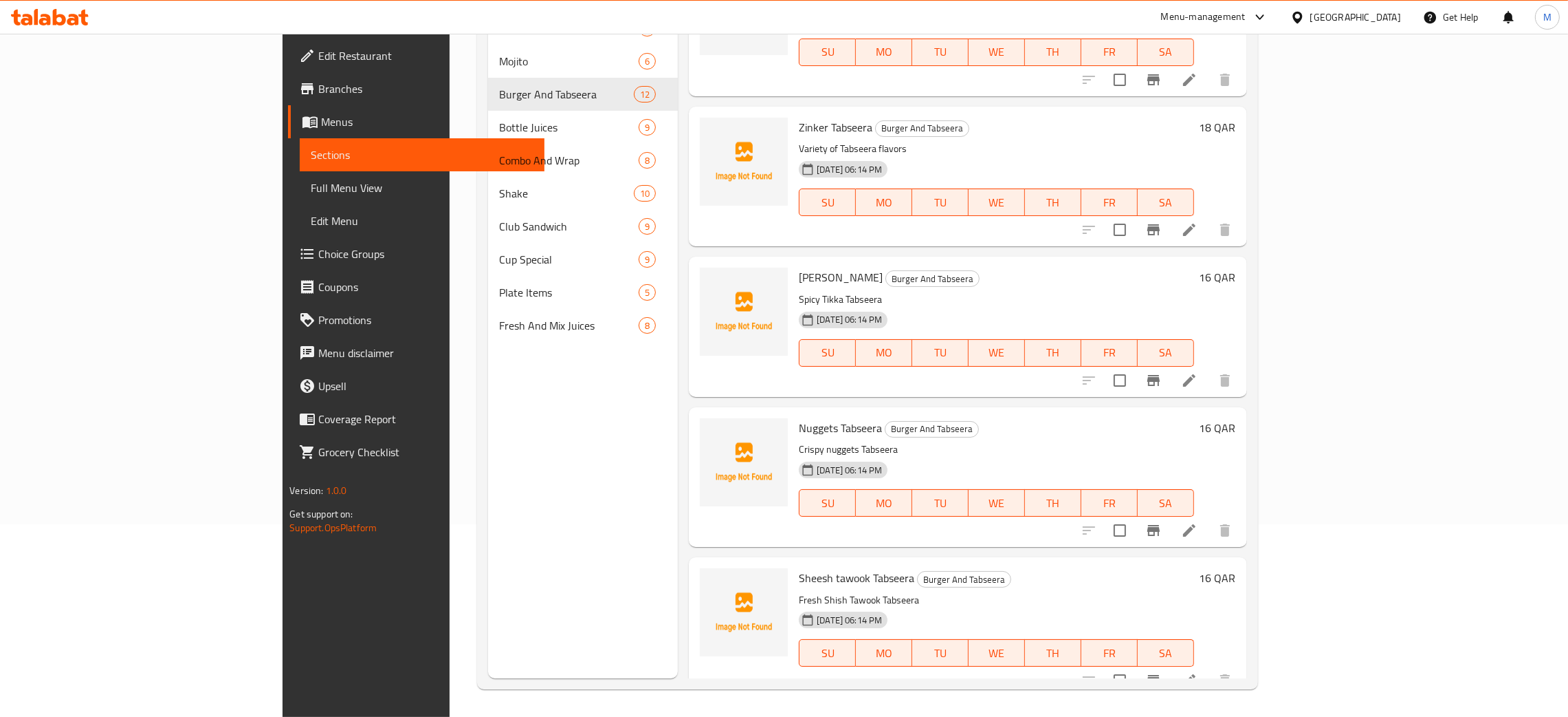
click at [488, 483] on div "Menu sections Chapati Special 1 Mojito 6 Burger And Tabseera 12 Bottle Juices 9…" at bounding box center [583, 320] width 190 height 717
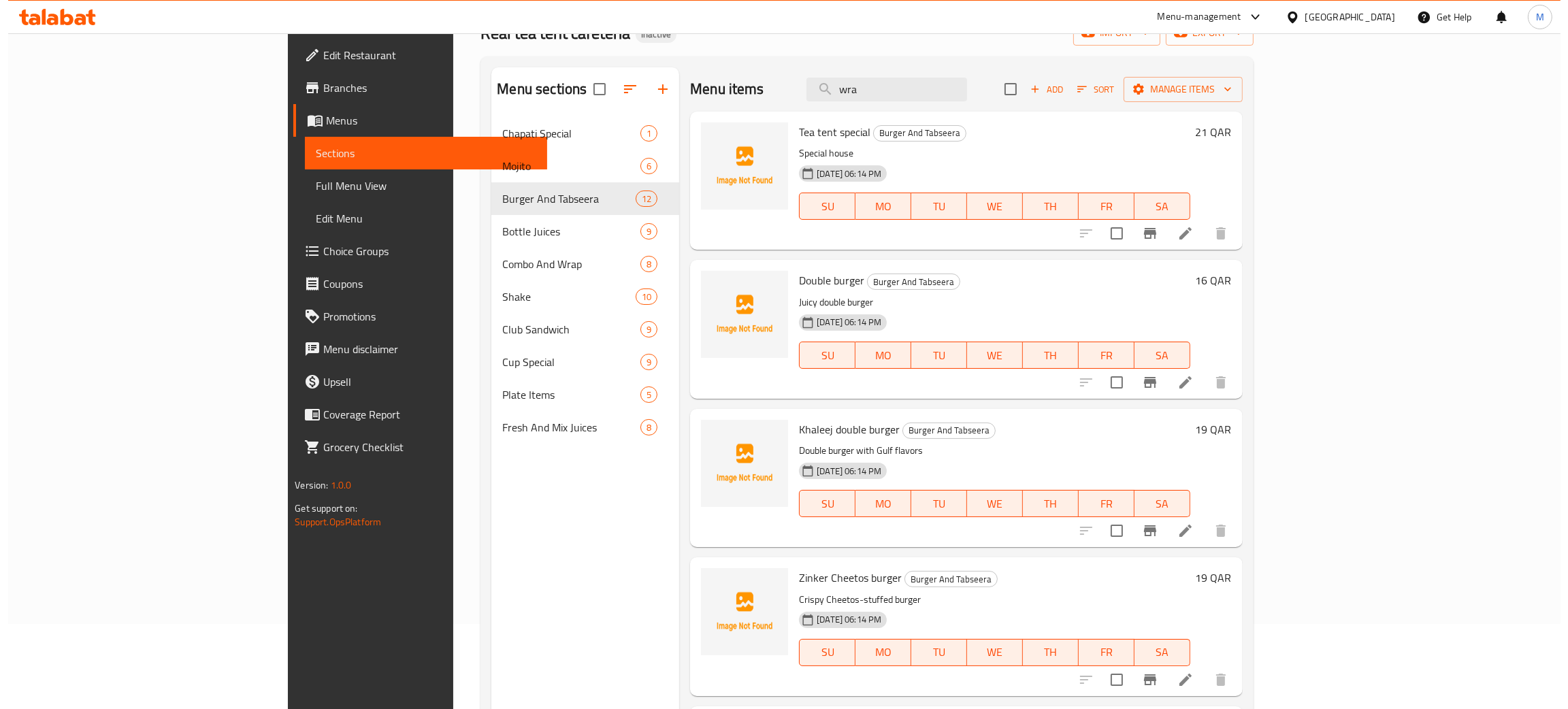
scroll to position [0, 0]
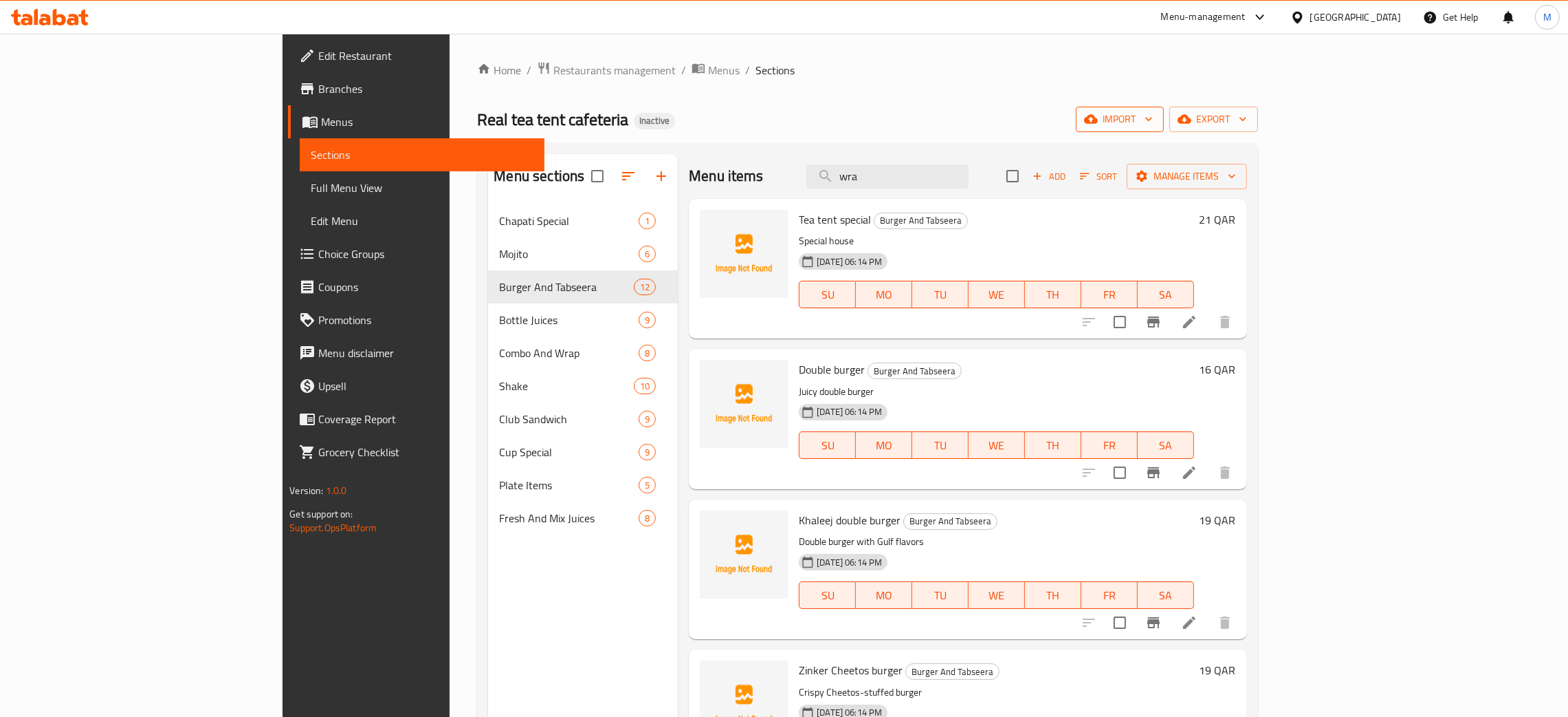
click at [1153, 122] on span "import" at bounding box center [1119, 119] width 66 height 17
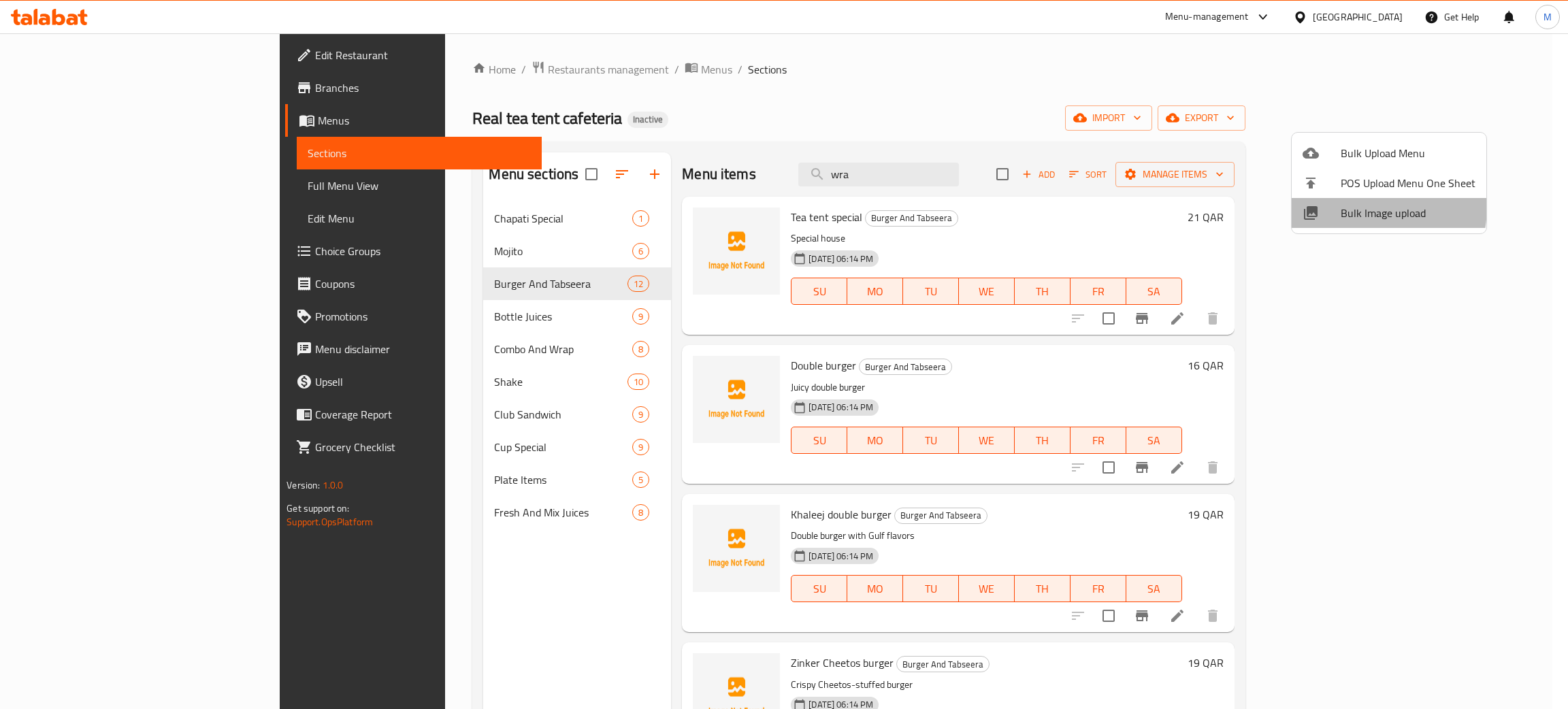
click at [1342, 206] on span "Bulk Image upload" at bounding box center [1408, 213] width 134 height 17
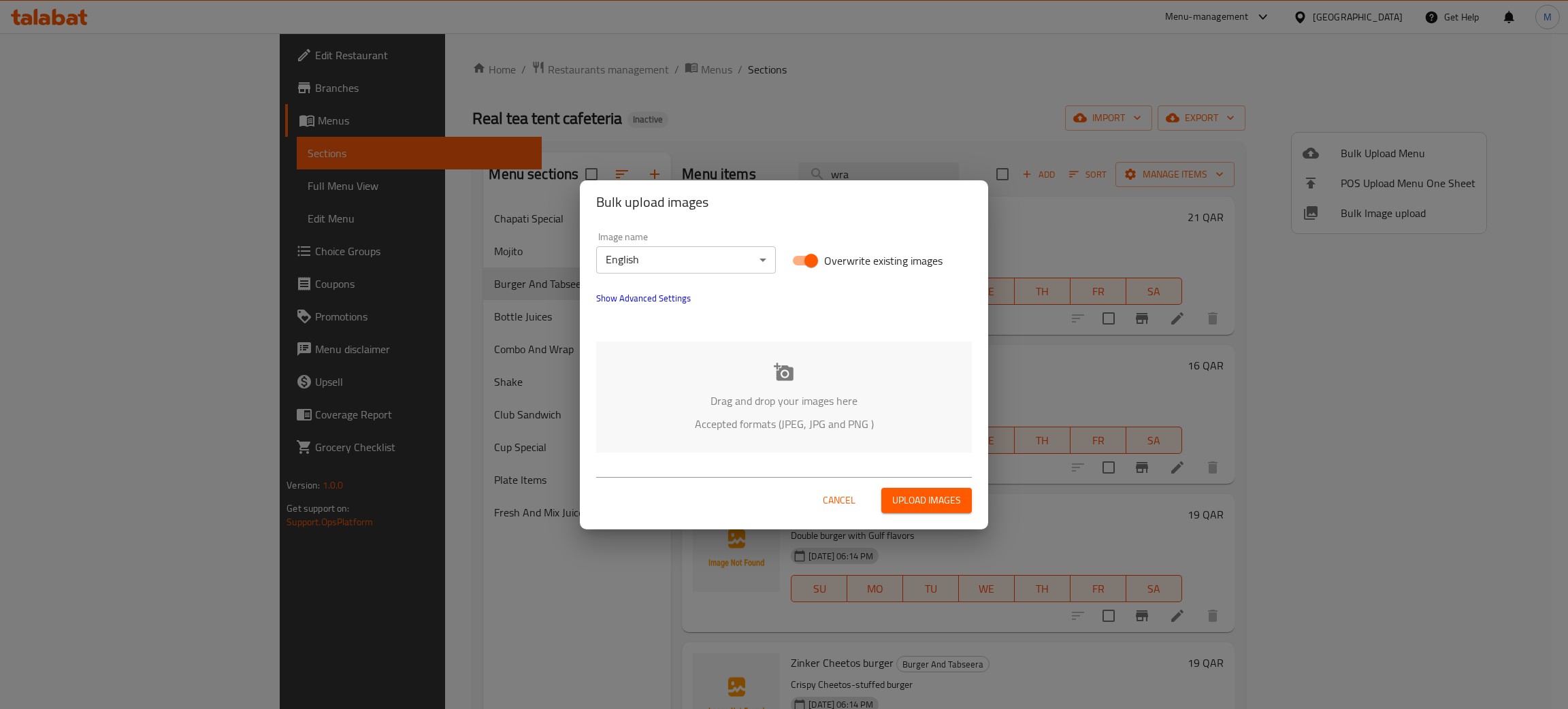
click at [942, 411] on div "Drag and drop your images here Accepted formats (JPEG, JPG and PNG )" at bounding box center [784, 397] width 376 height 111
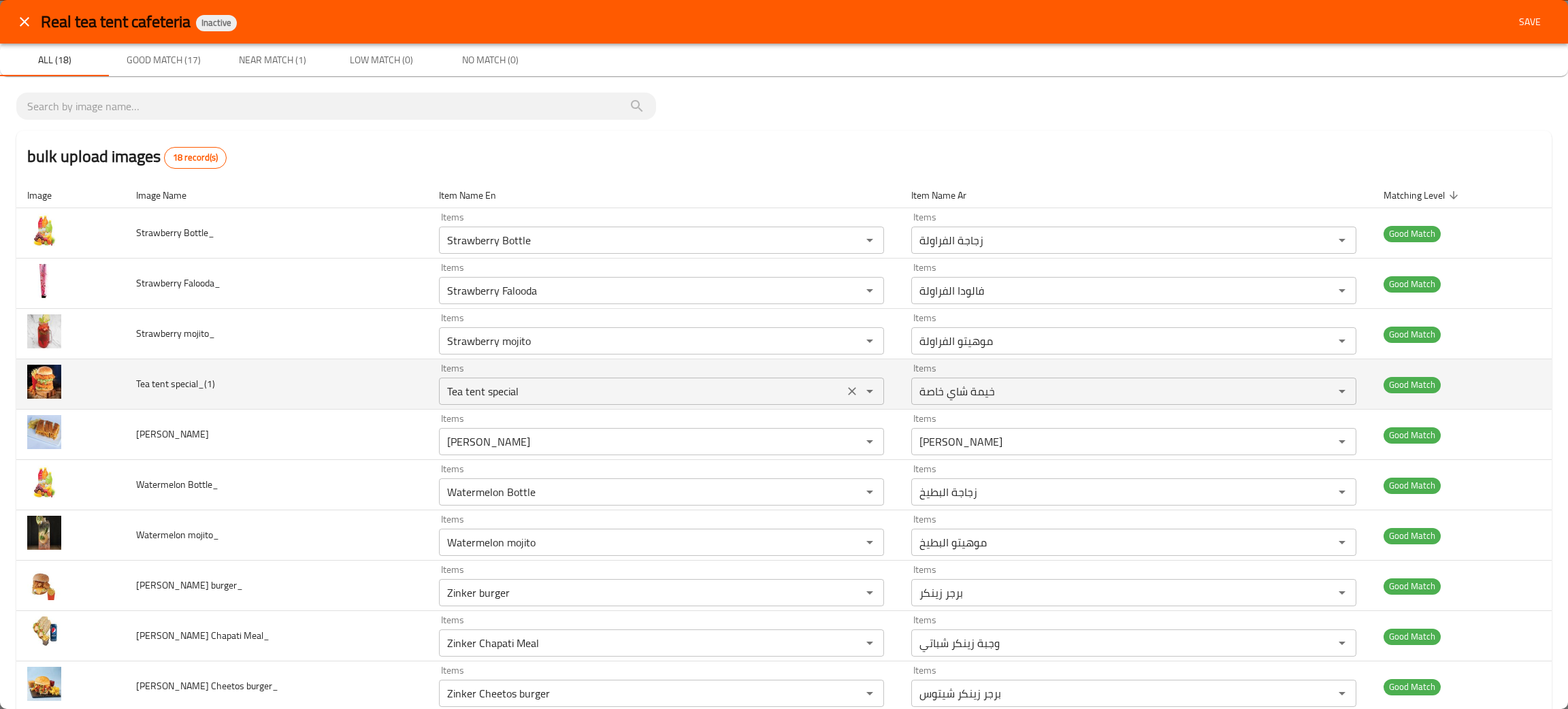
click at [845, 392] on icon "Clear" at bounding box center [851, 391] width 14 height 14
drag, startPoint x: 205, startPoint y: 379, endPoint x: 121, endPoint y: 382, distance: 84.1
click at [121, 382] on tr "Tea tent special_(1) Items Items Items Items Good Match" at bounding box center [784, 384] width 1536 height 50
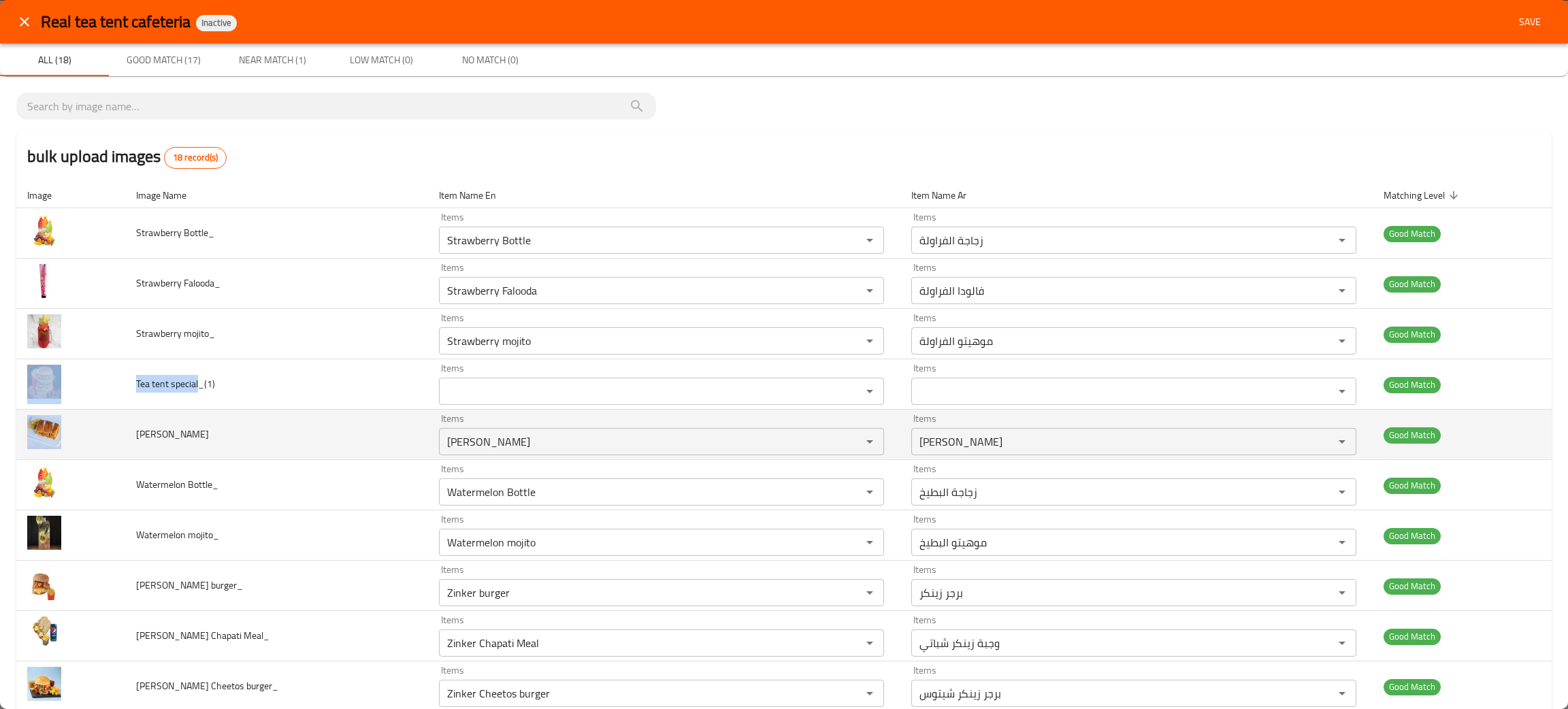
drag, startPoint x: 198, startPoint y: 436, endPoint x: 129, endPoint y: 440, distance: 69.1
click at [129, 440] on tr "Tikka Tabseera_ Items Tikka Tabseera Items Items تكا تابسيرا Items Good Match" at bounding box center [784, 435] width 1536 height 50
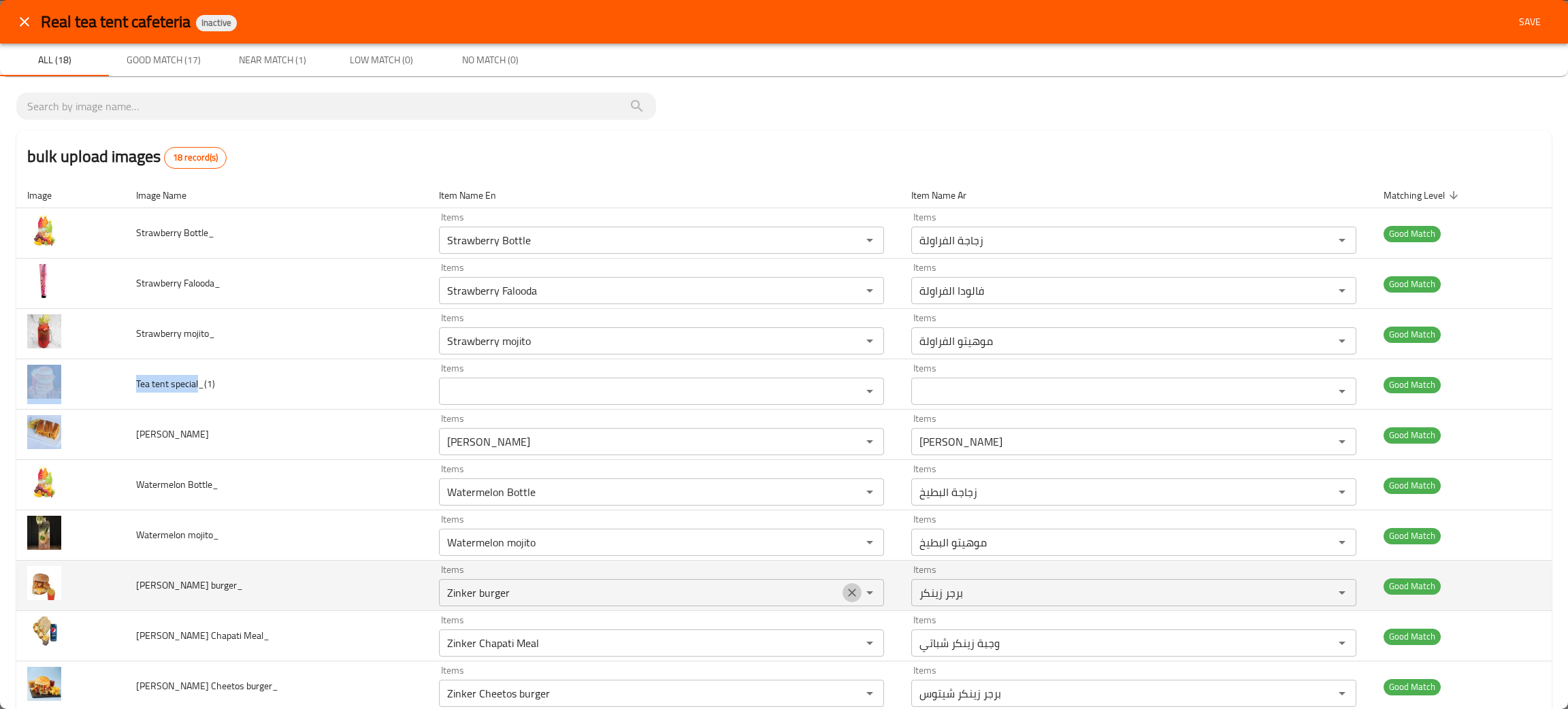
click at [845, 587] on icon "Clear" at bounding box center [851, 592] width 14 height 14
drag, startPoint x: 197, startPoint y: 584, endPoint x: 116, endPoint y: 587, distance: 81.1
click at [116, 587] on tr "Zinker burger_ Items Items Items Items Good Match" at bounding box center [784, 586] width 1536 height 50
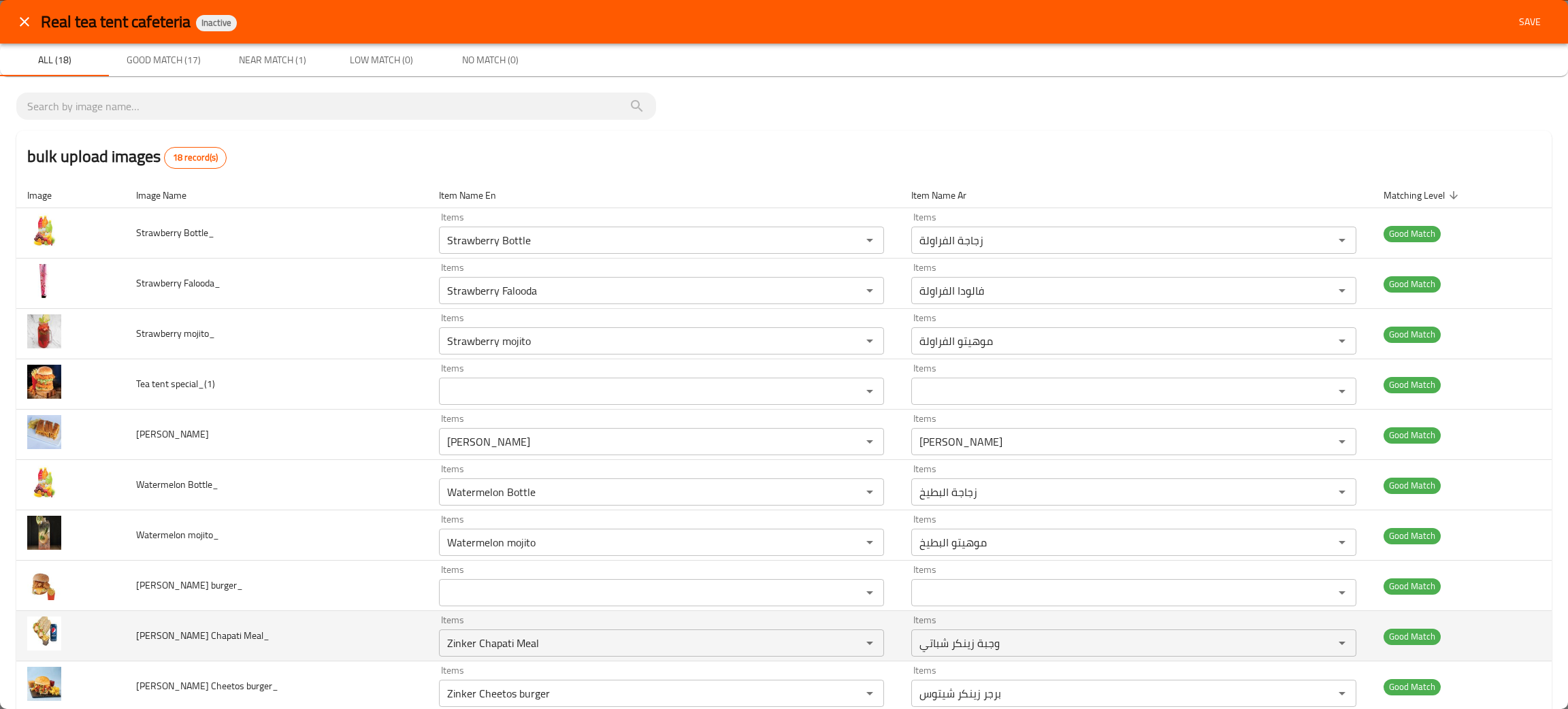
click at [301, 649] on td "Zinker Chapati Meal_" at bounding box center [276, 636] width 303 height 50
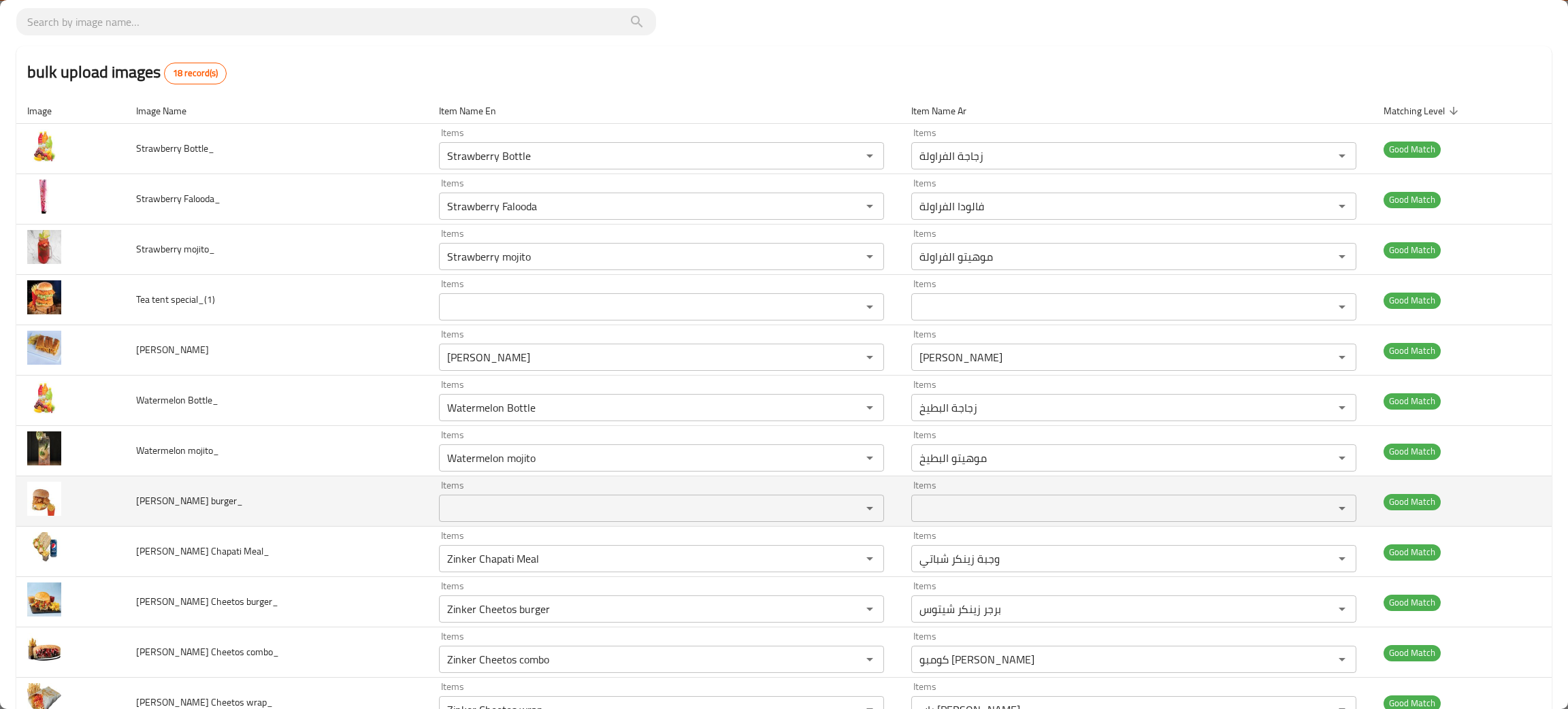
scroll to position [204, 0]
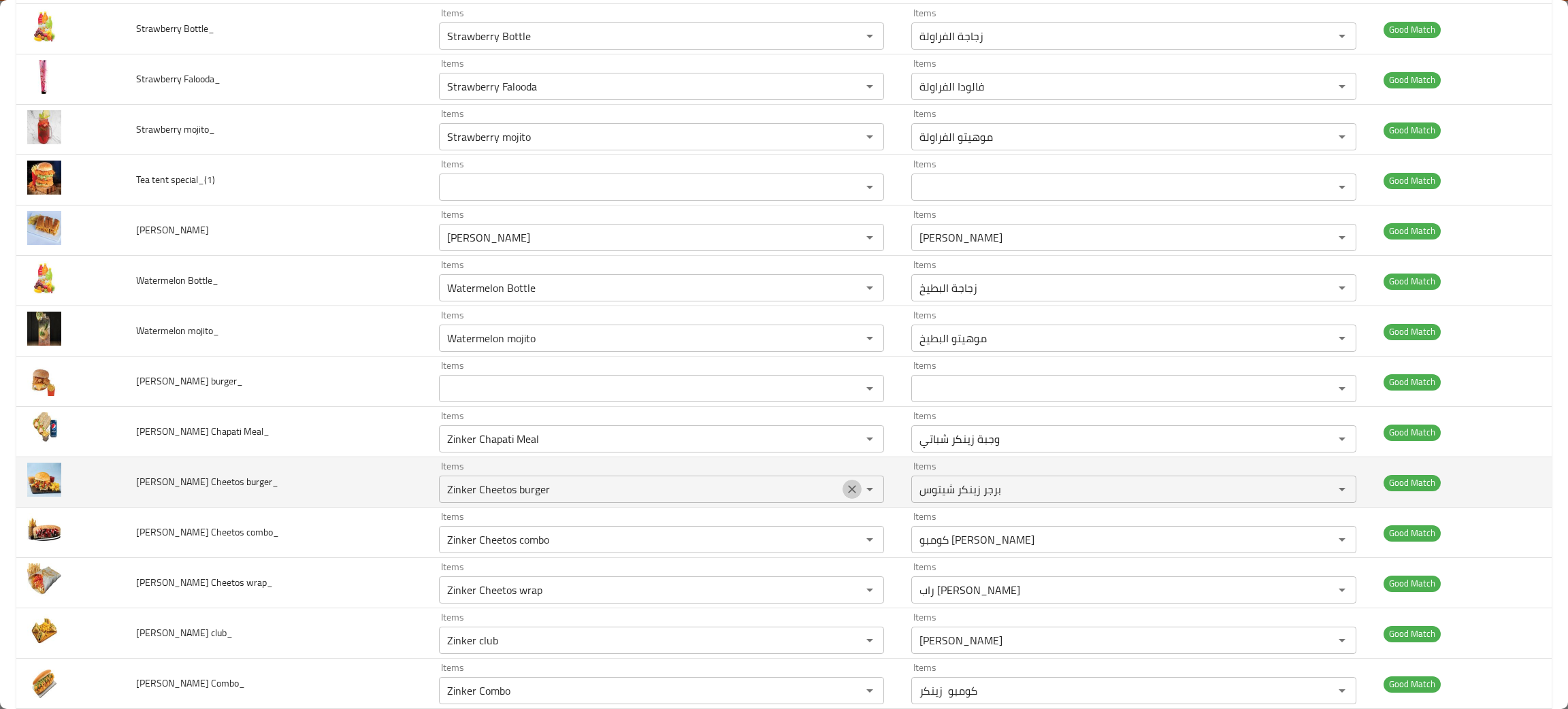
click at [848, 489] on icon "Clear" at bounding box center [851, 488] width 8 height 8
drag, startPoint x: 229, startPoint y: 479, endPoint x: 134, endPoint y: 479, distance: 95.0
click at [134, 479] on td "Zinker Cheetos burger_" at bounding box center [276, 482] width 303 height 50
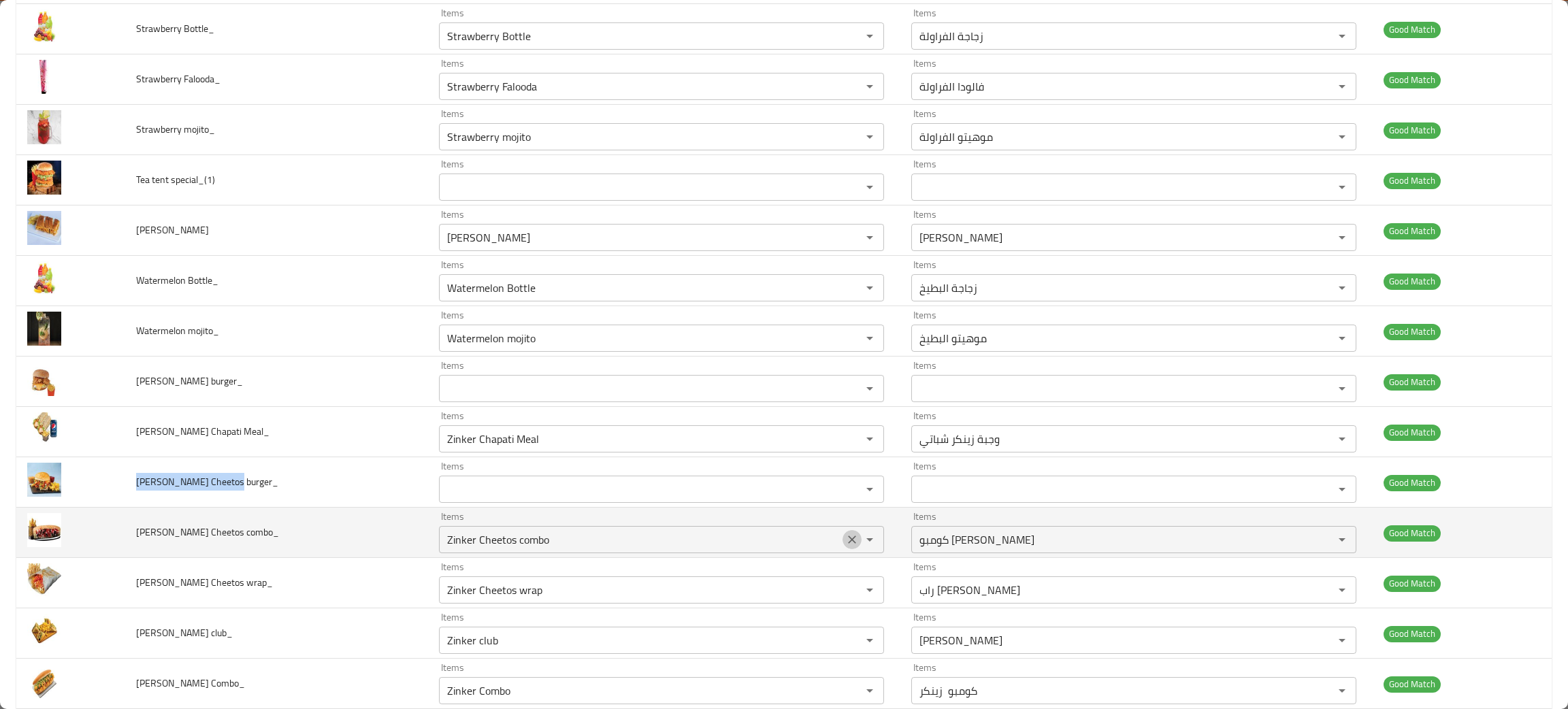
click at [845, 538] on icon "Clear" at bounding box center [851, 539] width 14 height 14
drag, startPoint x: 231, startPoint y: 525, endPoint x: 136, endPoint y: 533, distance: 95.3
click at [136, 533] on td "Zinker Cheetos combo_" at bounding box center [276, 532] width 303 height 50
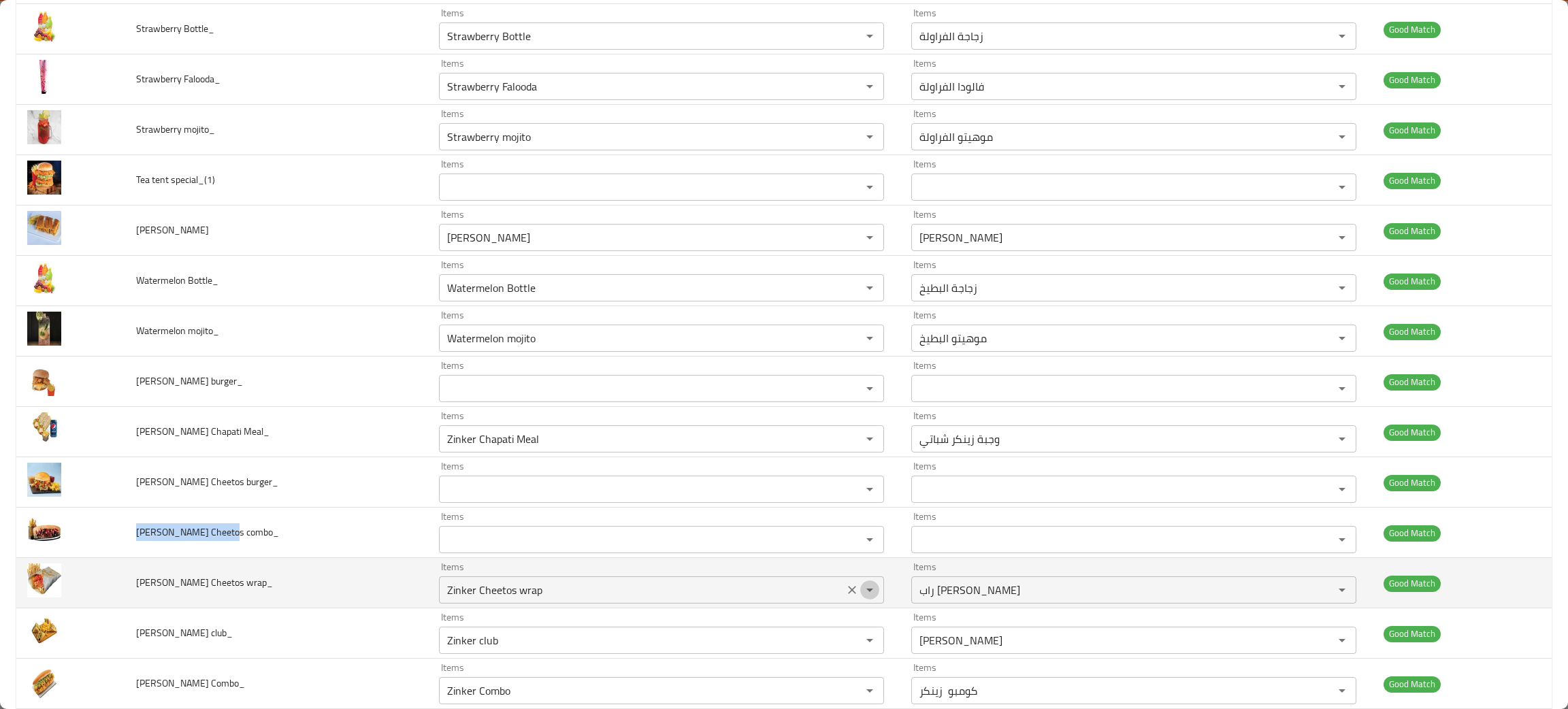
click at [860, 594] on button "Open" at bounding box center [870, 589] width 19 height 19
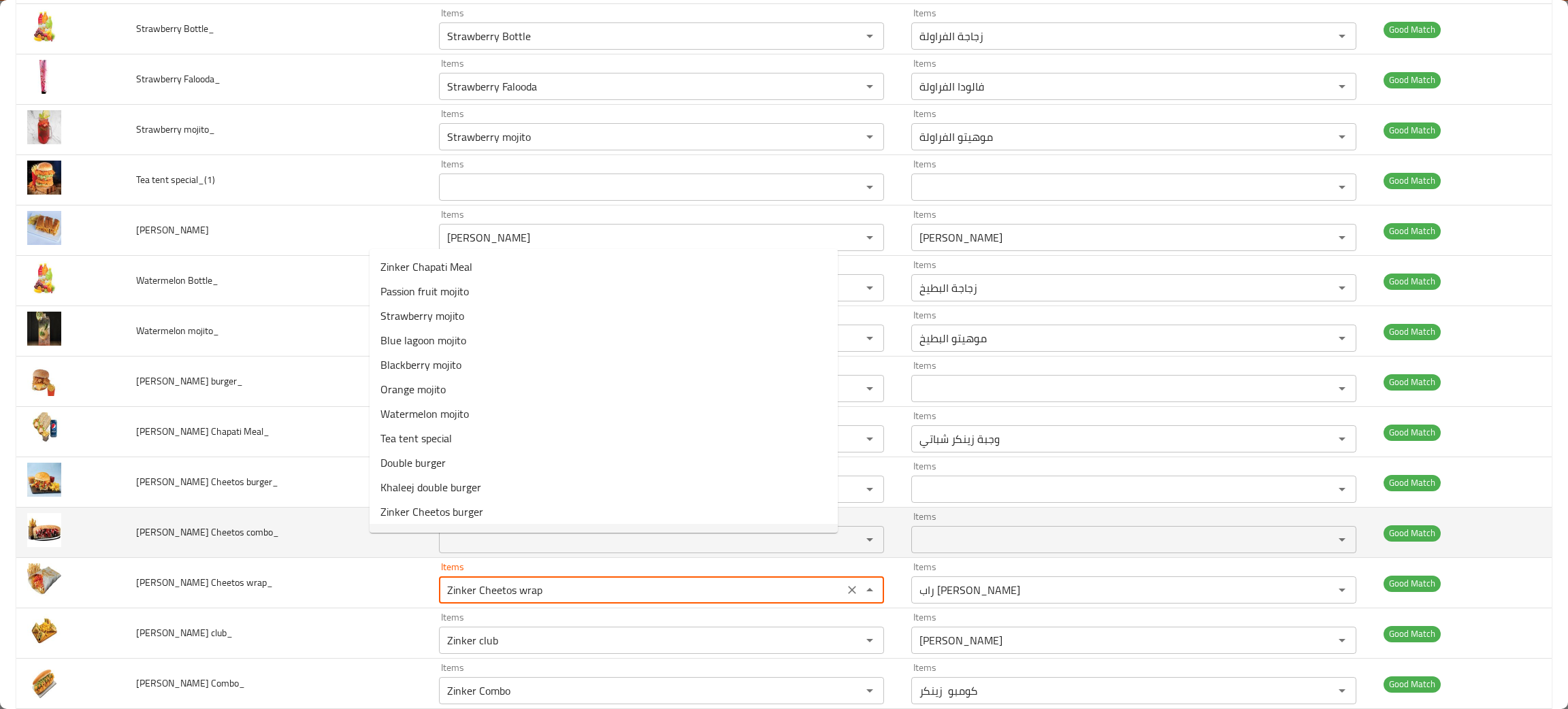
scroll to position [305, 0]
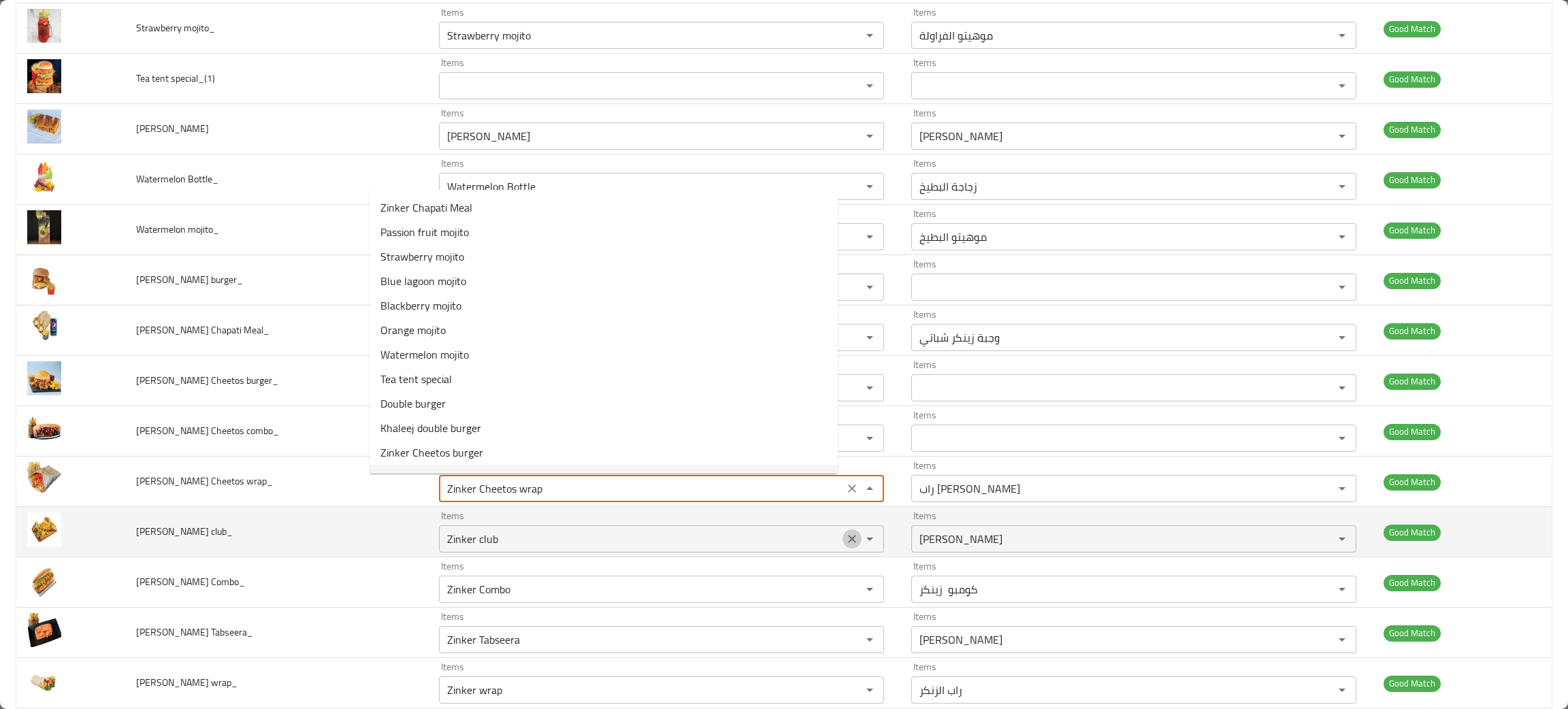
click at [845, 537] on icon "Clear" at bounding box center [851, 538] width 14 height 14
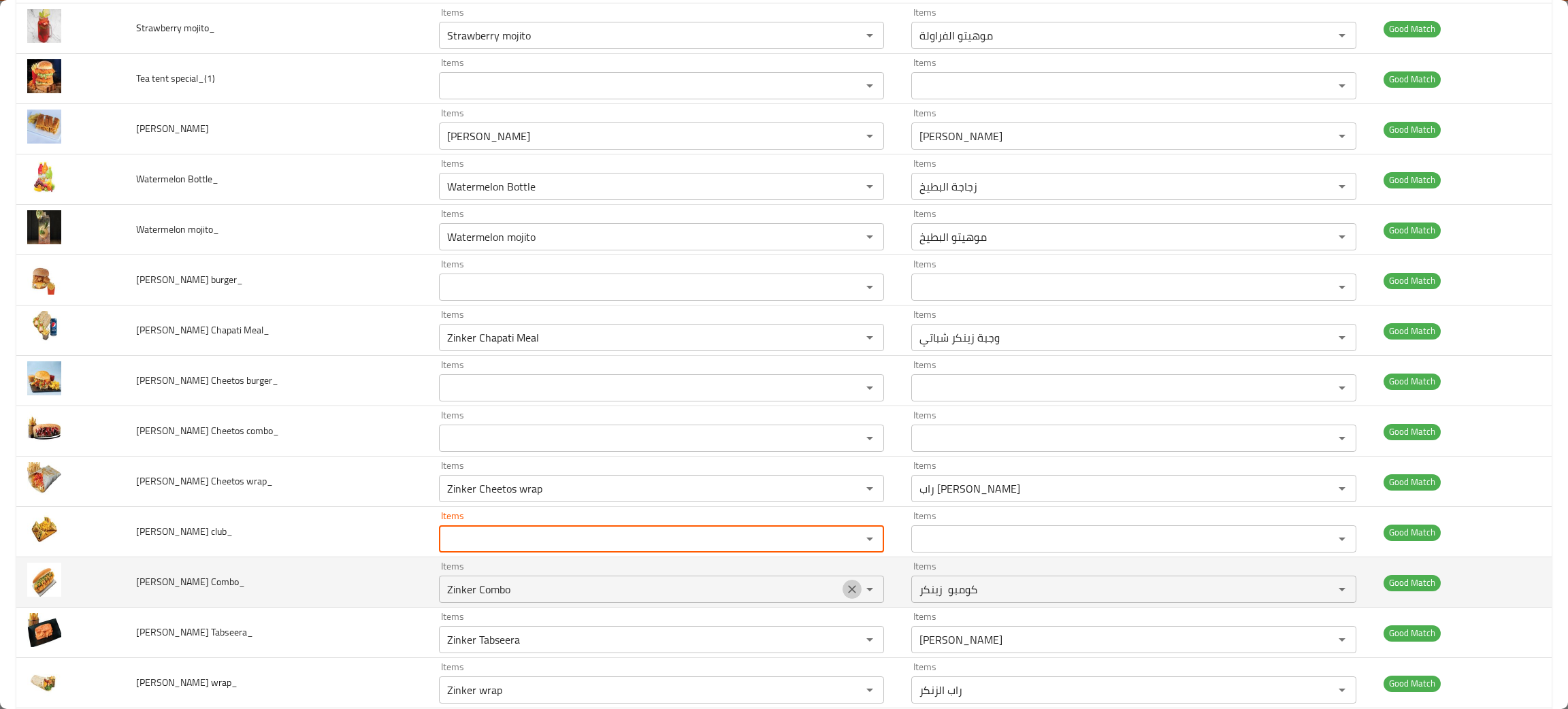
click at [845, 584] on icon "Clear" at bounding box center [851, 589] width 14 height 14
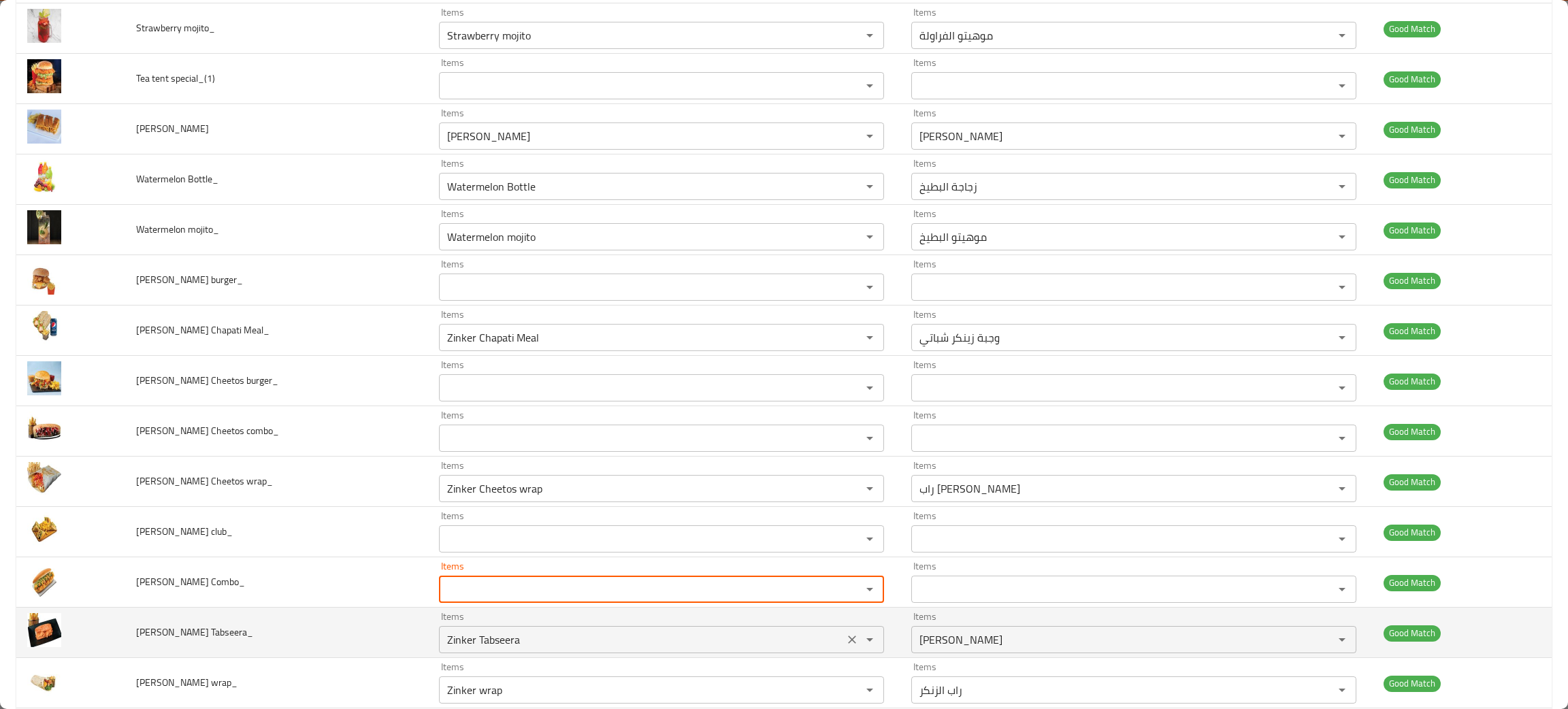
click at [845, 635] on icon "Clear" at bounding box center [851, 639] width 14 height 14
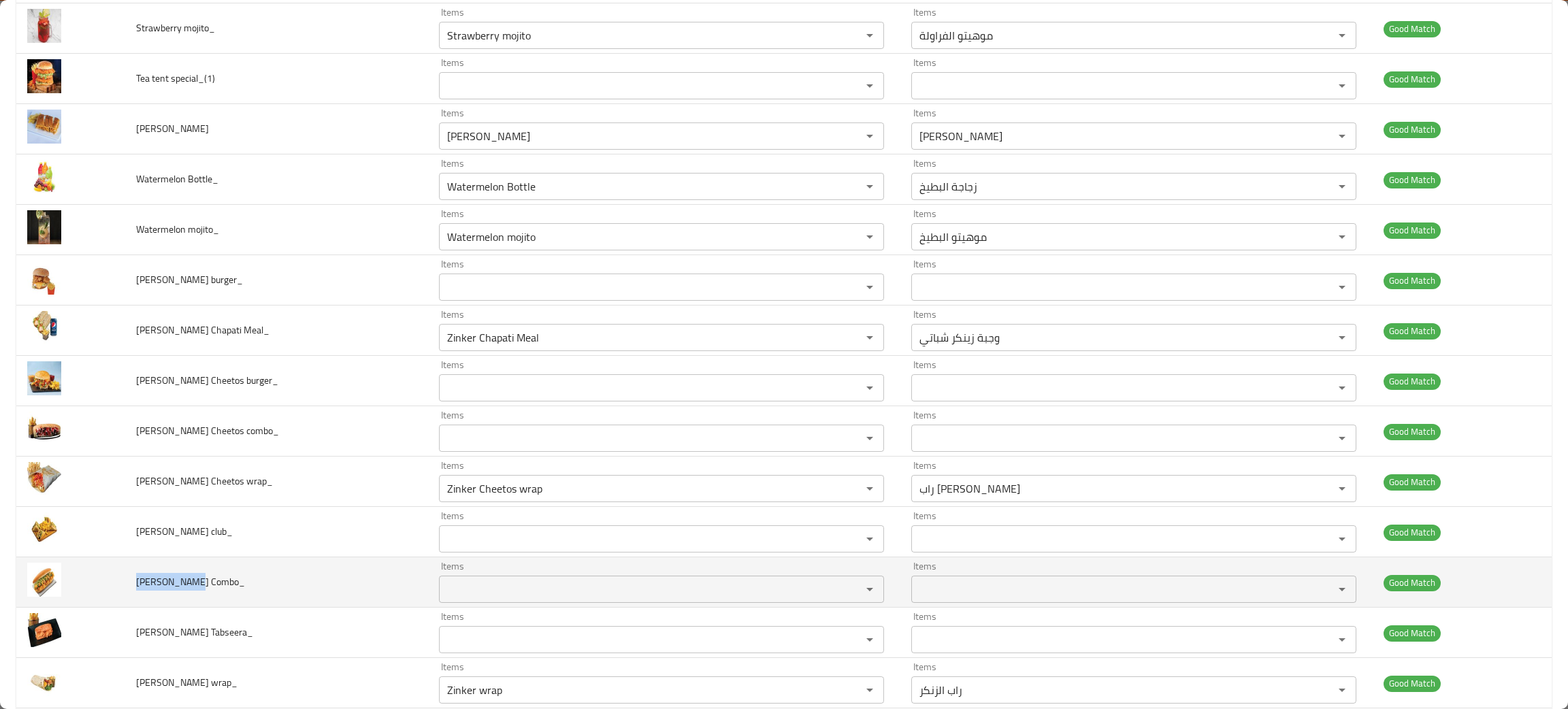
drag, startPoint x: 197, startPoint y: 578, endPoint x: 132, endPoint y: 584, distance: 65.3
click at [132, 584] on td "Zinker Combo_" at bounding box center [276, 582] width 303 height 50
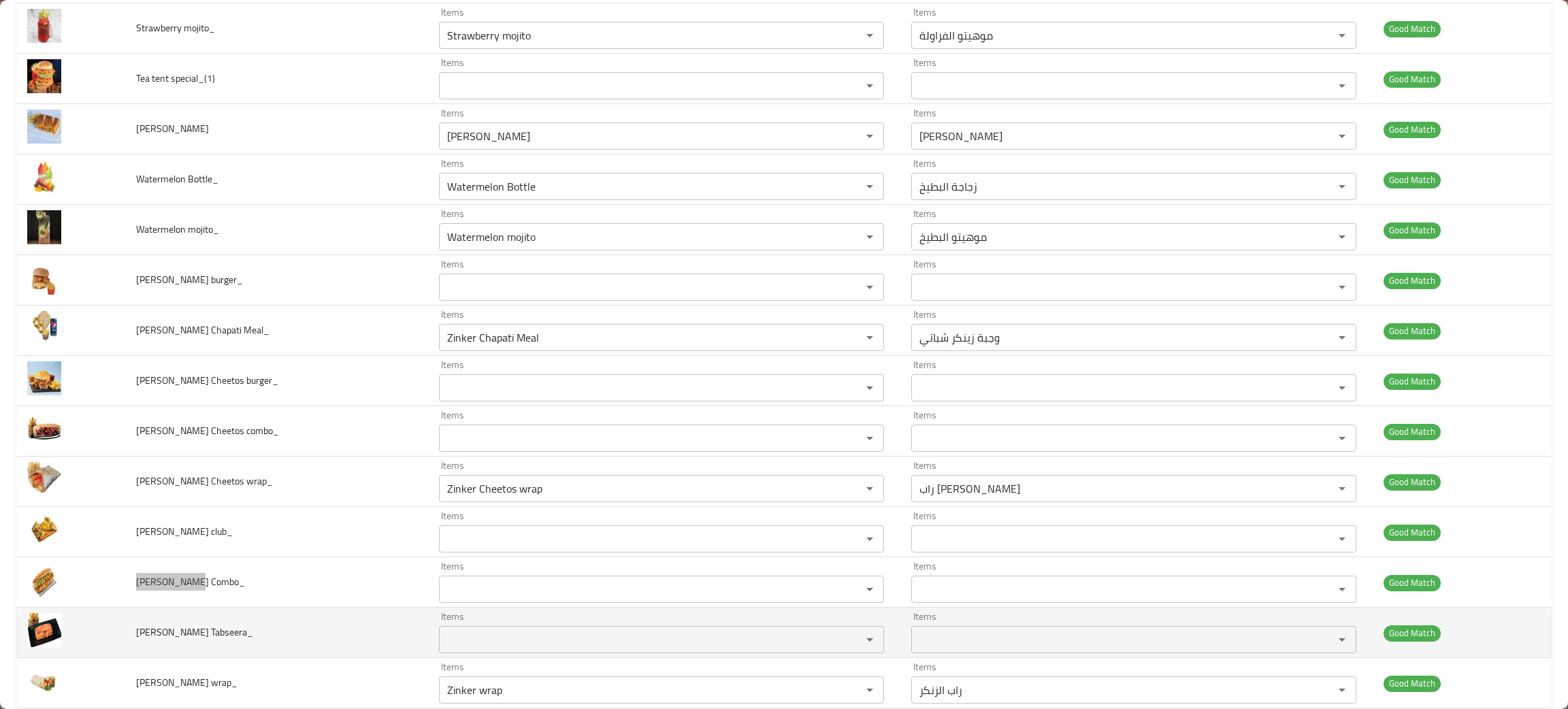
scroll to position [408, 0]
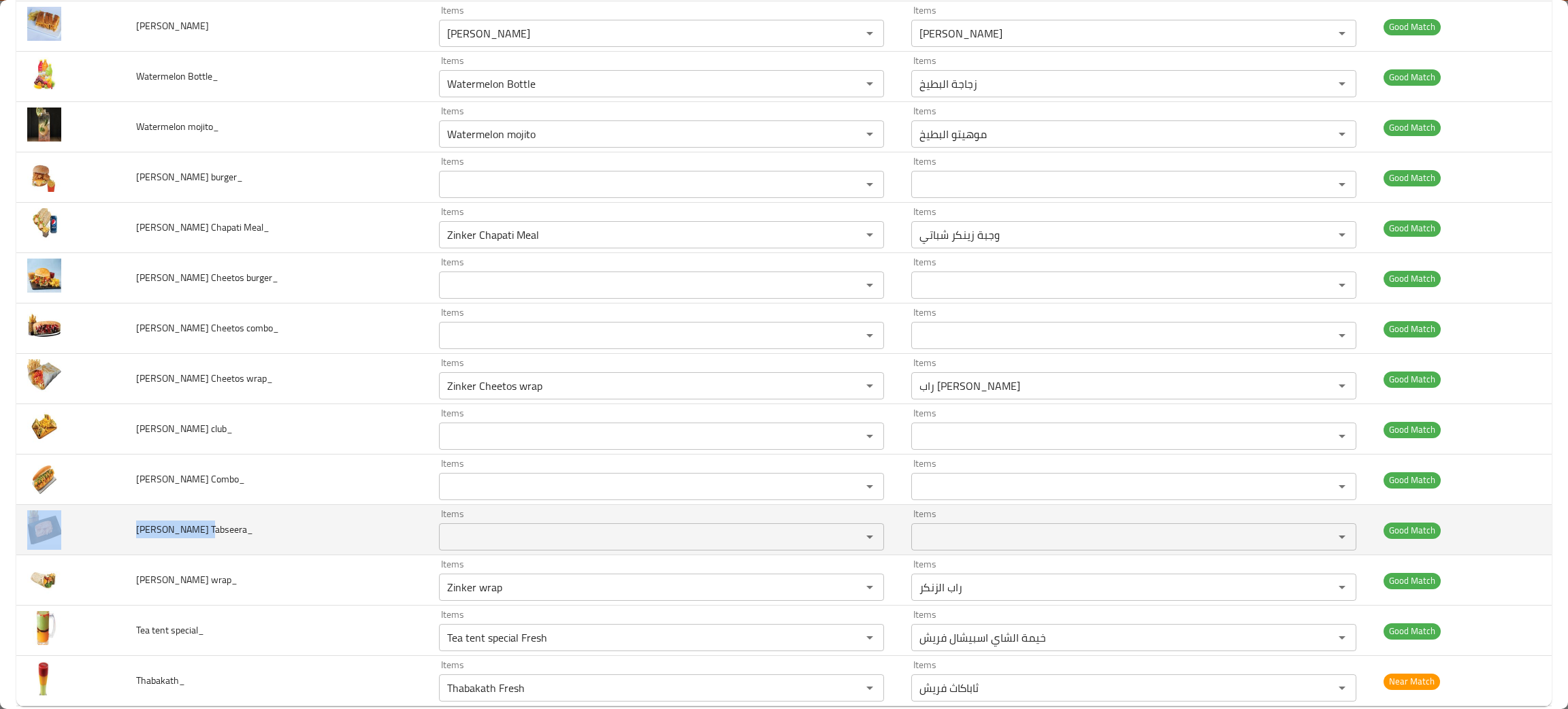
drag, startPoint x: 203, startPoint y: 530, endPoint x: 115, endPoint y: 536, distance: 88.2
click at [115, 536] on tr "Zinker Tabseera_ Items Items Items Items Good Match" at bounding box center [784, 530] width 1536 height 50
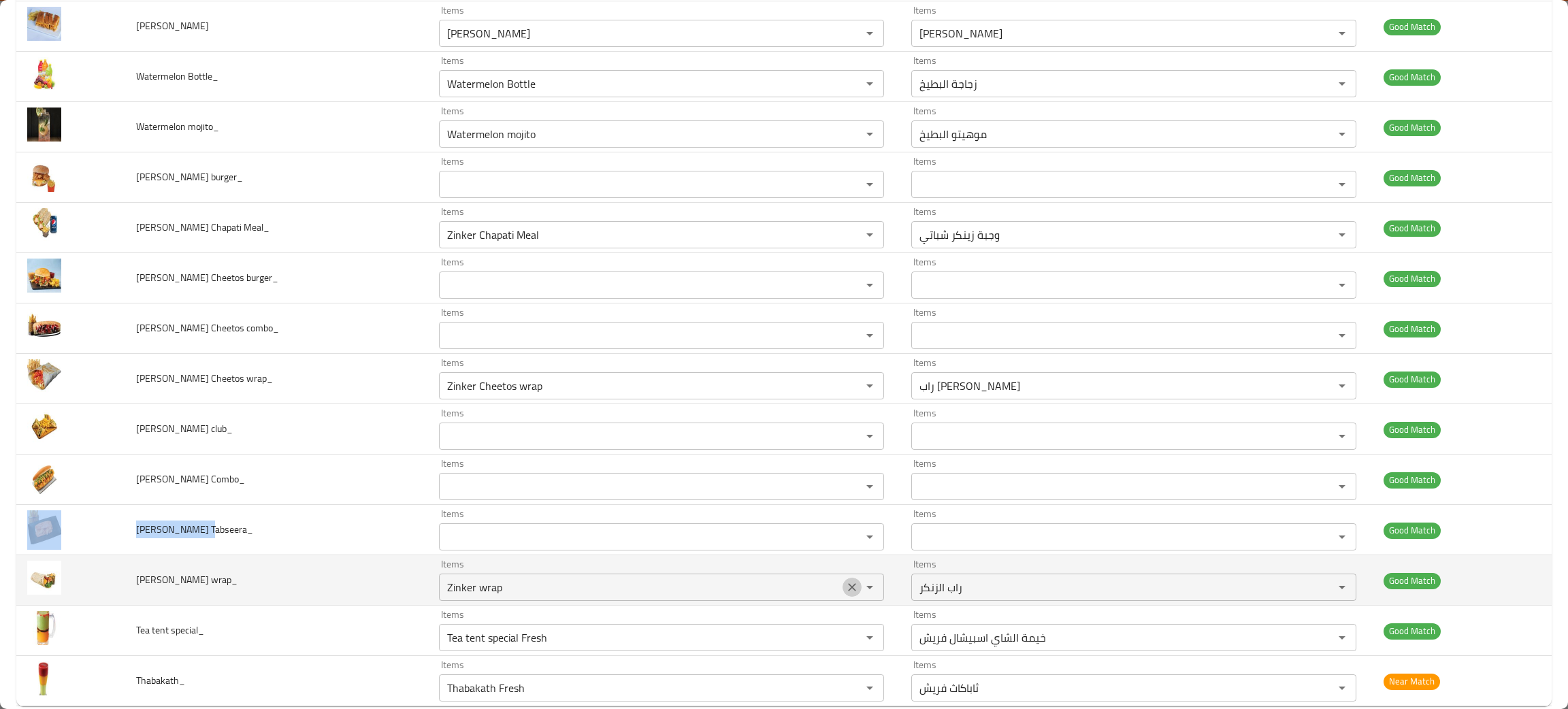
click at [845, 589] on icon "Clear" at bounding box center [851, 587] width 14 height 14
drag, startPoint x: 189, startPoint y: 578, endPoint x: 126, endPoint y: 587, distance: 63.6
click at [126, 587] on tr "Zinker wrap_ Items Items Items Items Good Match" at bounding box center [784, 580] width 1536 height 50
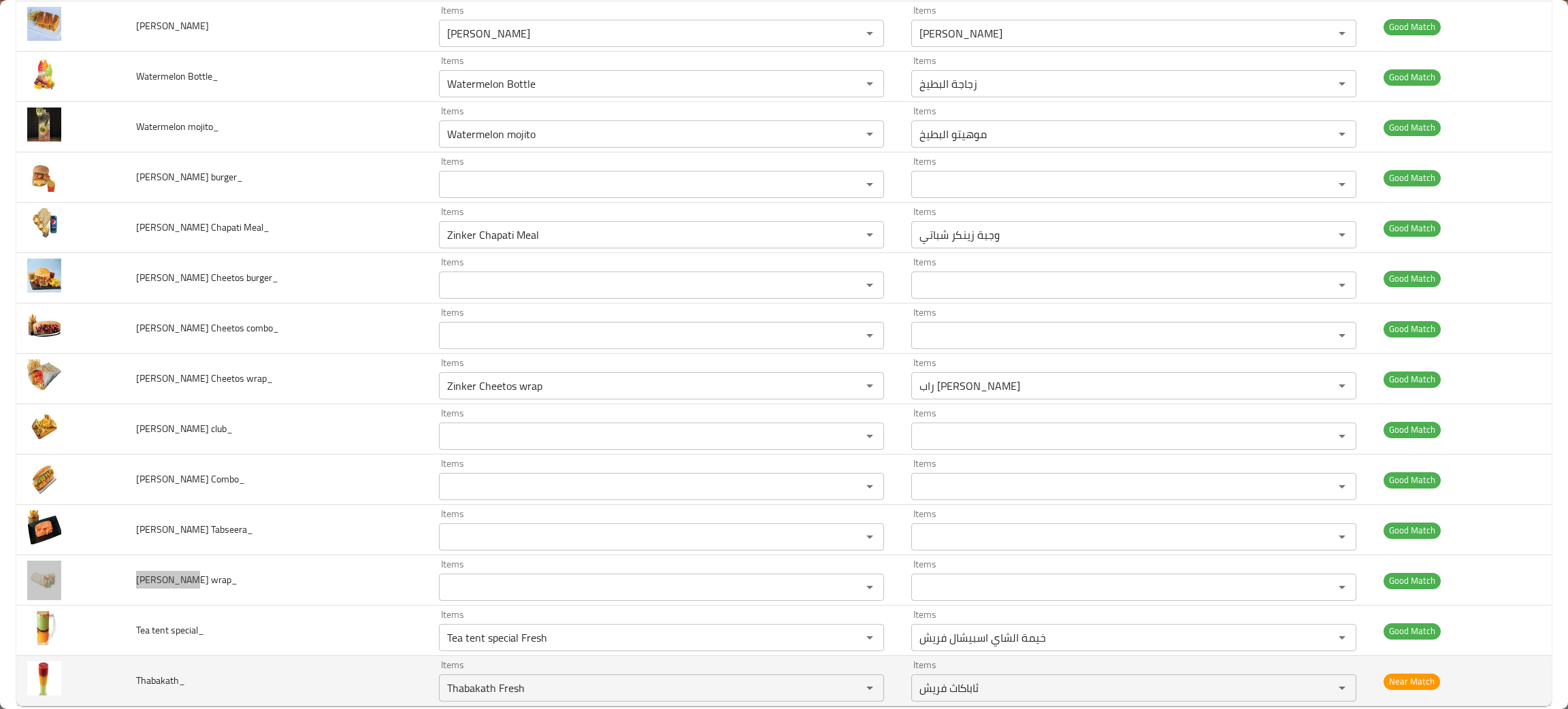
scroll to position [435, 0]
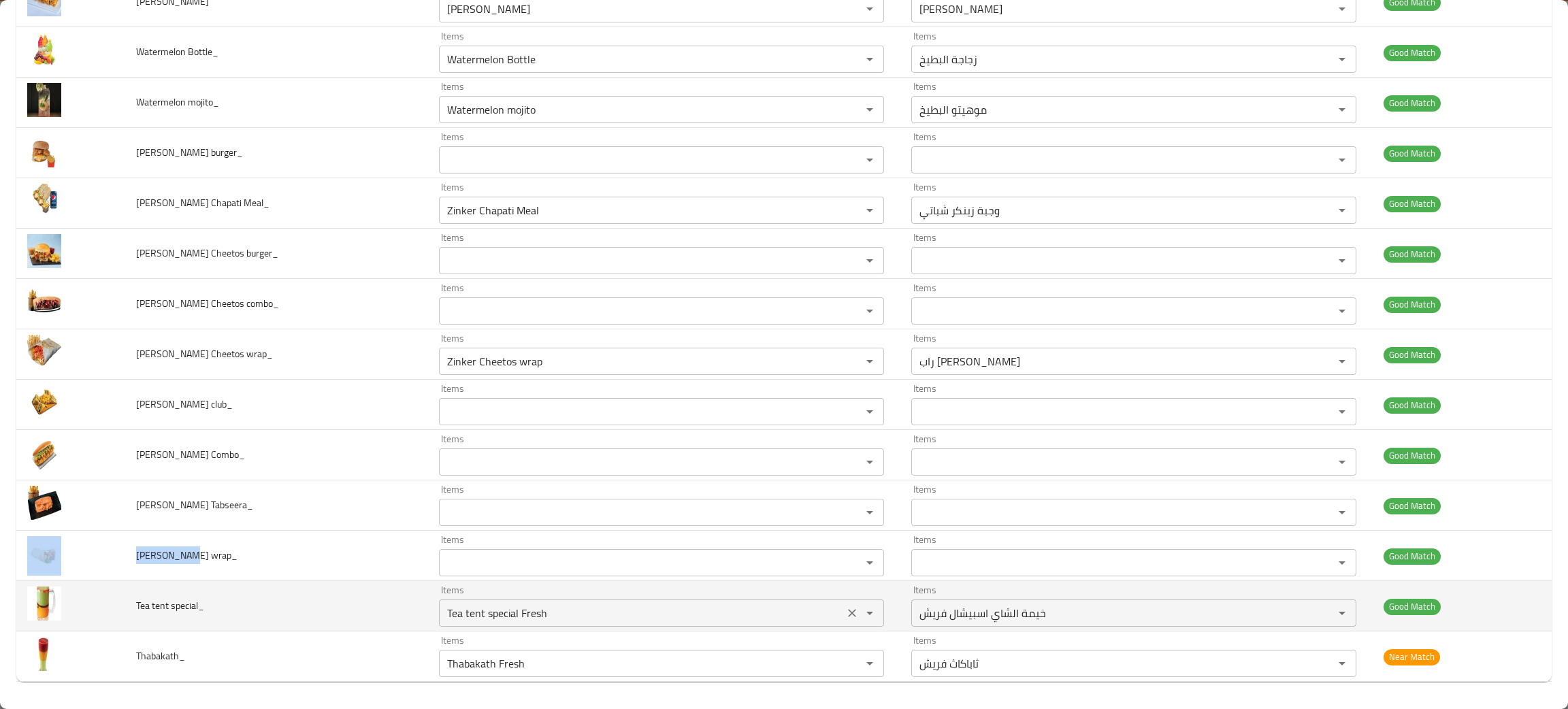
click at [845, 614] on icon "Clear" at bounding box center [851, 613] width 14 height 14
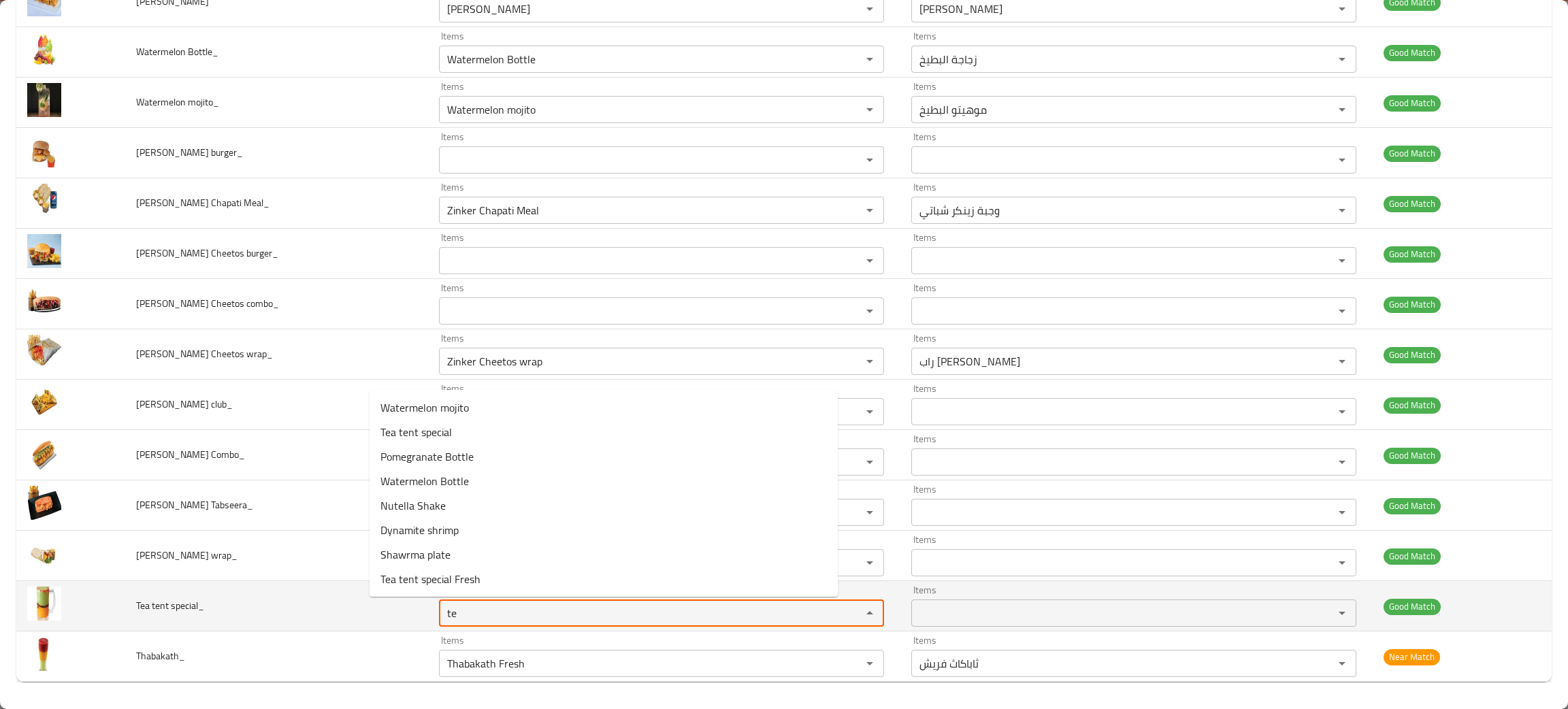
type special_ "te"
click at [300, 594] on td "Tea tent special_" at bounding box center [276, 606] width 303 height 50
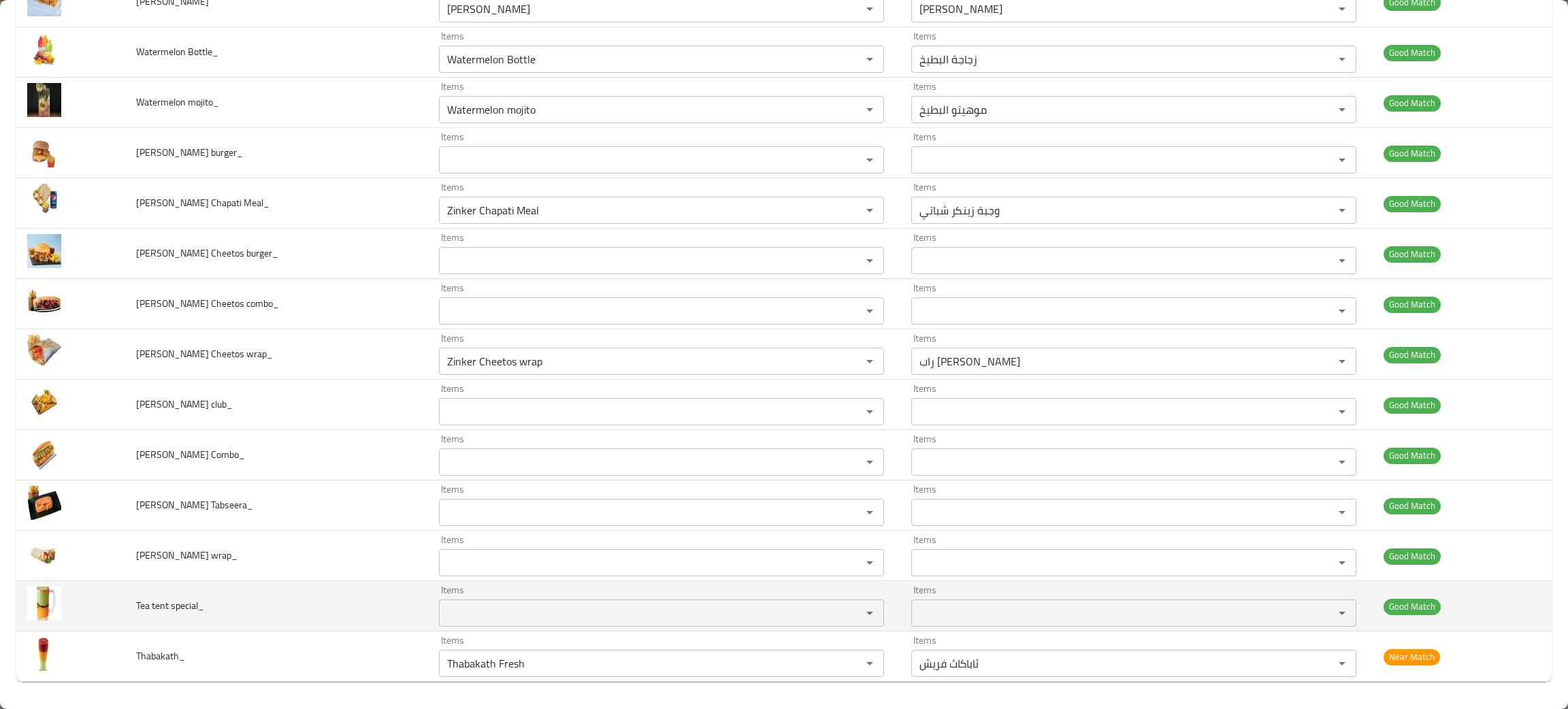
click at [443, 614] on special_ "Items" at bounding box center [642, 613] width 397 height 19
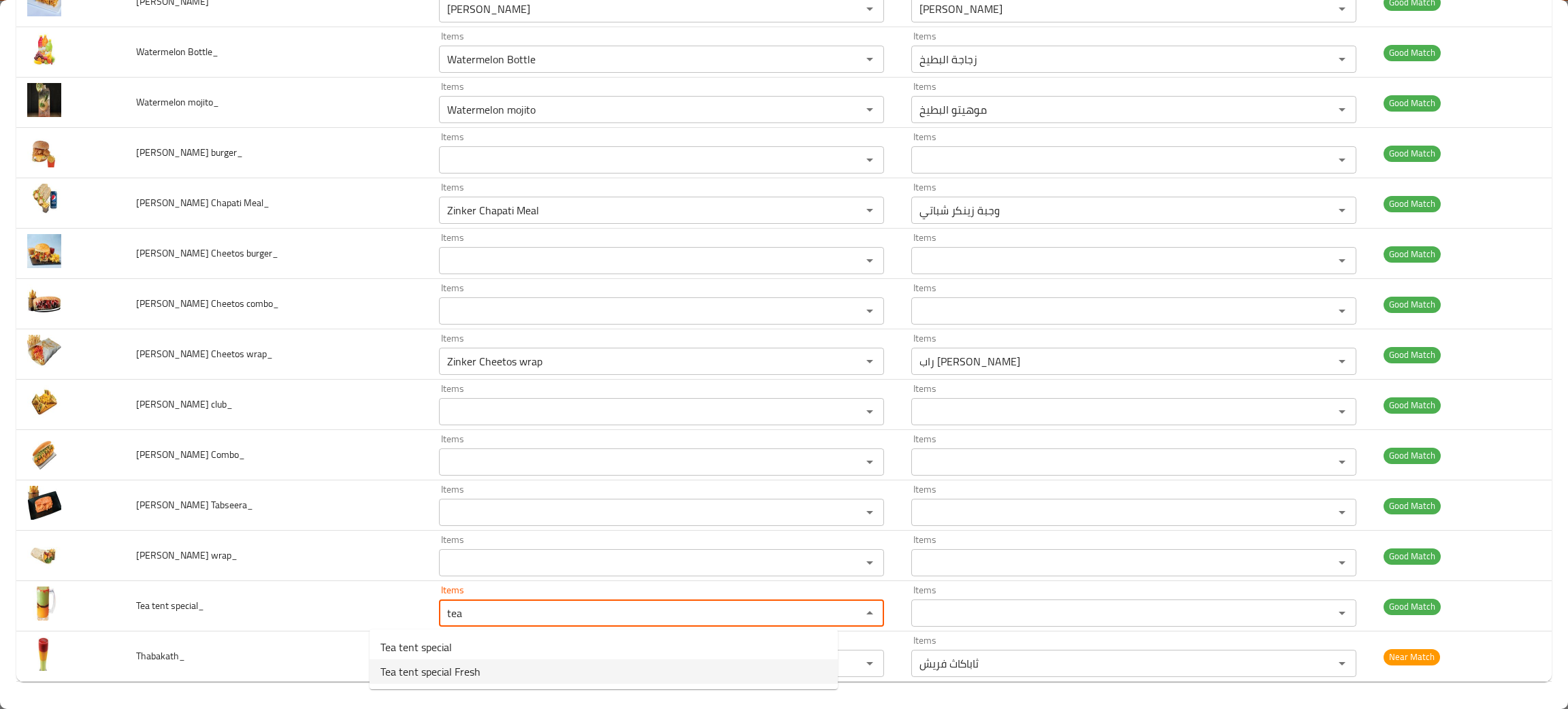
click at [439, 673] on span "Tea tent special Fresh" at bounding box center [430, 671] width 100 height 17
type special_ "Tea tent special Fresh"
type special_-ar "خيمة الشاي اسبيشال فريش"
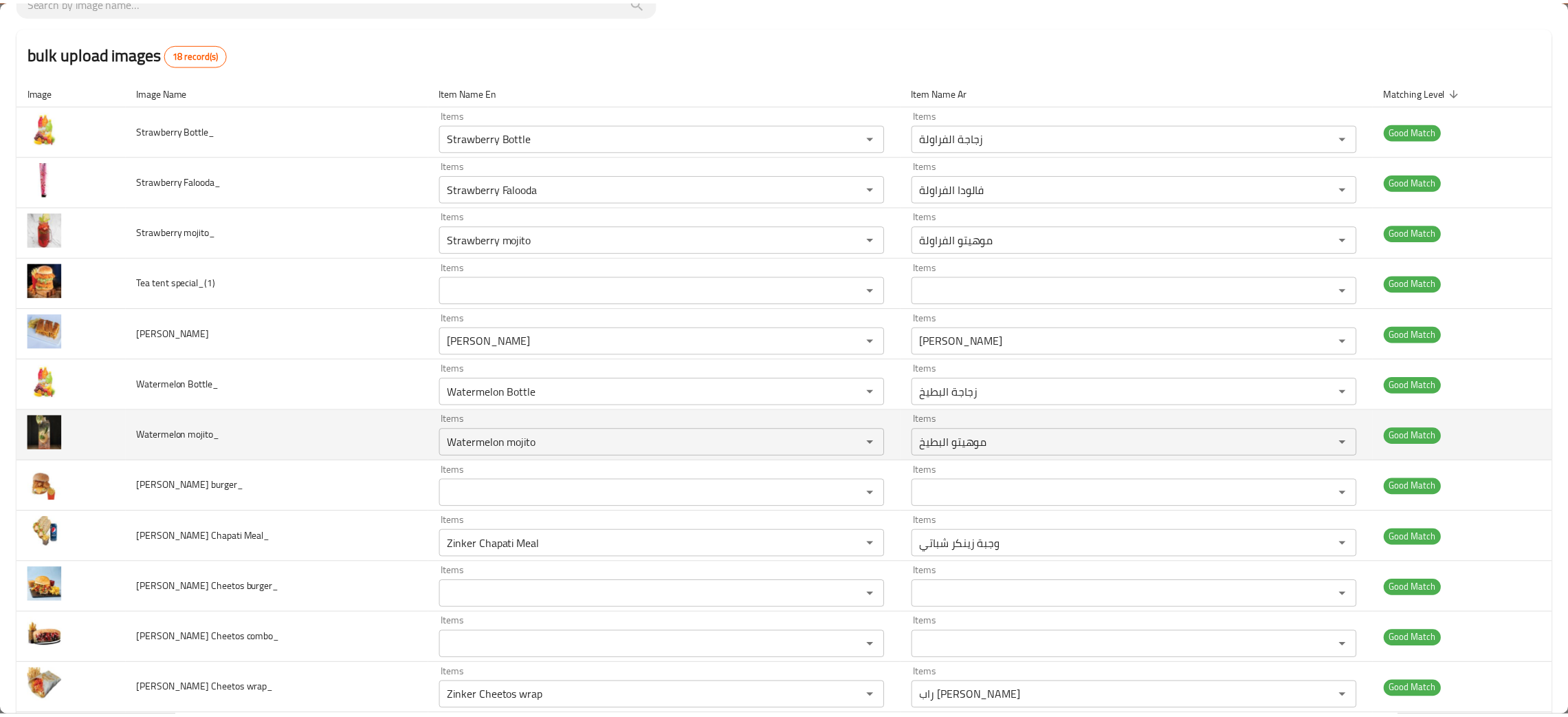
scroll to position [0, 0]
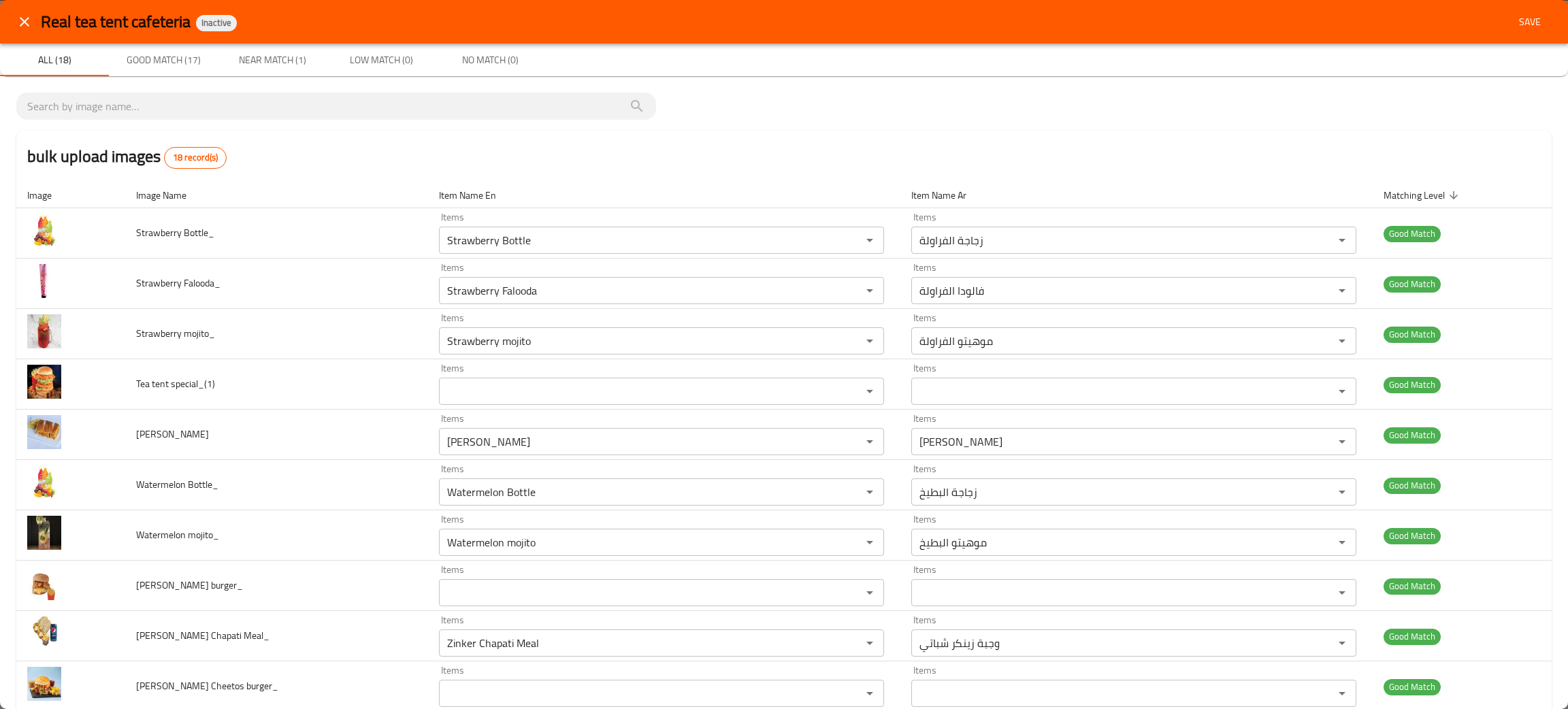
type special_ "Tea tent special Fresh"
click at [1513, 19] on span "Save" at bounding box center [1529, 22] width 32 height 17
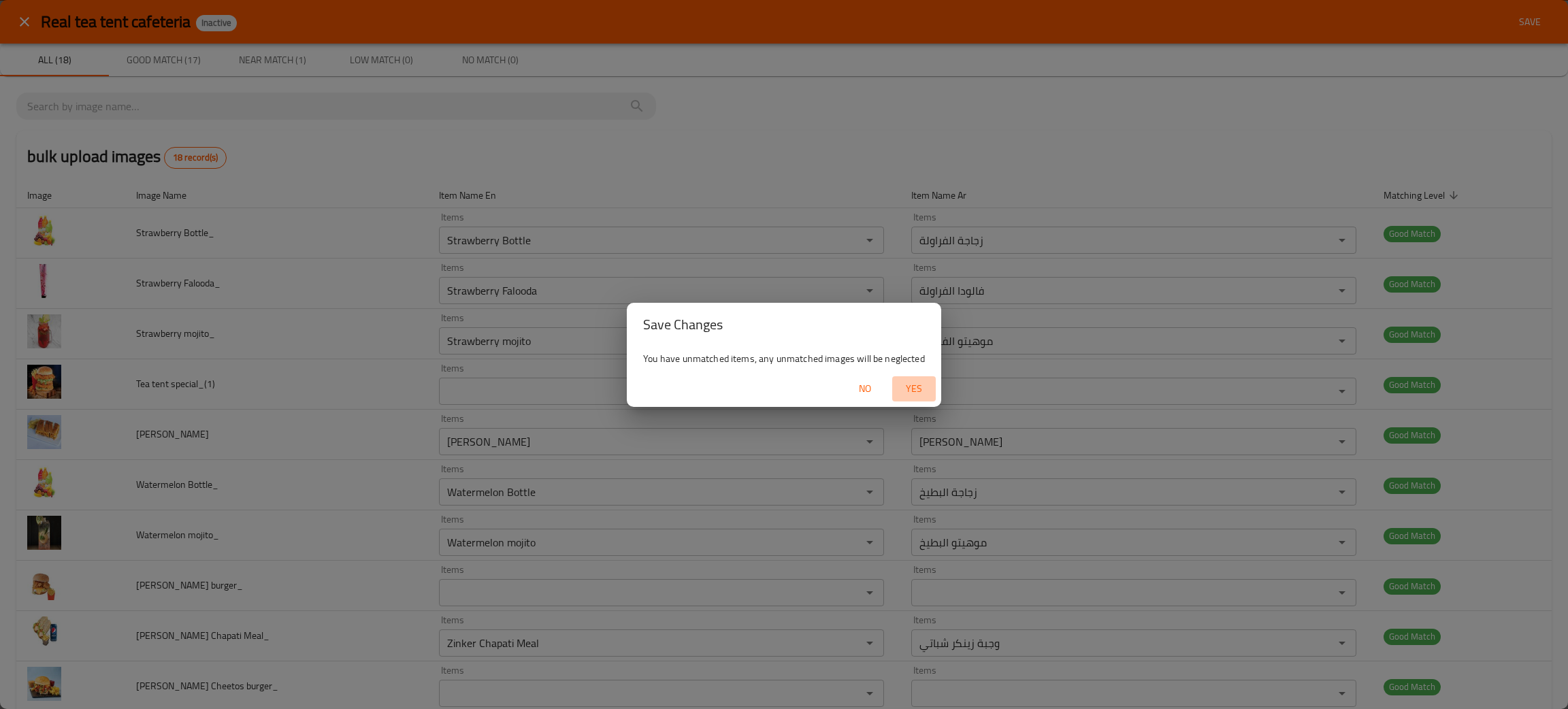
click at [916, 384] on span "Yes" at bounding box center [913, 388] width 32 height 17
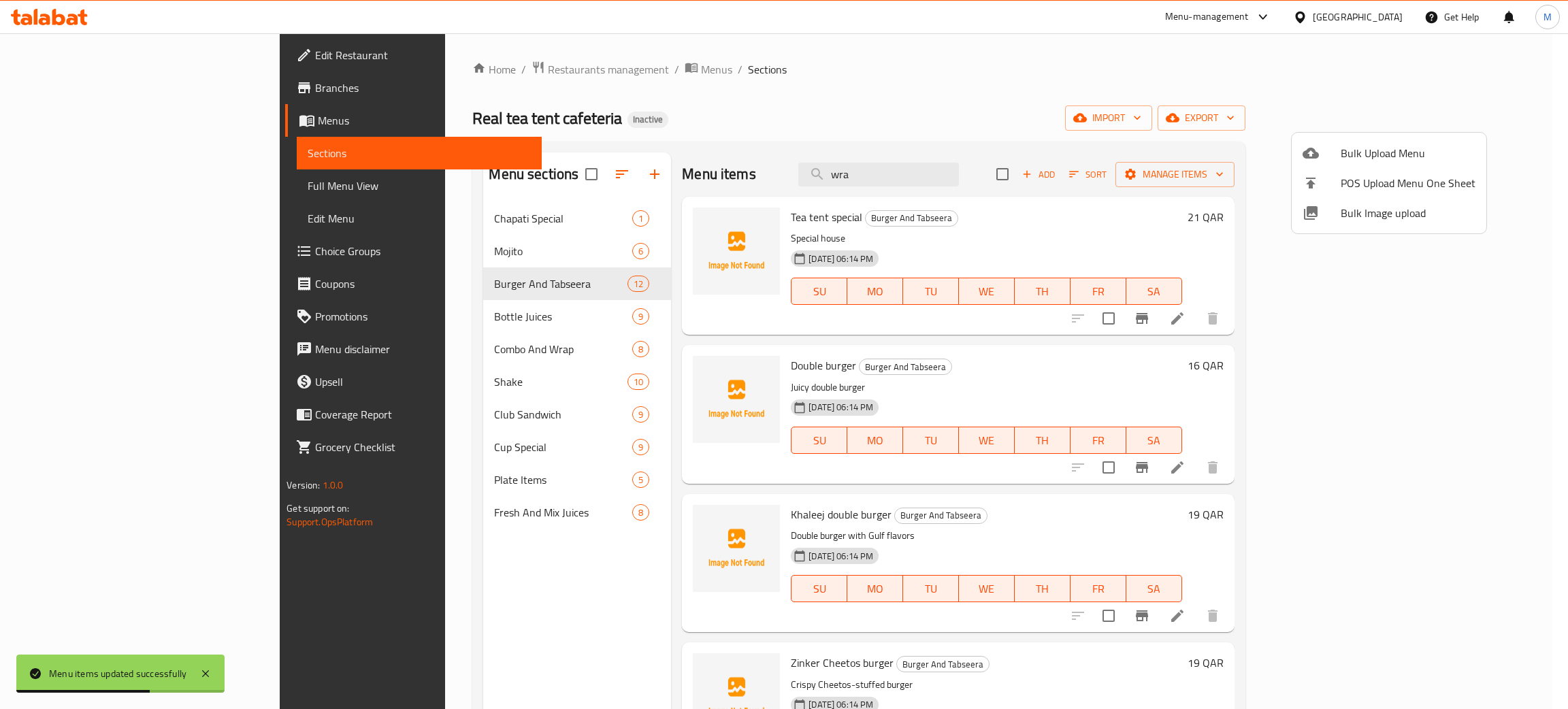
click at [837, 119] on div at bounding box center [784, 354] width 1568 height 709
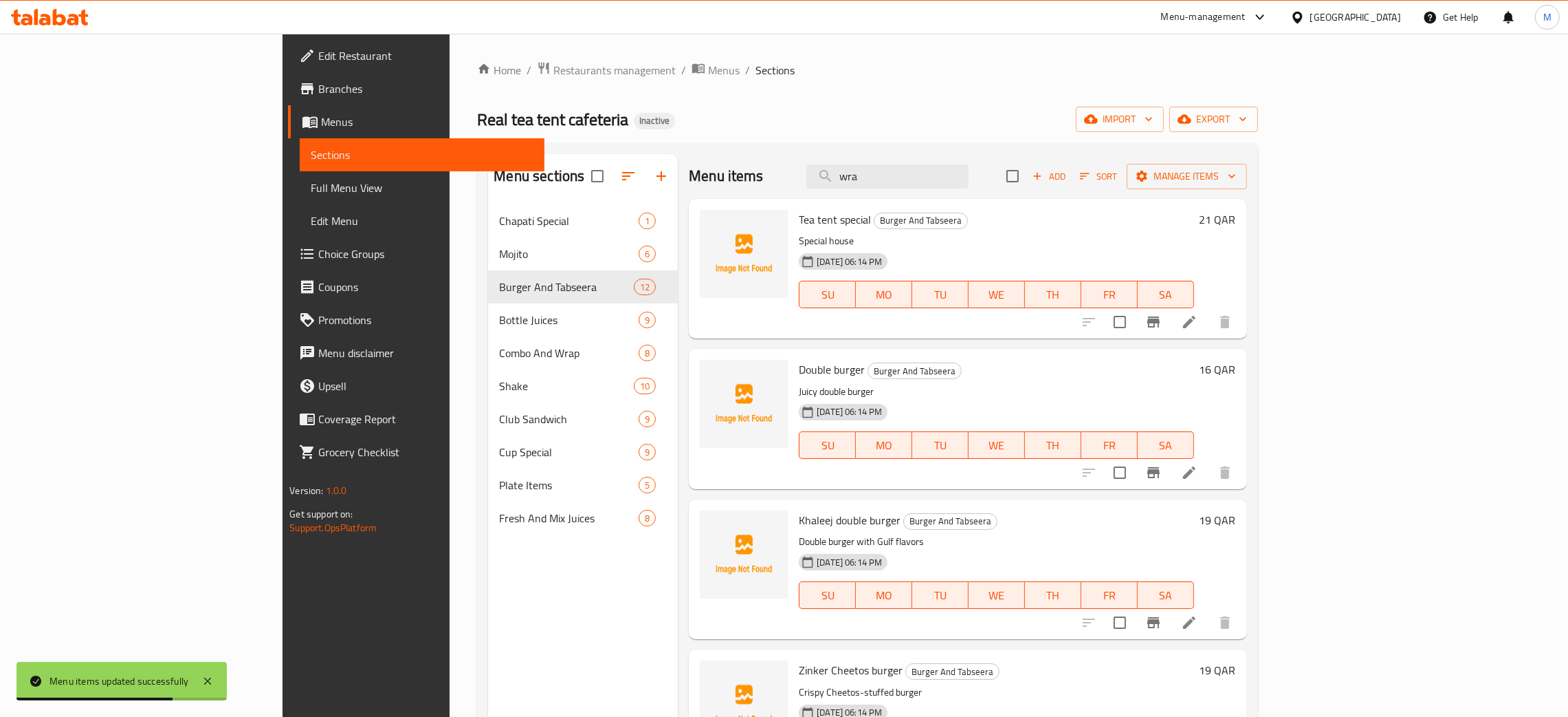
drag, startPoint x: 962, startPoint y: 180, endPoint x: 815, endPoint y: 181, distance: 147.0
click at [838, 141] on div "Home / Restaurants management / Menus / Sections Real tea tent cafeteria Inacti…" at bounding box center [866, 471] width 780 height 820
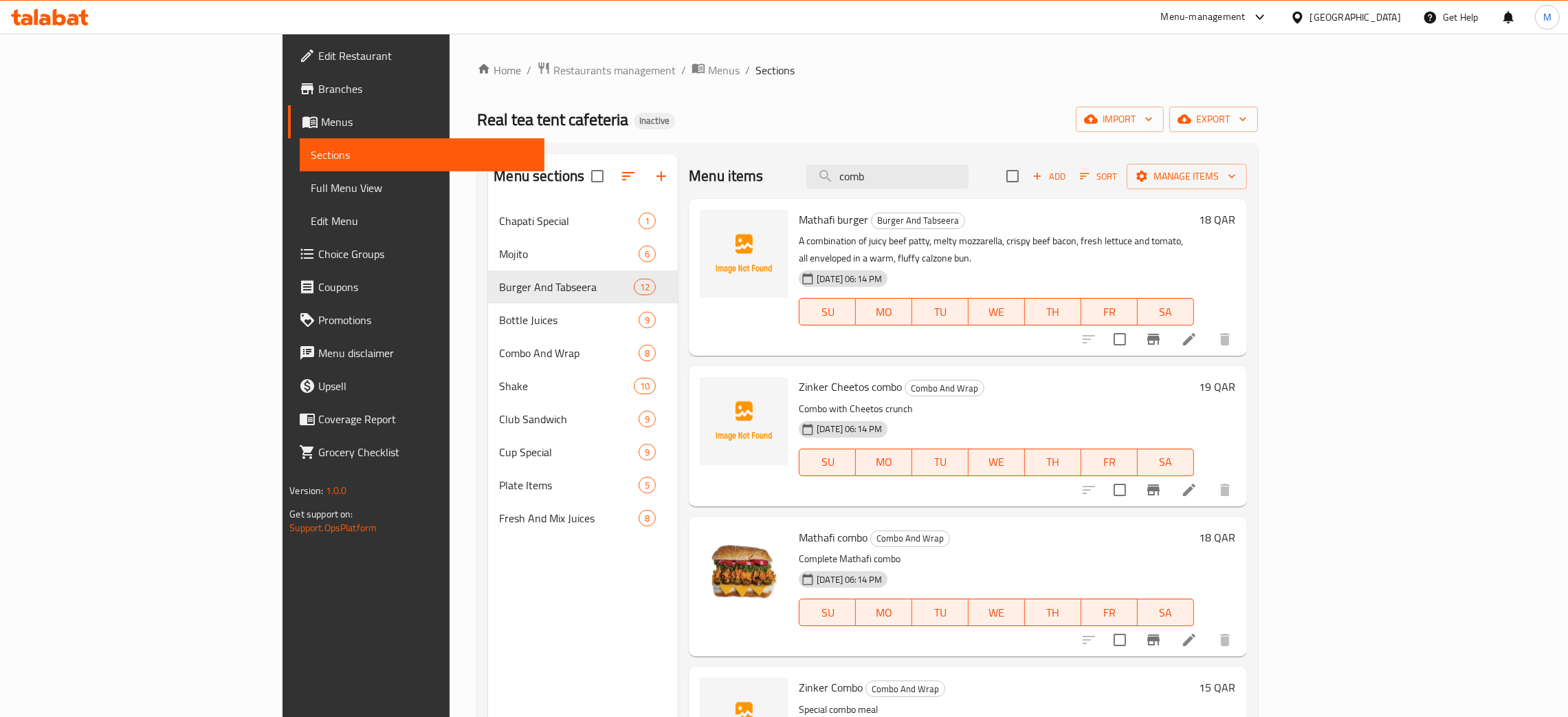
type input "comb"
click at [1197, 482] on icon at bounding box center [1190, 490] width 17 height 17
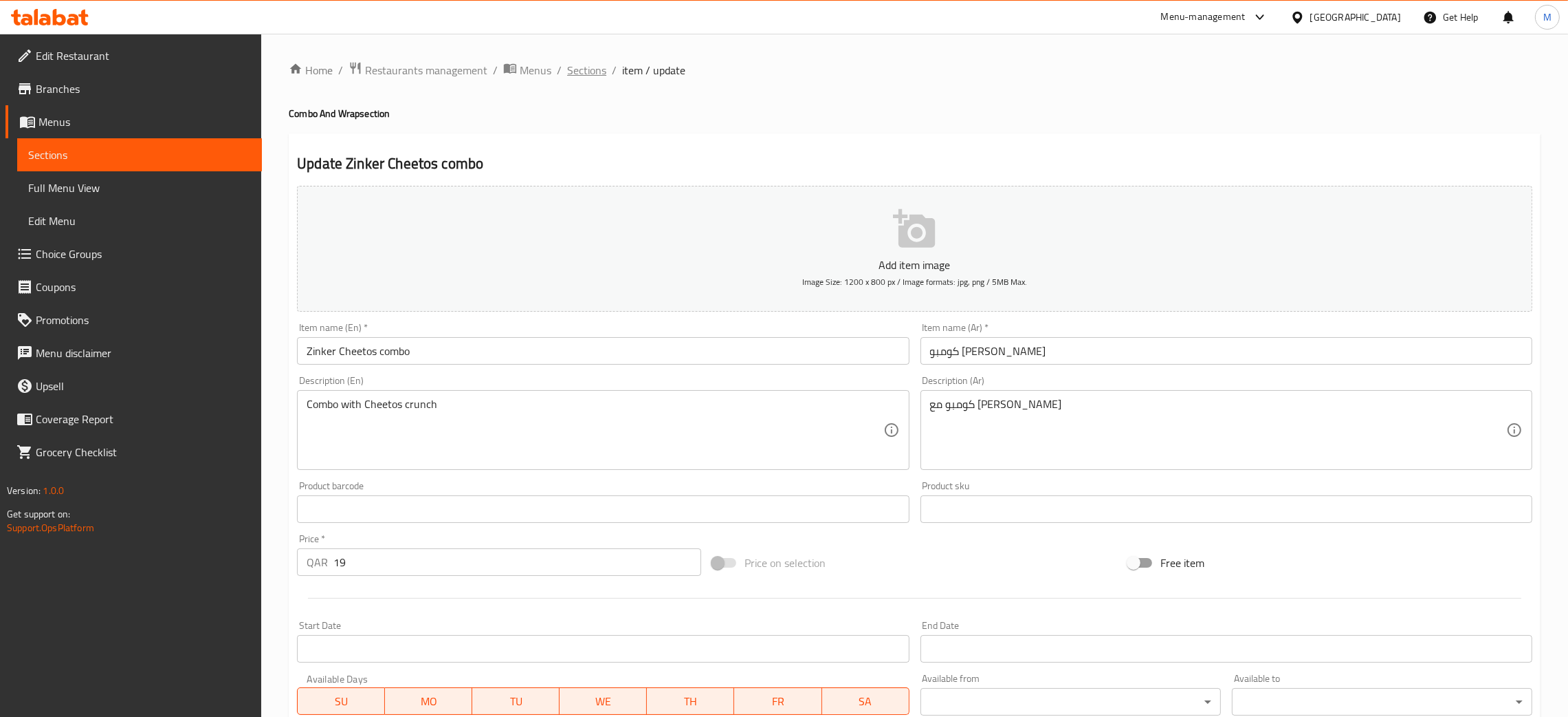
click at [571, 67] on span "Sections" at bounding box center [586, 70] width 39 height 17
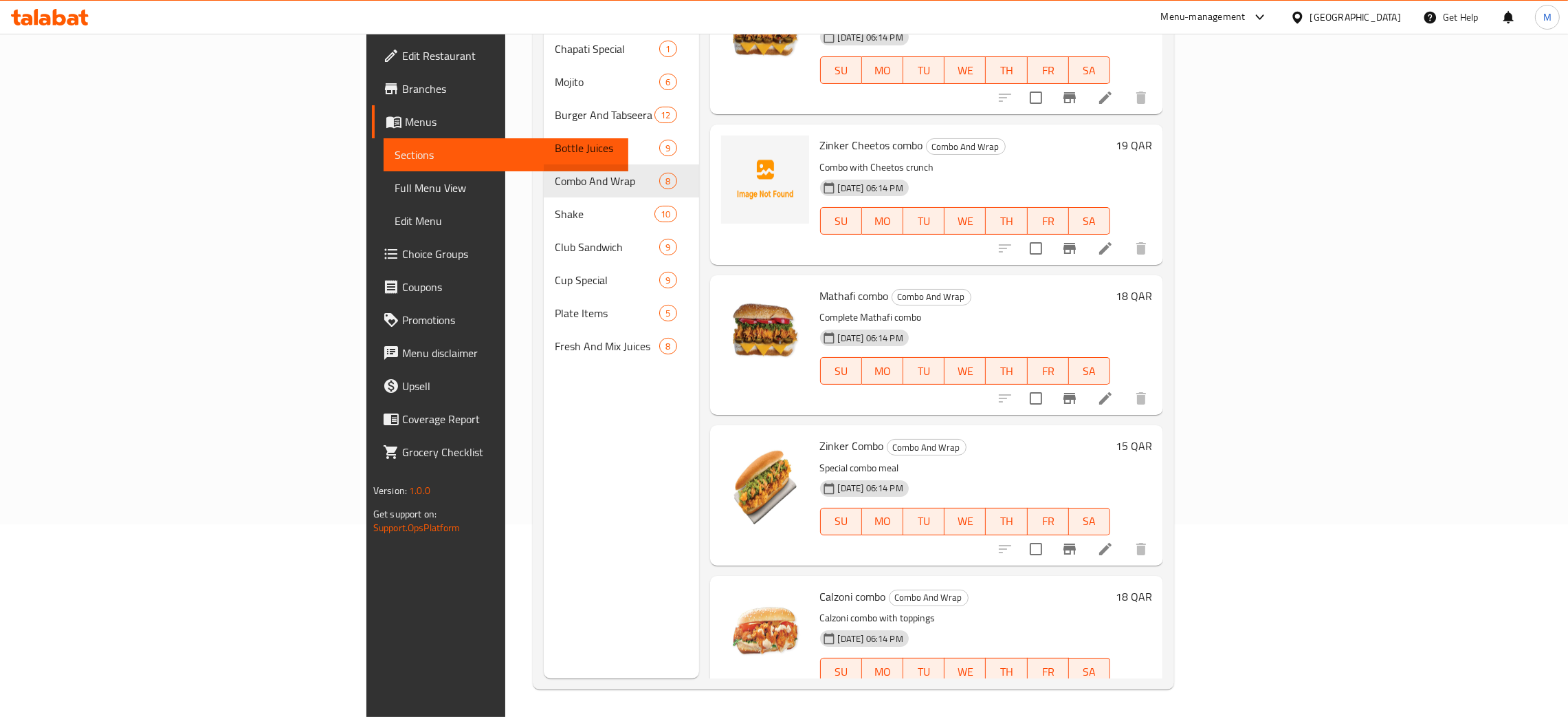
scroll to position [2, 0]
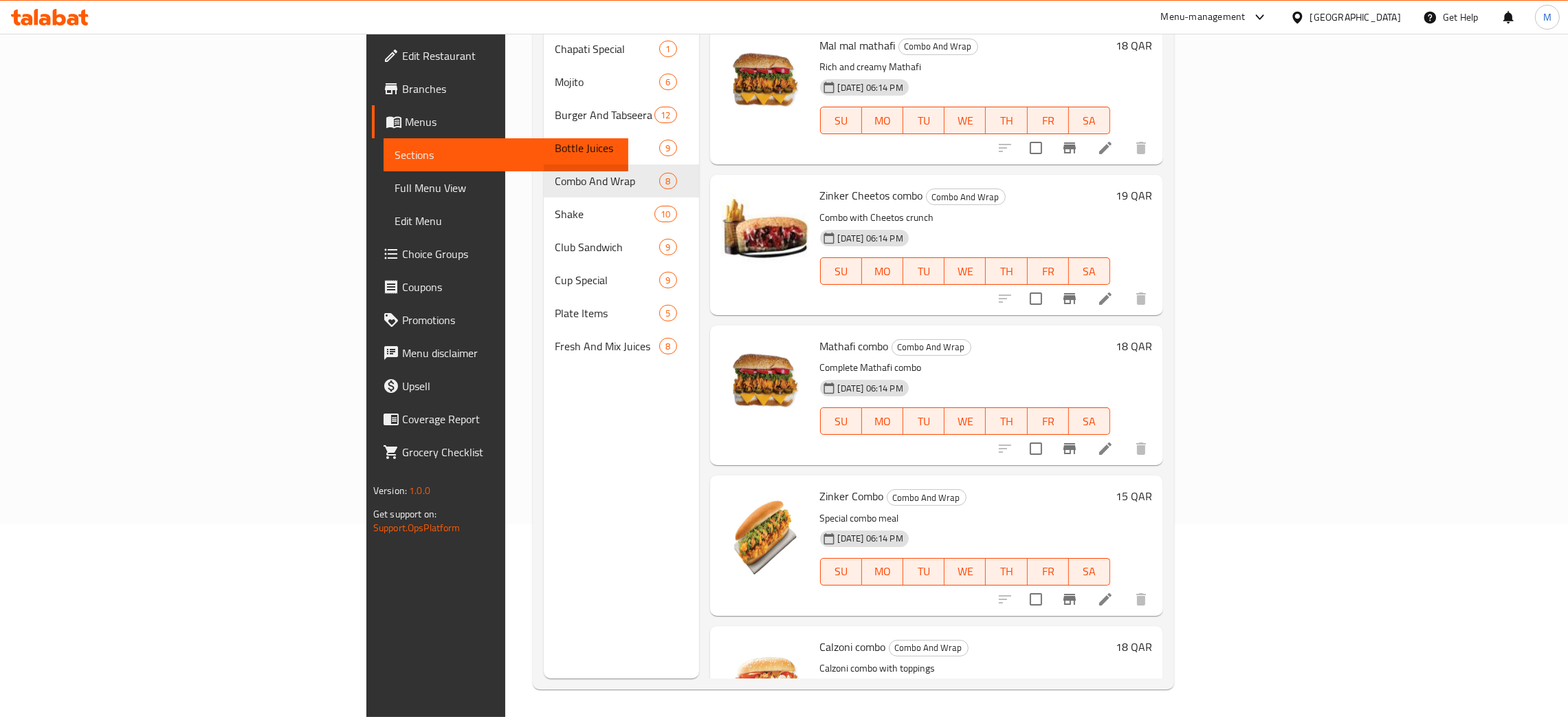
click at [543, 526] on div "Menu sections Chapati Special 1 Mojito 6 Burger And Tabseera 12 Bottle Juices 9…" at bounding box center [620, 320] width 155 height 717
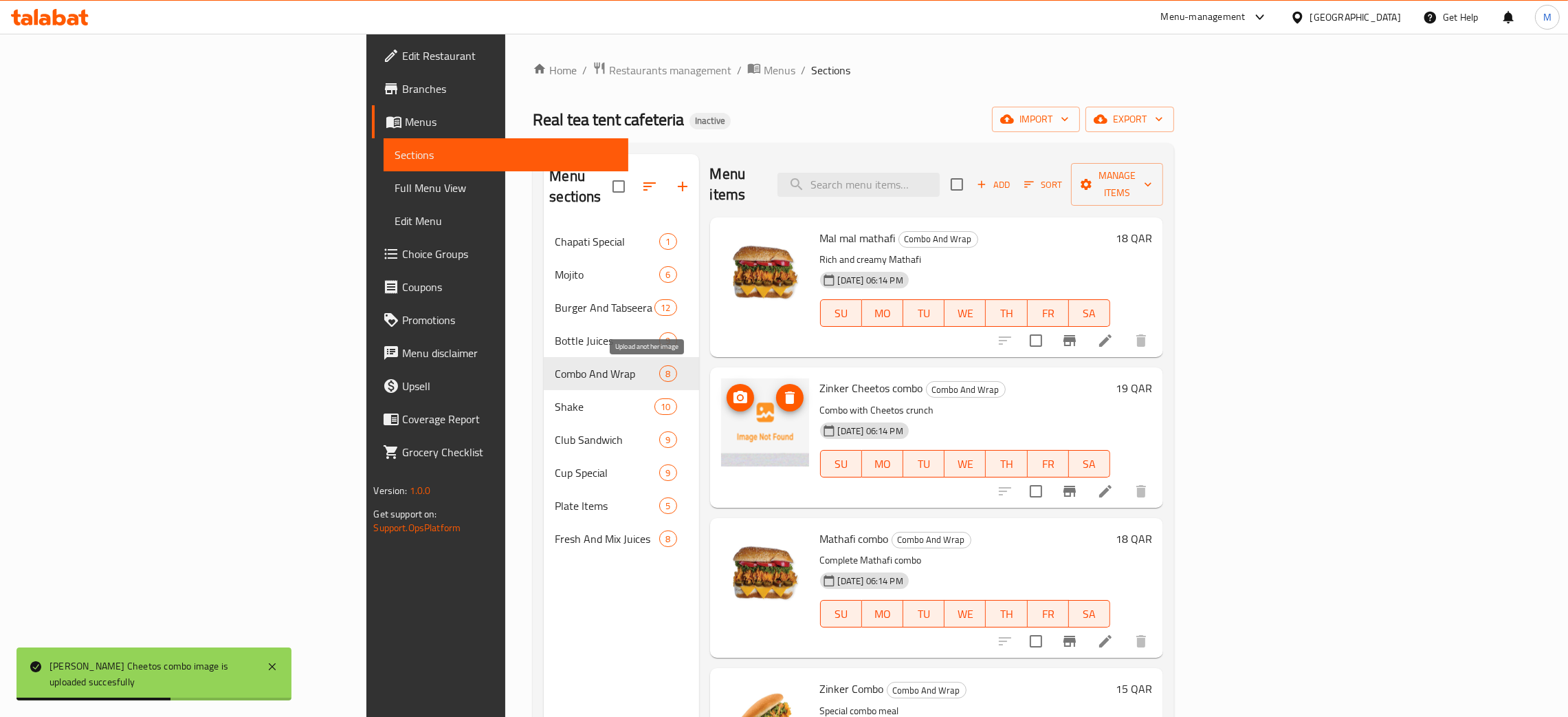
scroll to position [0, 0]
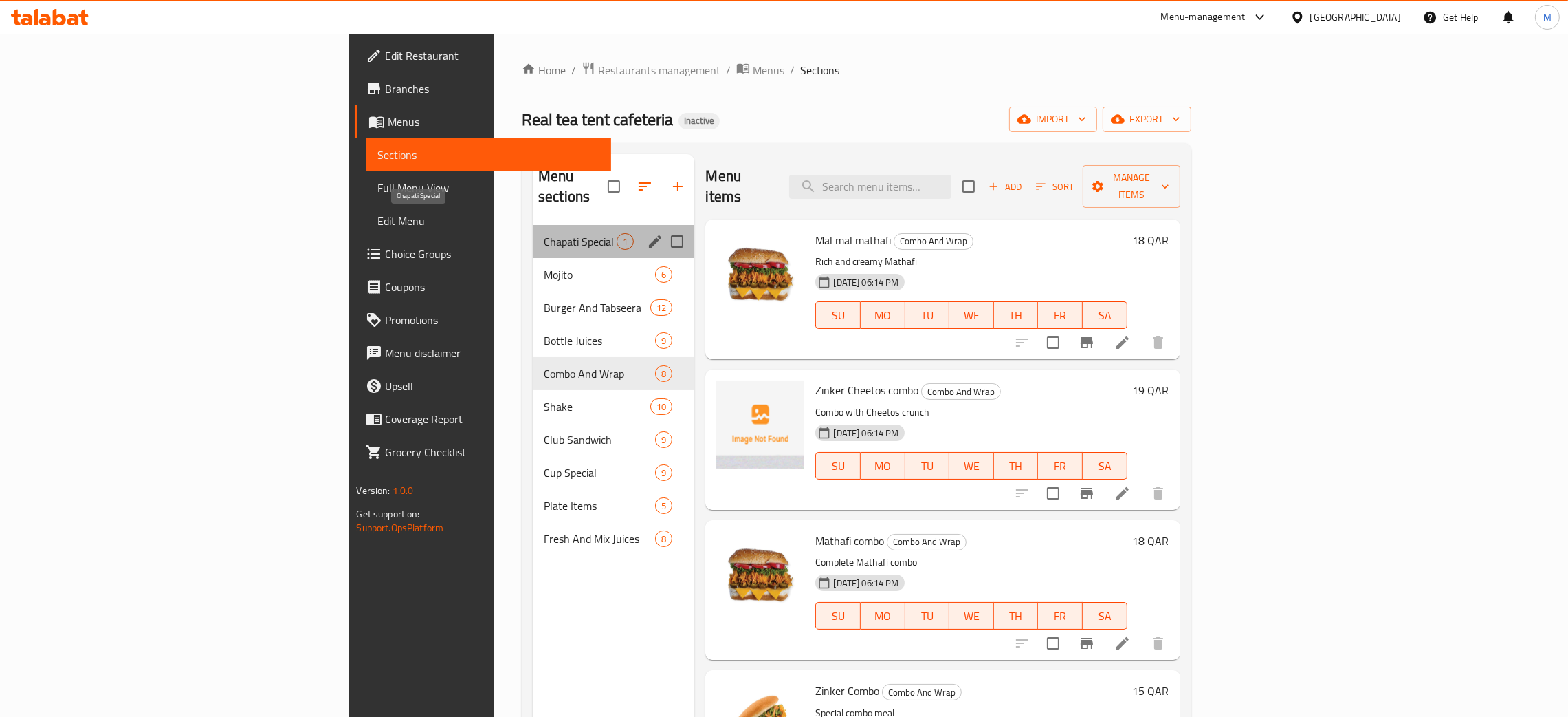
click at [543, 233] on span "Chapati Special" at bounding box center [580, 242] width 73 height 17
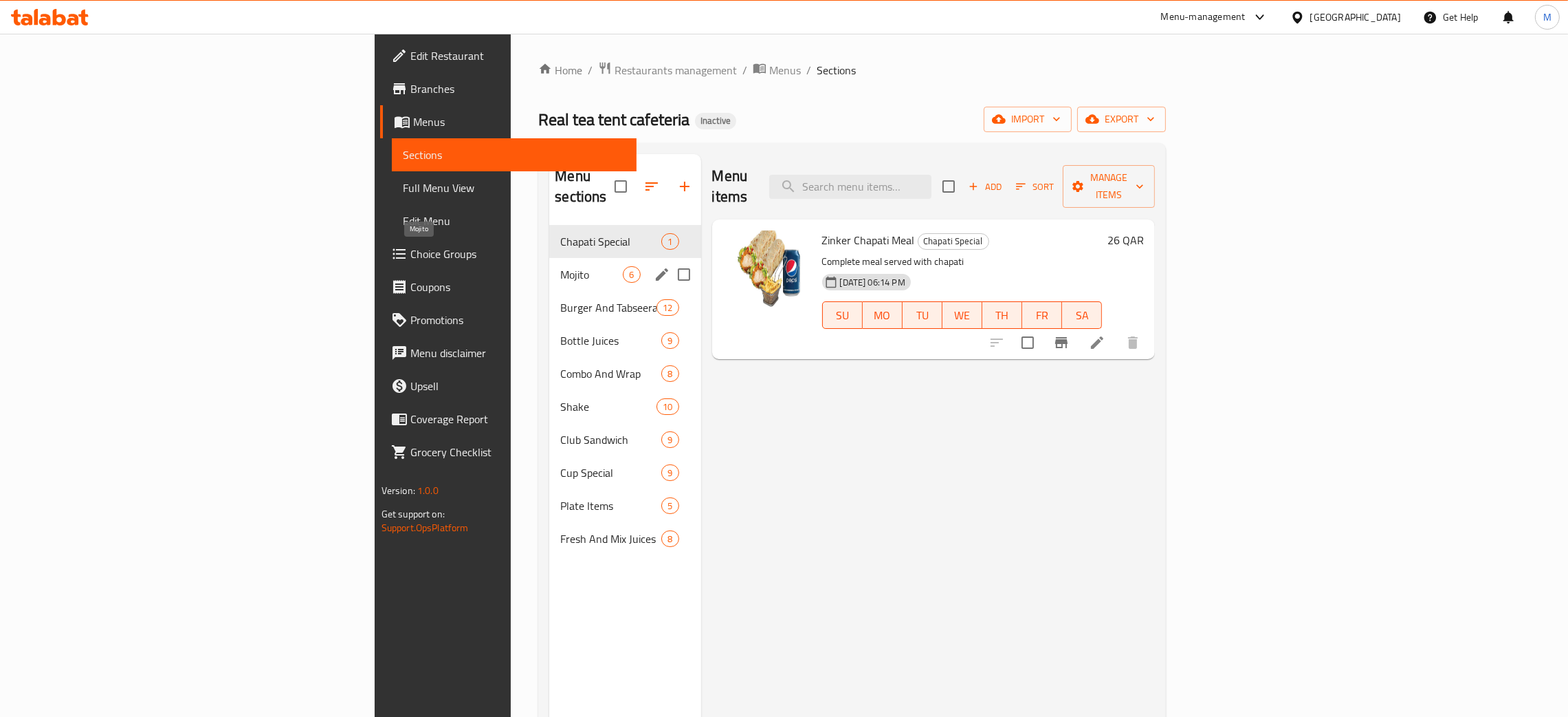
click at [560, 266] on span "Mojito" at bounding box center [591, 275] width 63 height 17
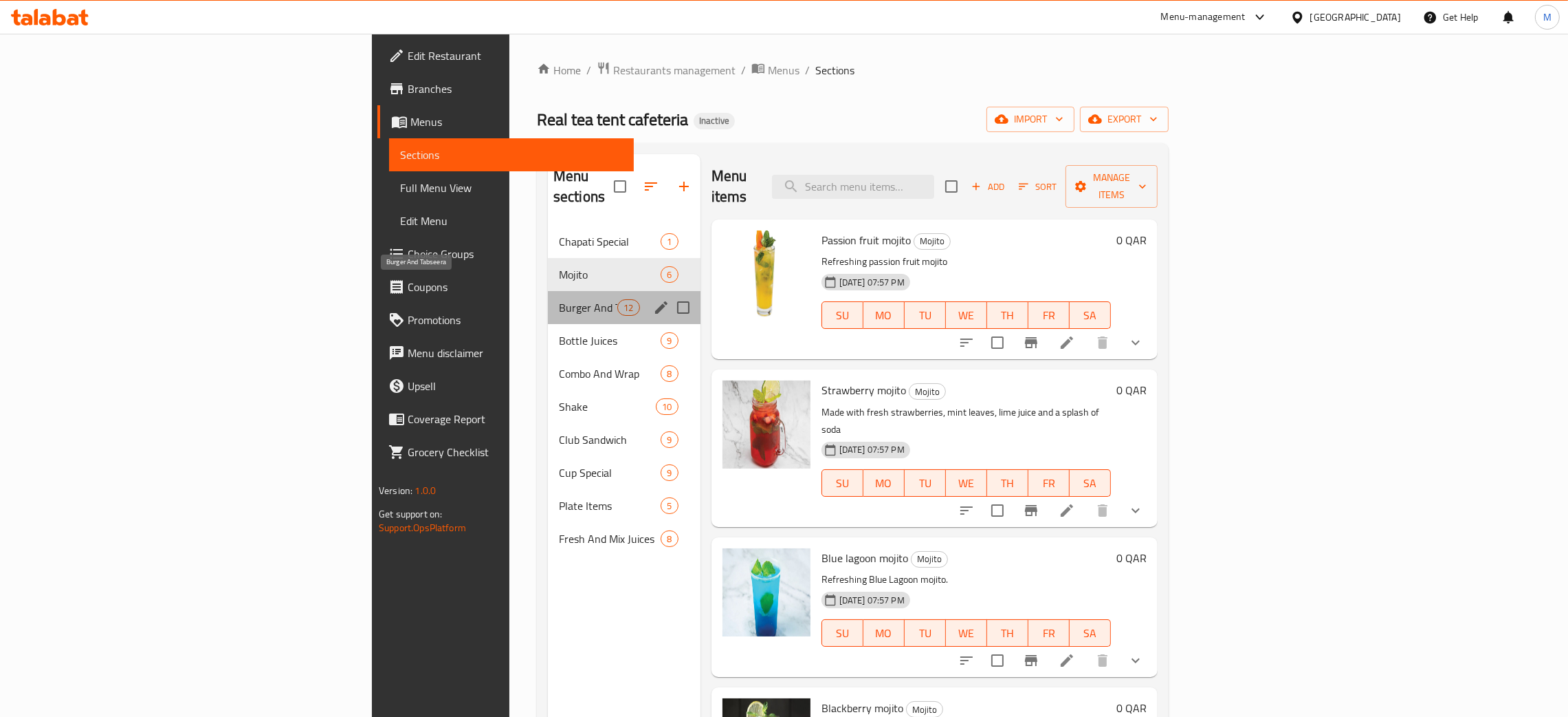
click at [559, 299] on span "Burger And Tabseera" at bounding box center [588, 307] width 58 height 17
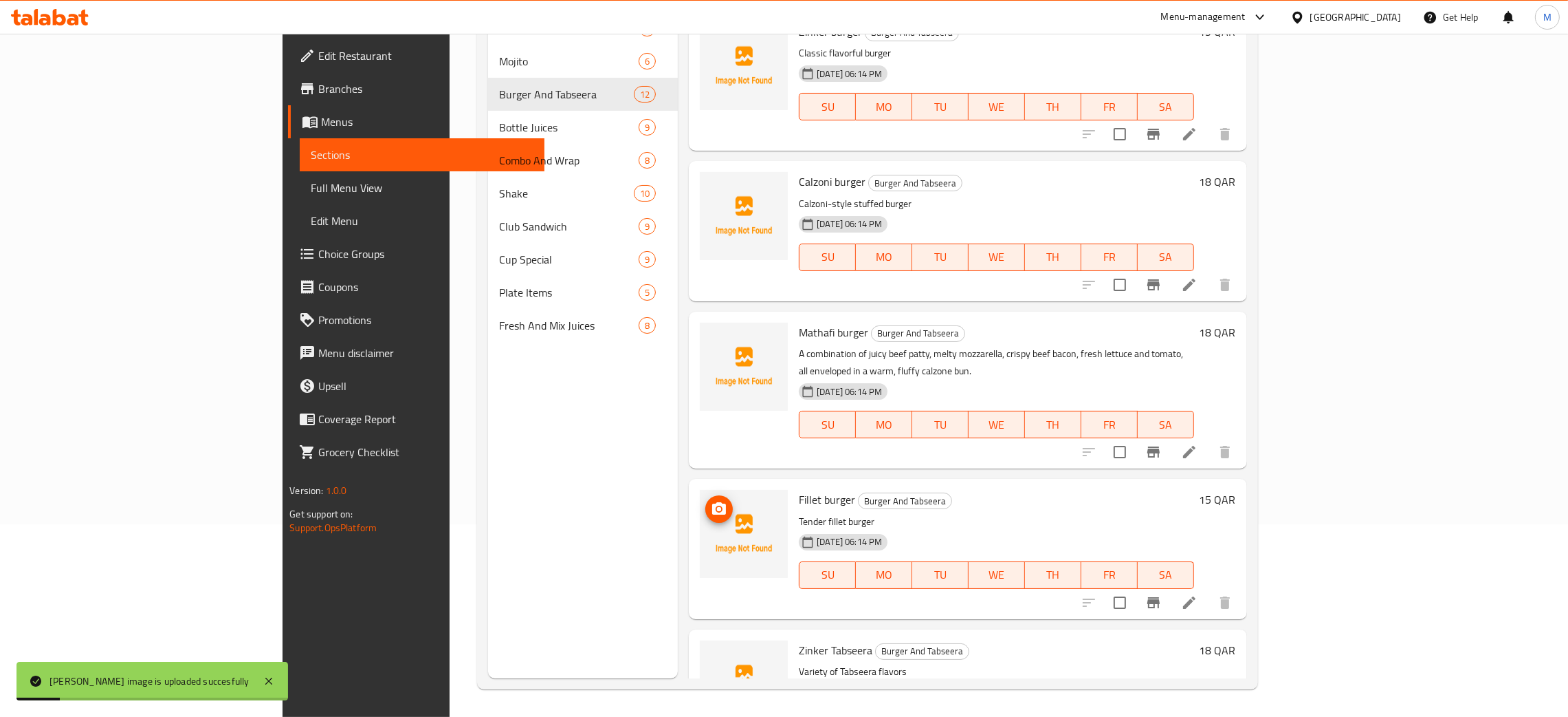
scroll to position [396, 0]
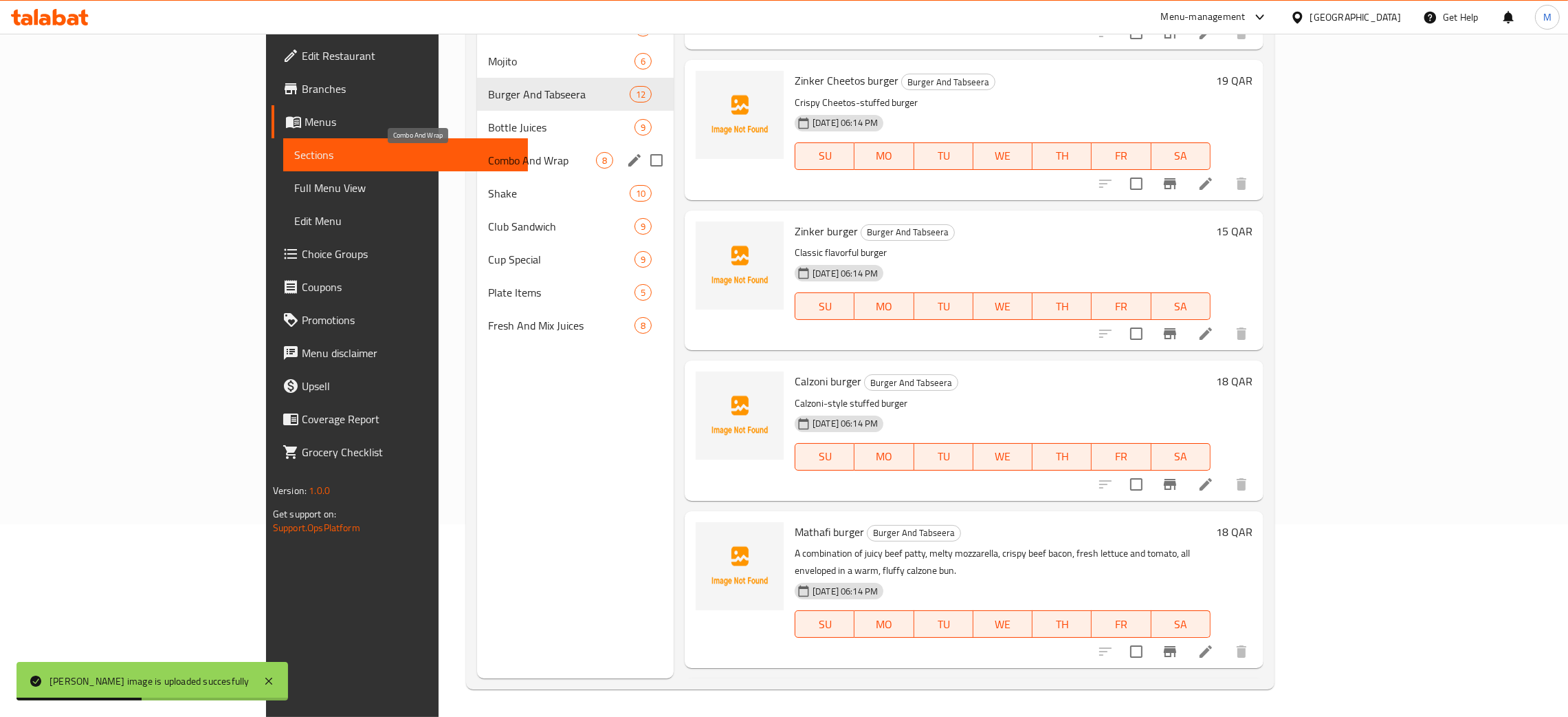
click at [488, 158] on span "Combo And Wrap" at bounding box center [541, 160] width 108 height 17
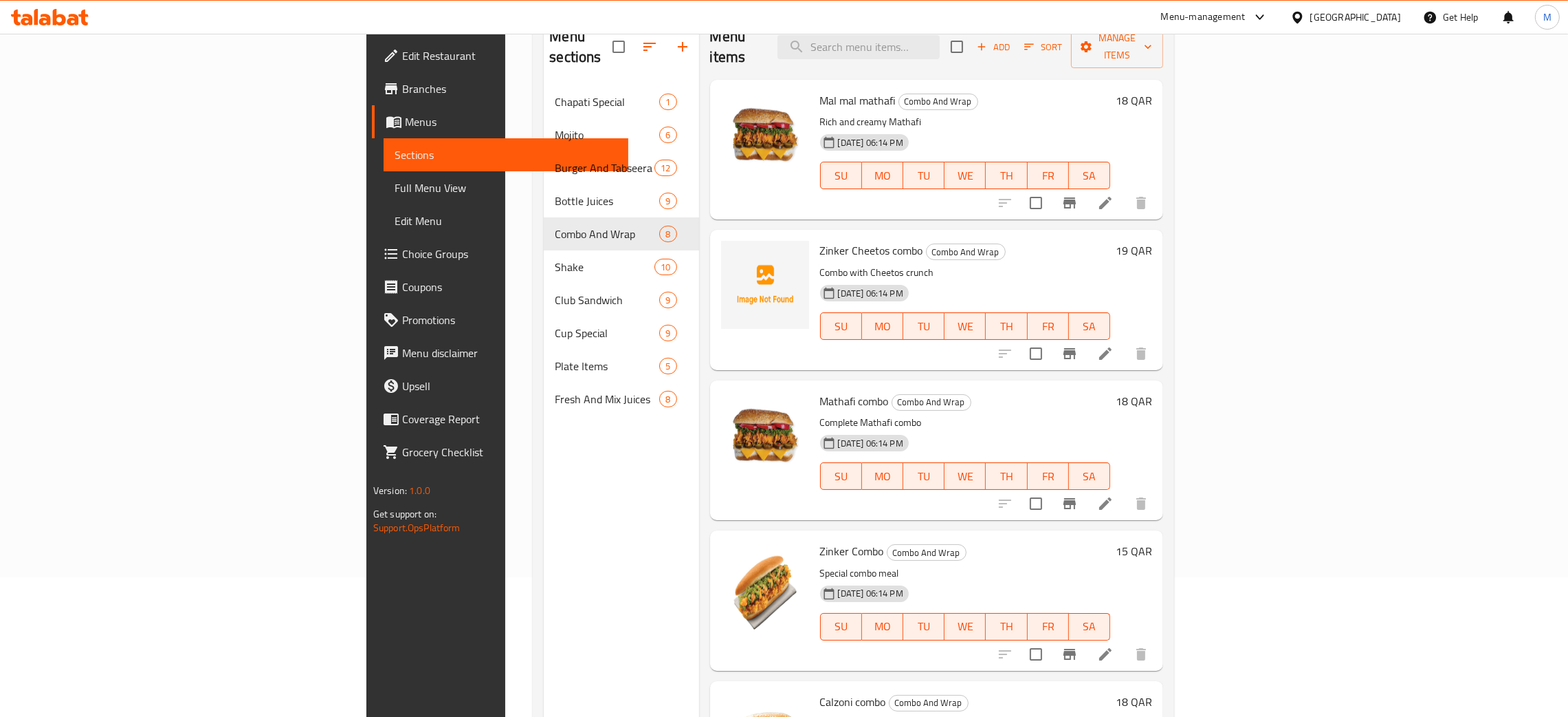
scroll to position [91, 0]
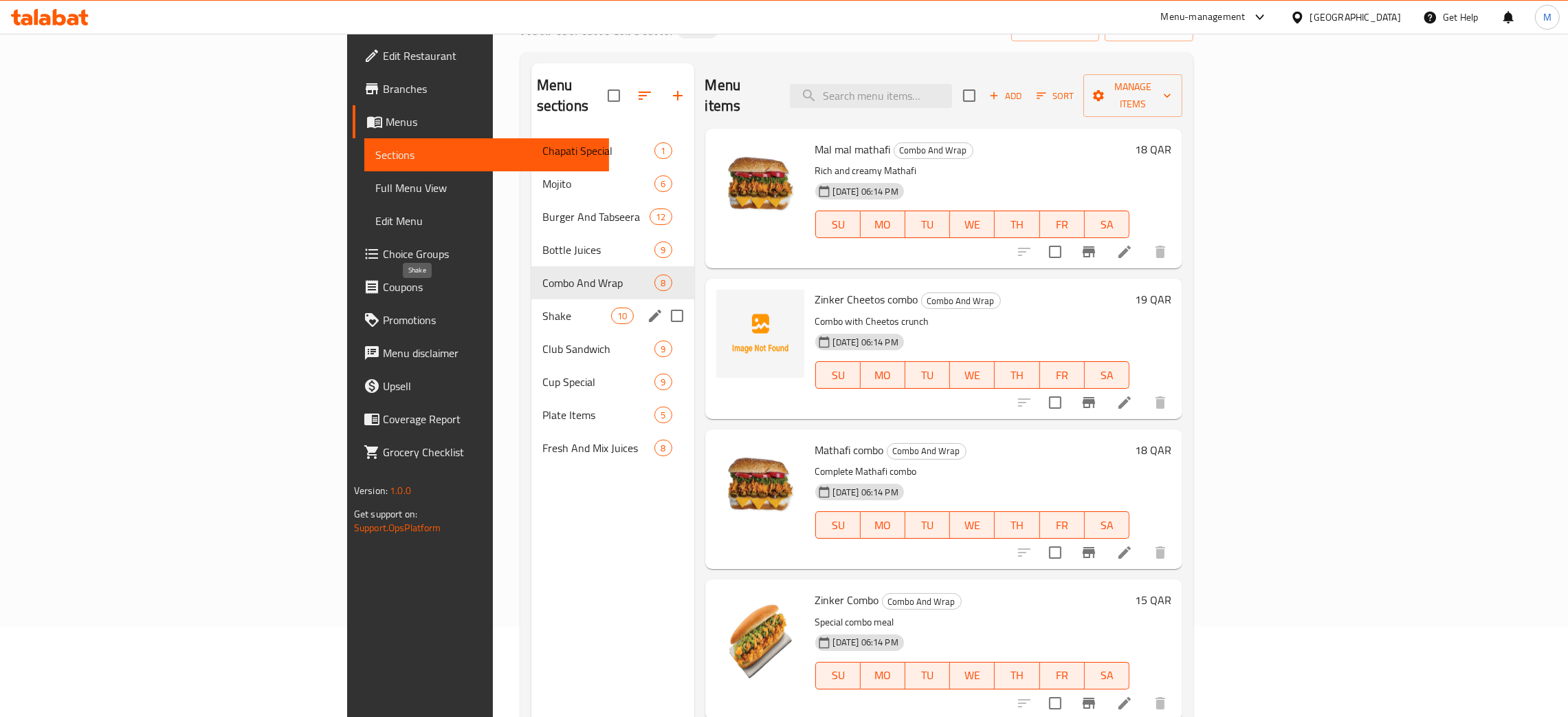
click at [542, 307] on span "Shake" at bounding box center [577, 316] width 69 height 17
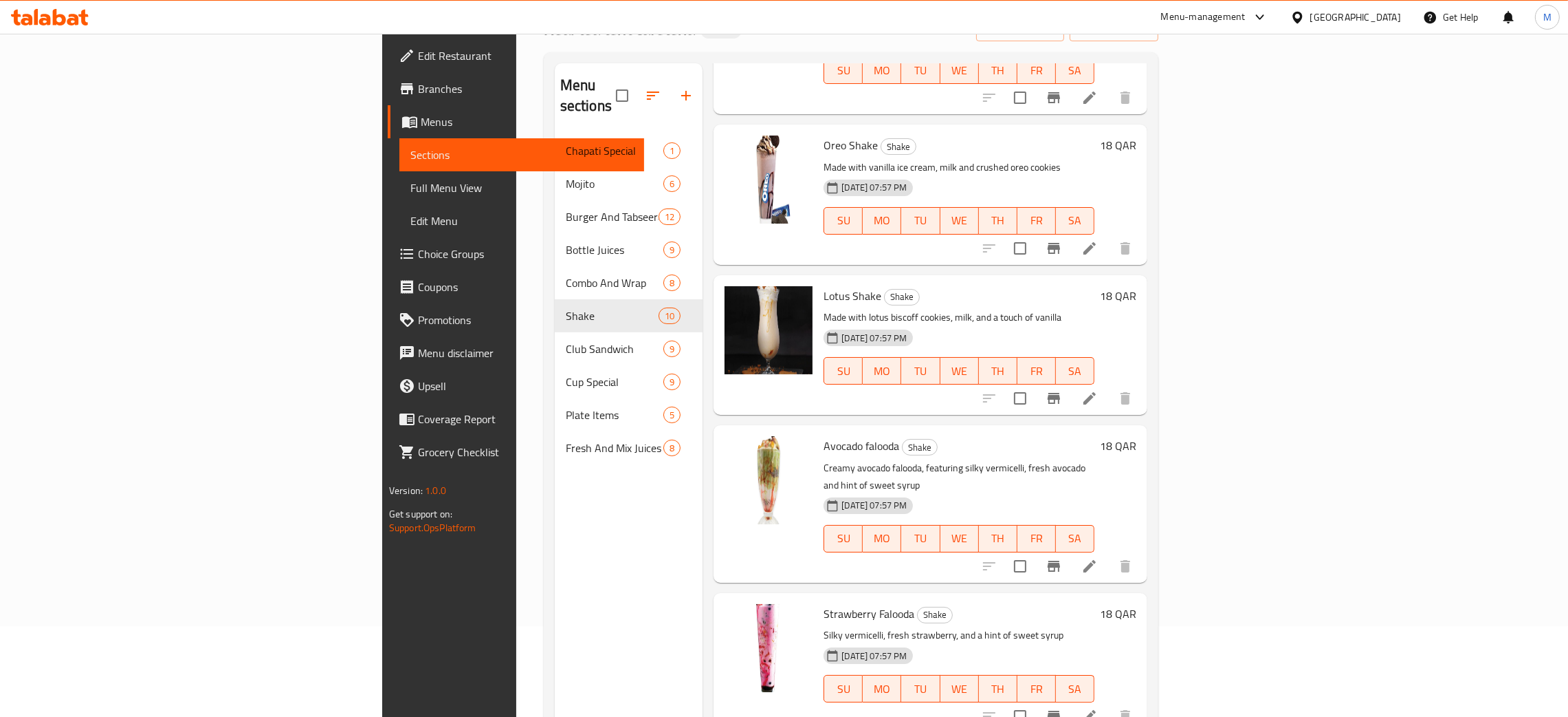
scroll to position [818, 0]
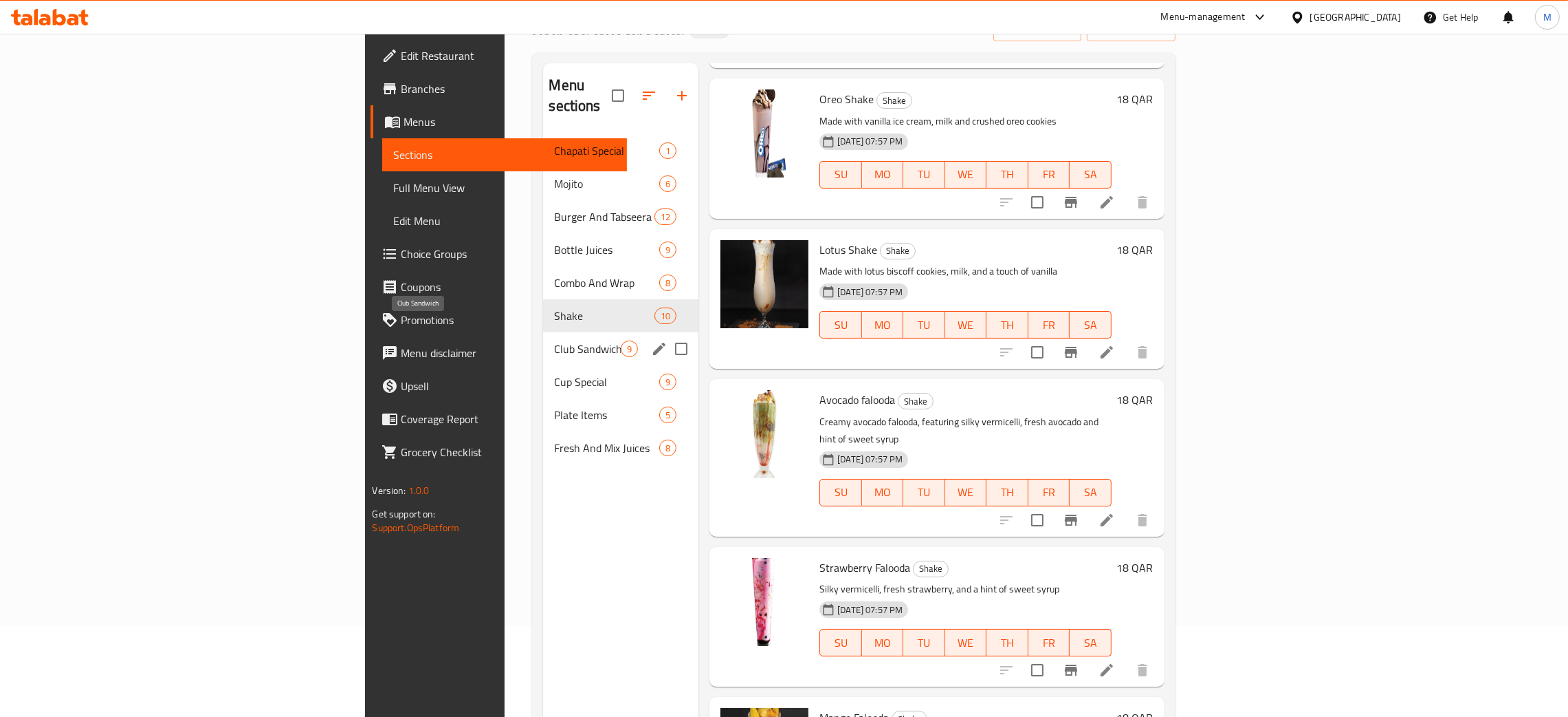
click at [554, 340] on span "Club Sandwich" at bounding box center [586, 349] width 67 height 17
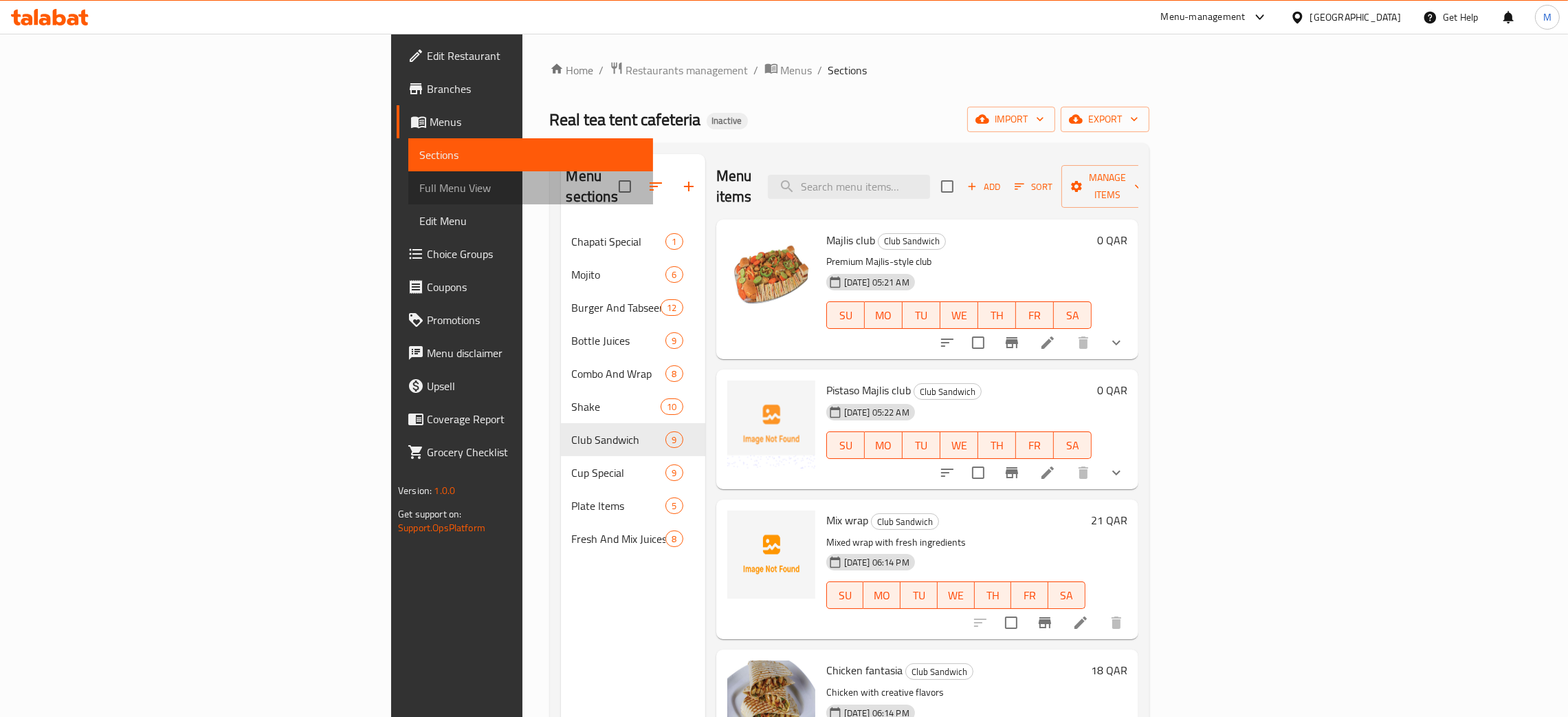
click at [420, 181] on span "Full Menu View" at bounding box center [531, 188] width 223 height 17
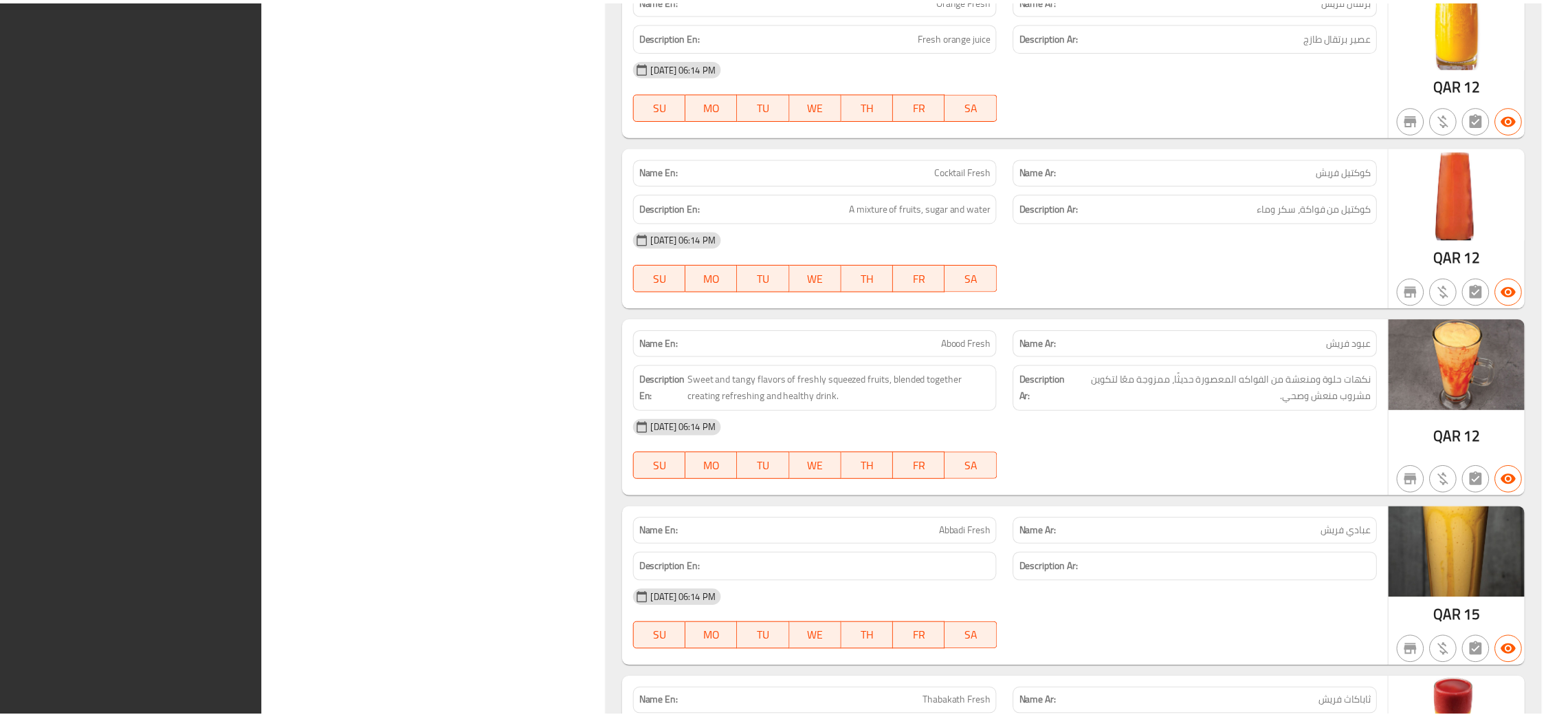
scroll to position [14223, 0]
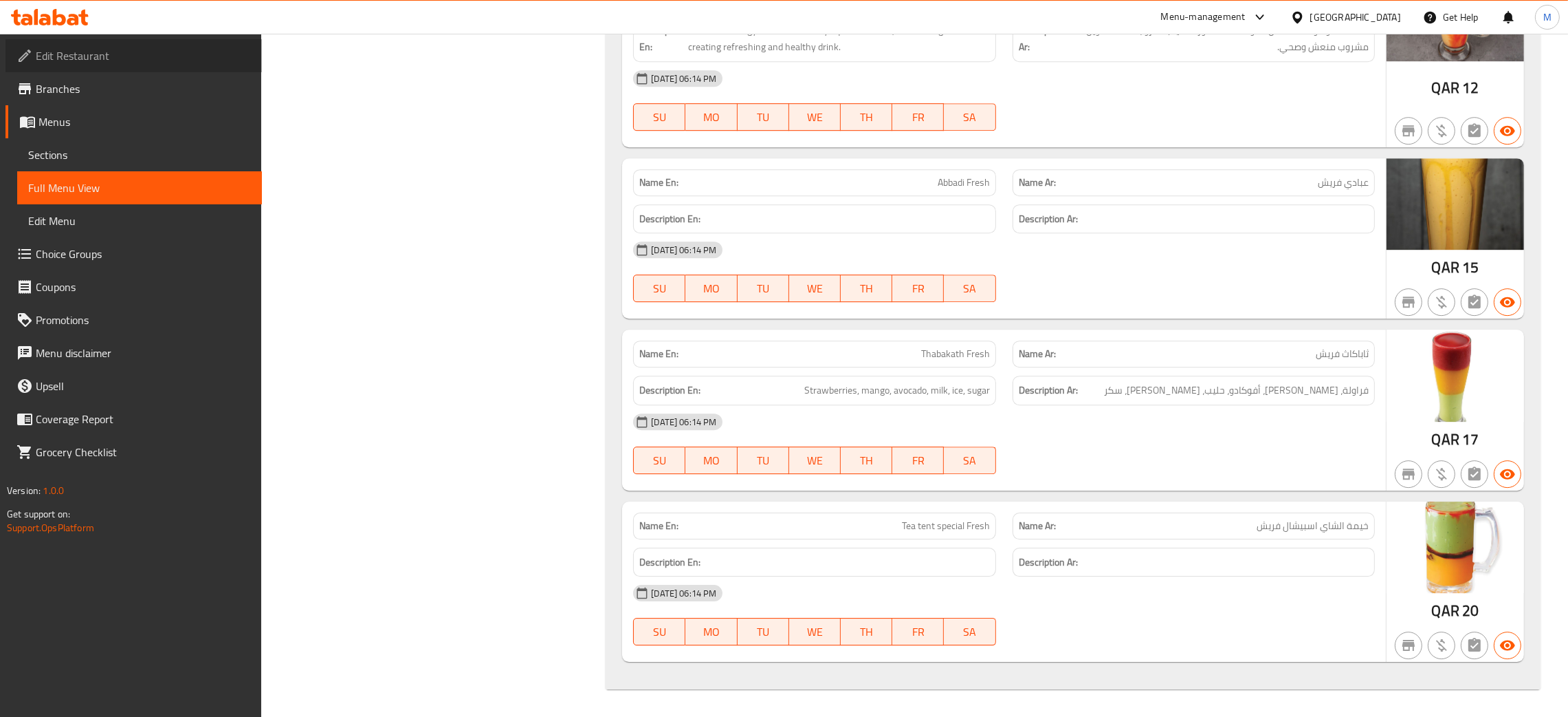
click at [127, 57] on span "Edit Restaurant" at bounding box center [143, 56] width 215 height 17
